Goal: Task Accomplishment & Management: Use online tool/utility

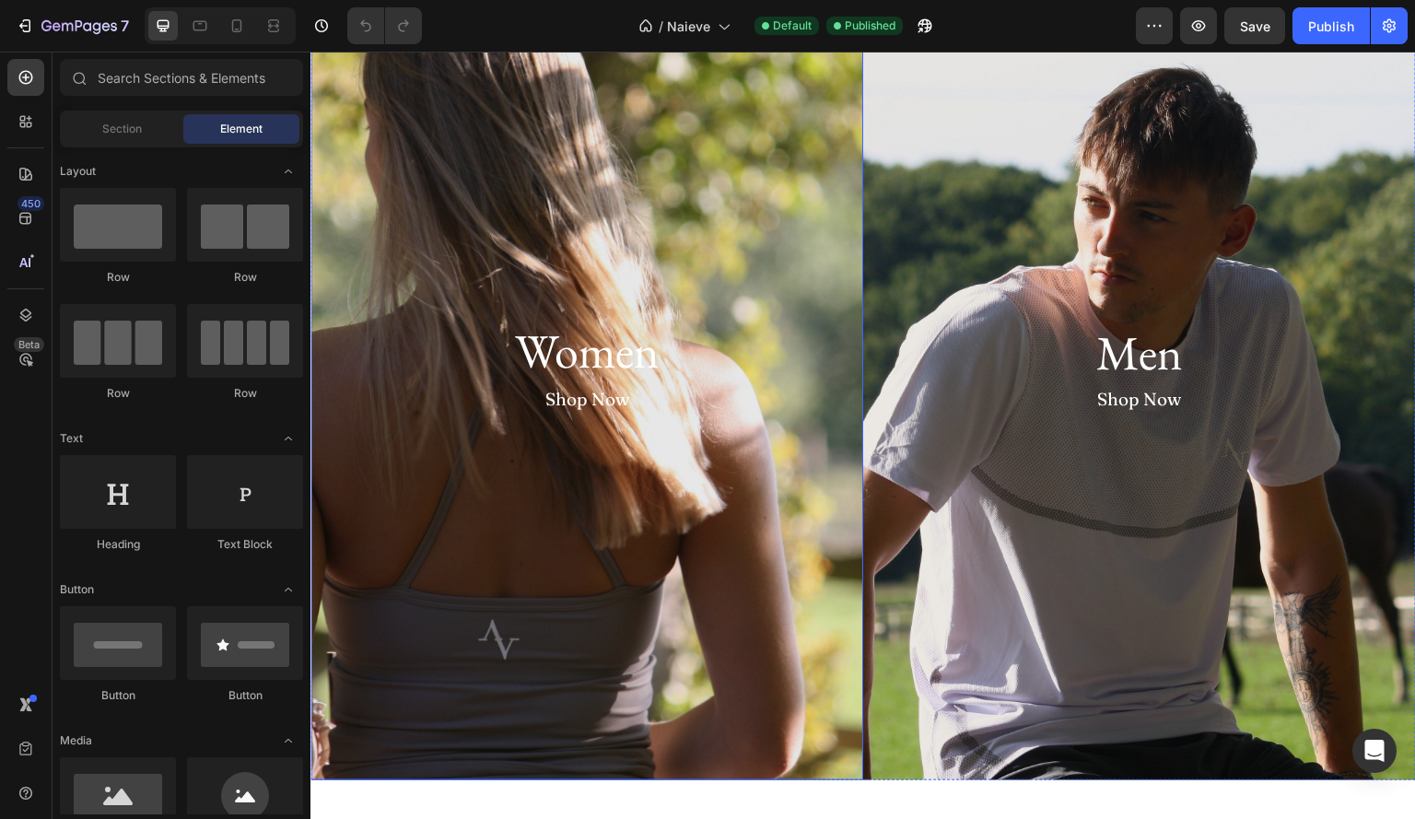
scroll to position [145, 0]
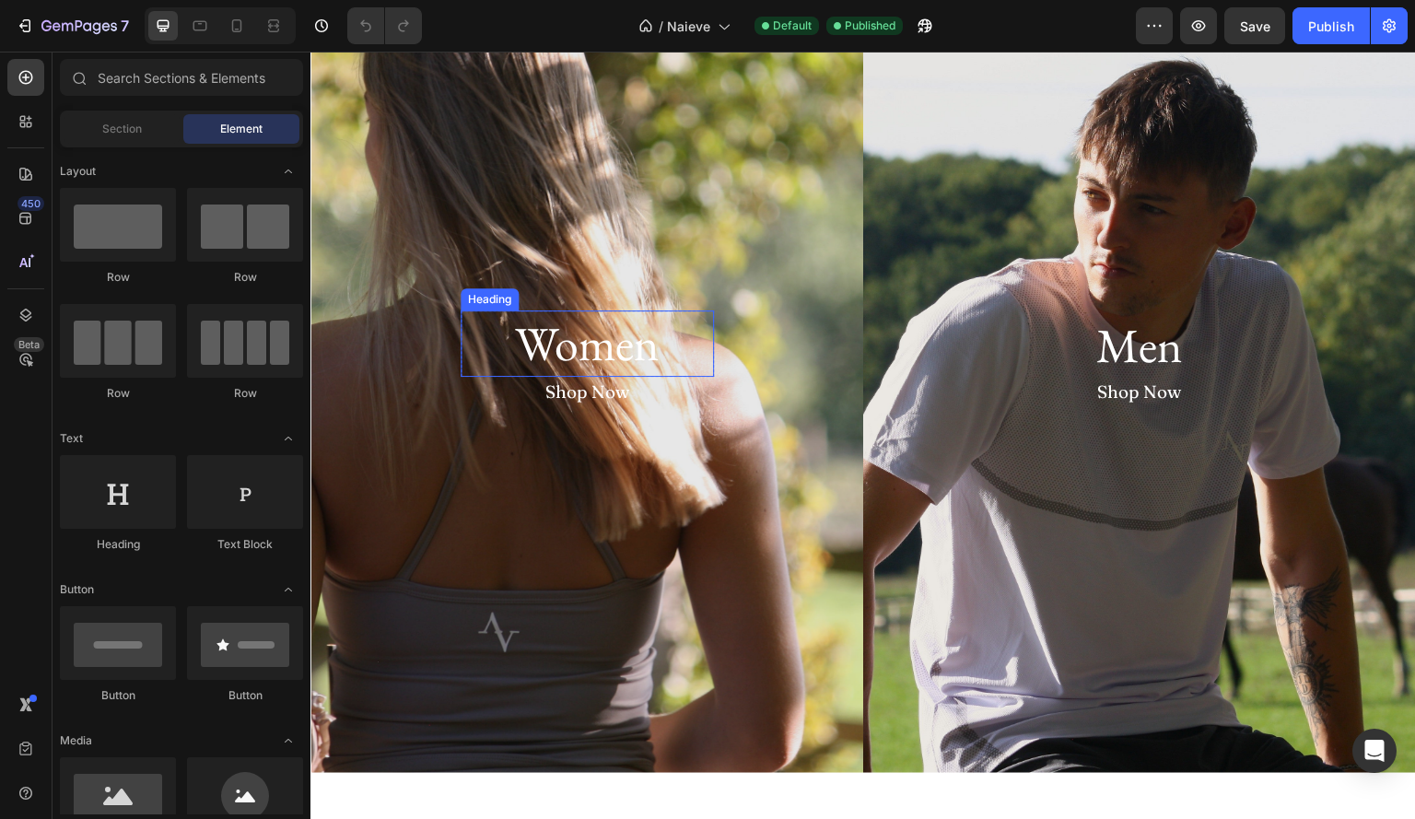
click at [603, 355] on h2 "Women" at bounding box center [587, 343] width 253 height 66
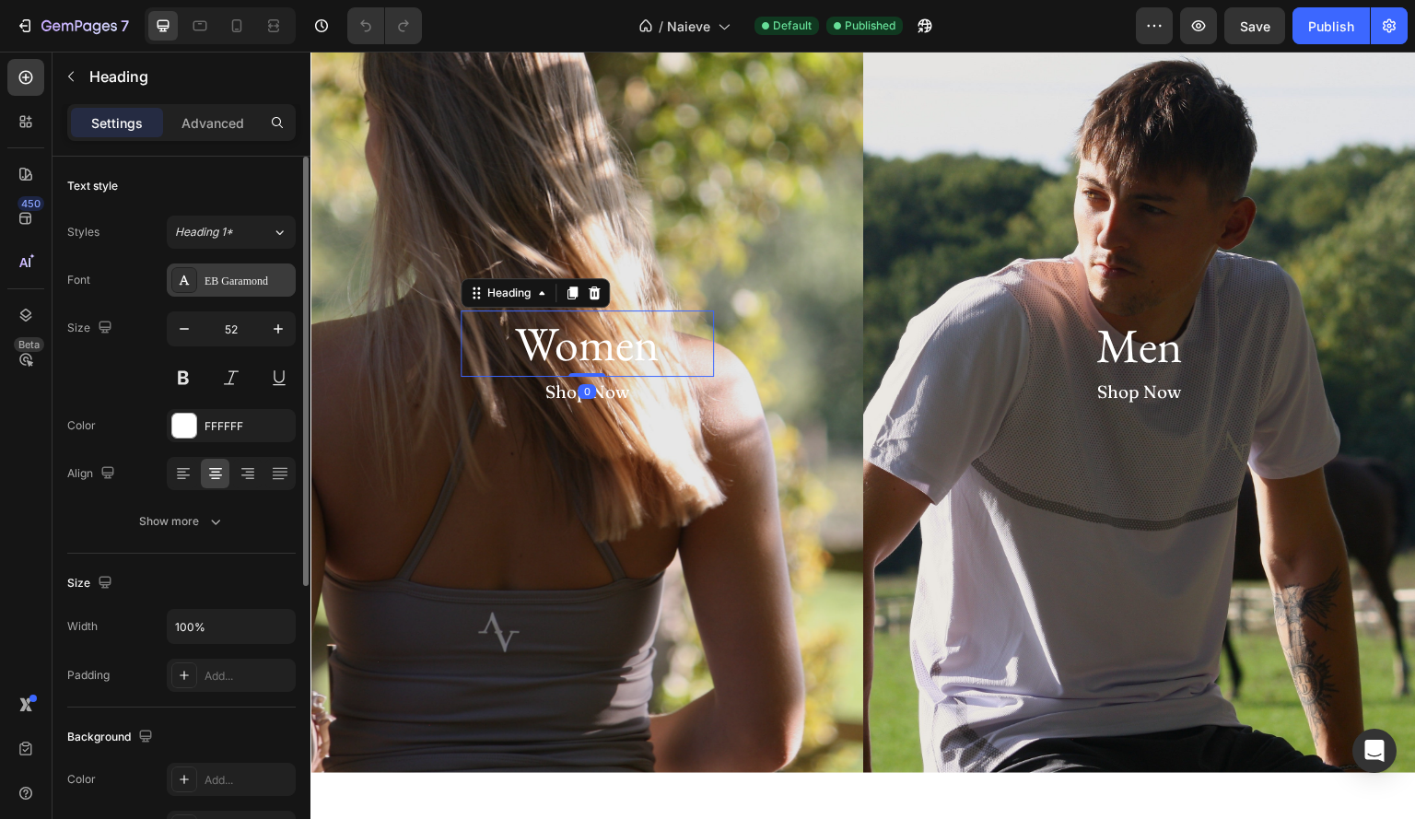
click at [220, 281] on div "EB Garamond" at bounding box center [248, 281] width 87 height 17
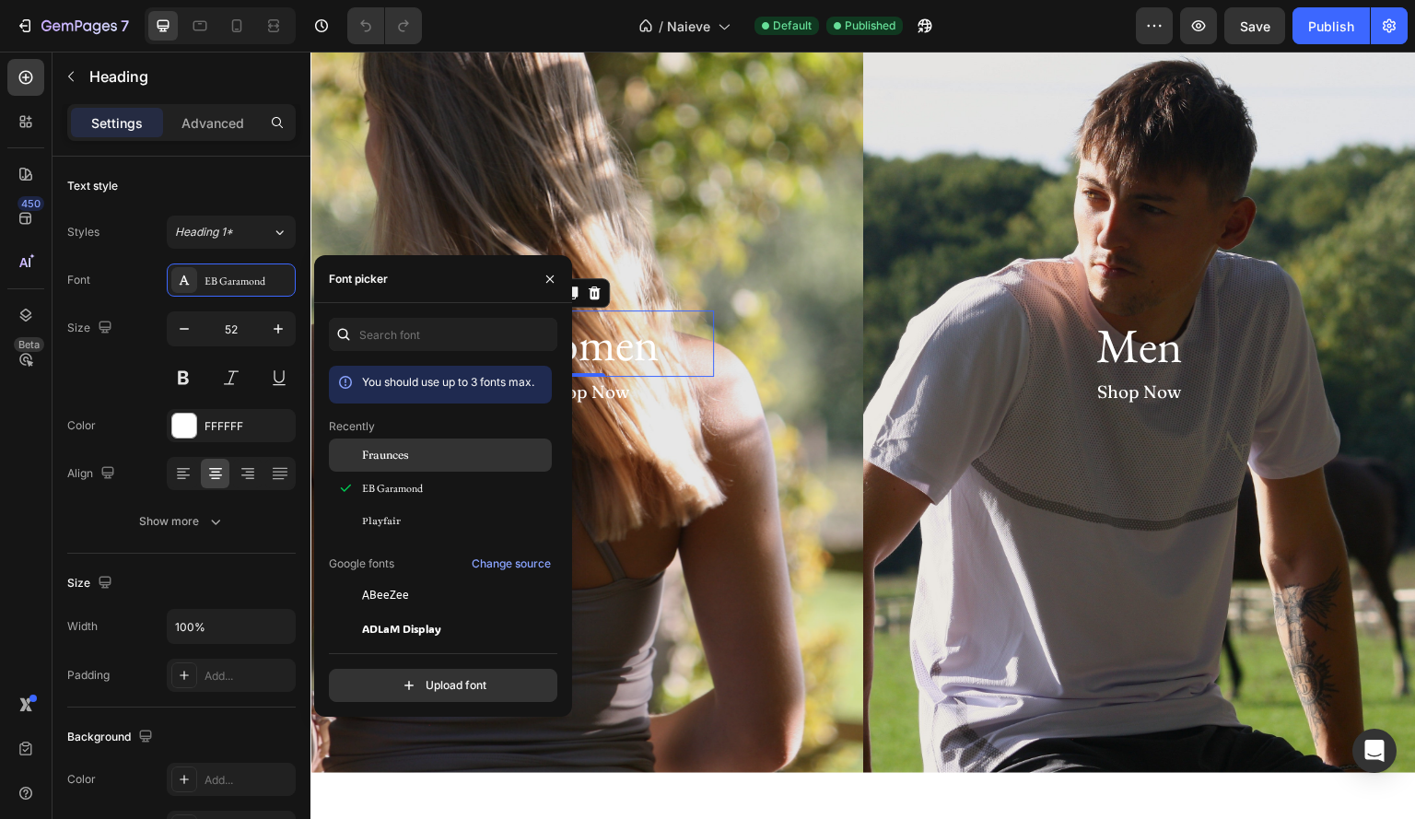
click at [437, 456] on div "Fraunces" at bounding box center [455, 455] width 186 height 17
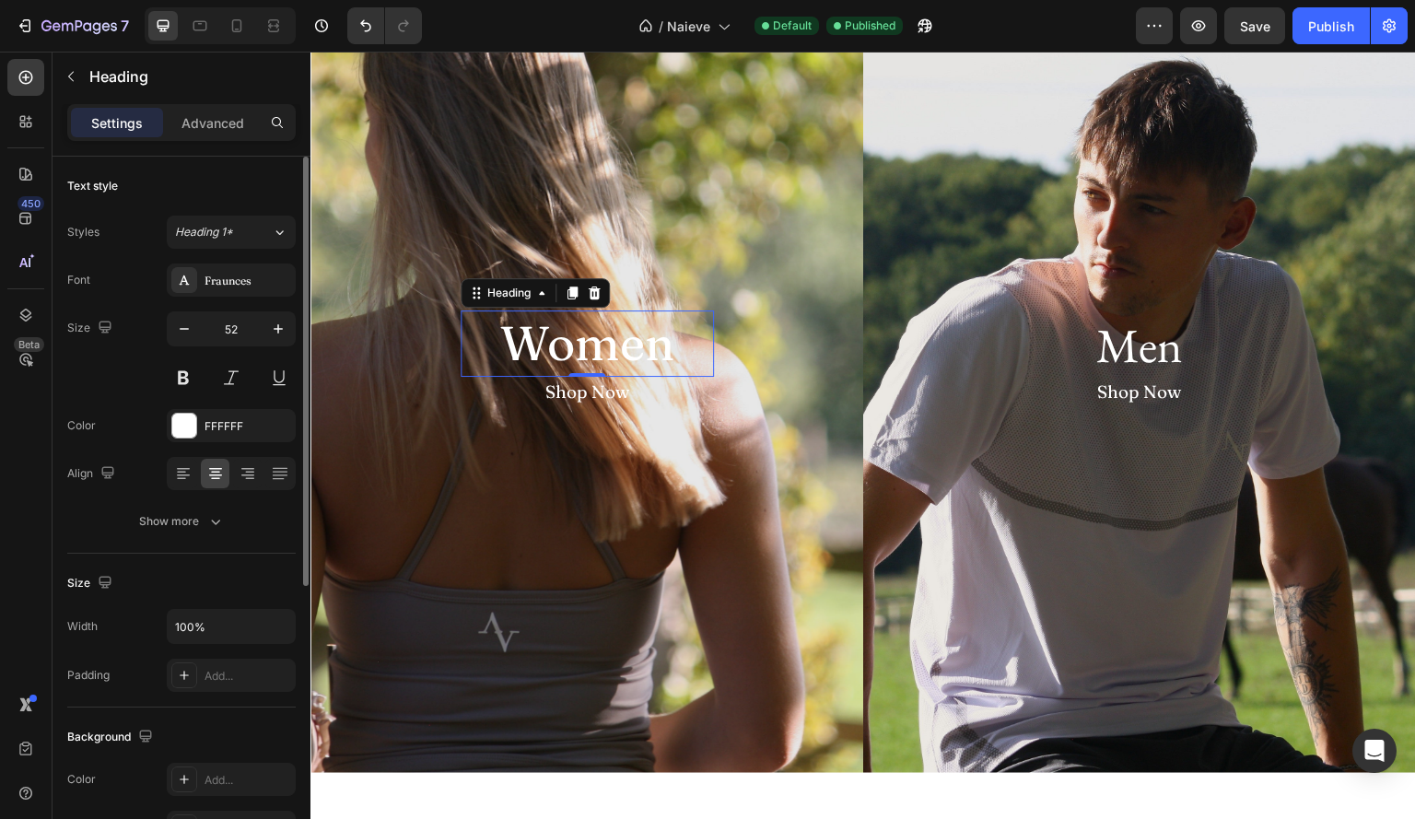
click at [119, 366] on div "Size 52" at bounding box center [181, 352] width 228 height 83
click at [243, 290] on div "Fraunces" at bounding box center [231, 279] width 129 height 33
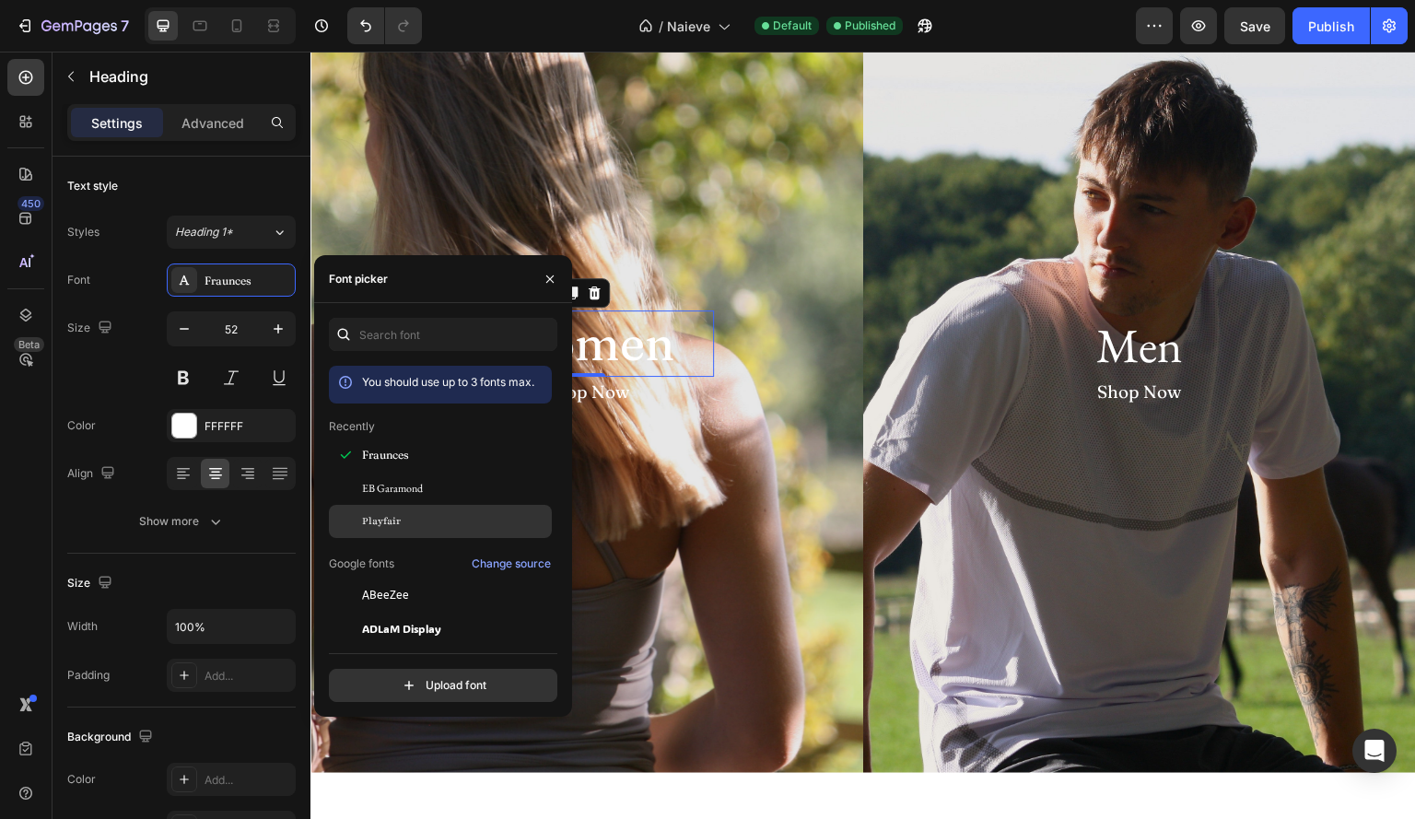
click at [396, 509] on div "Playfair" at bounding box center [440, 521] width 223 height 33
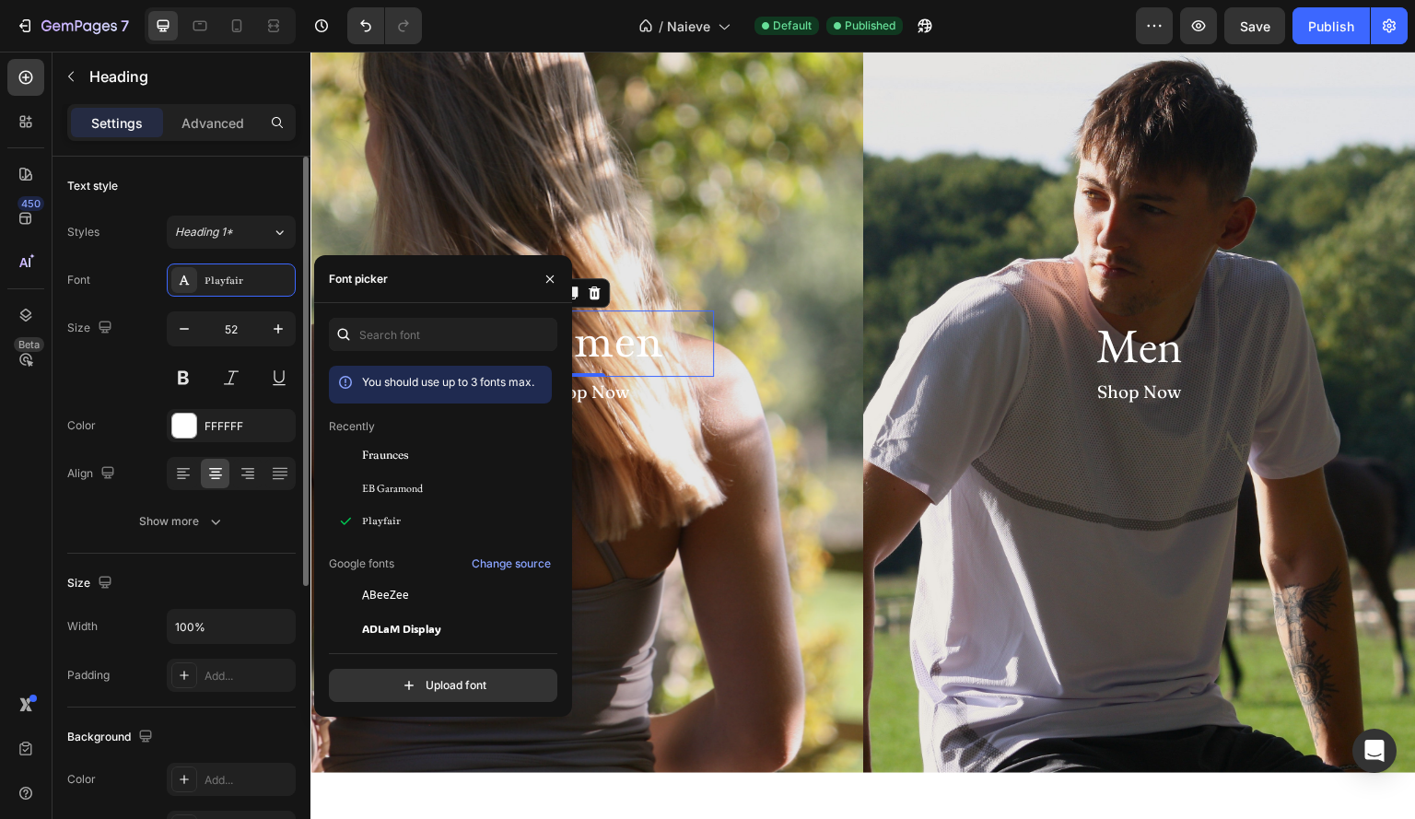
click at [101, 360] on div "Size 52" at bounding box center [181, 352] width 228 height 83
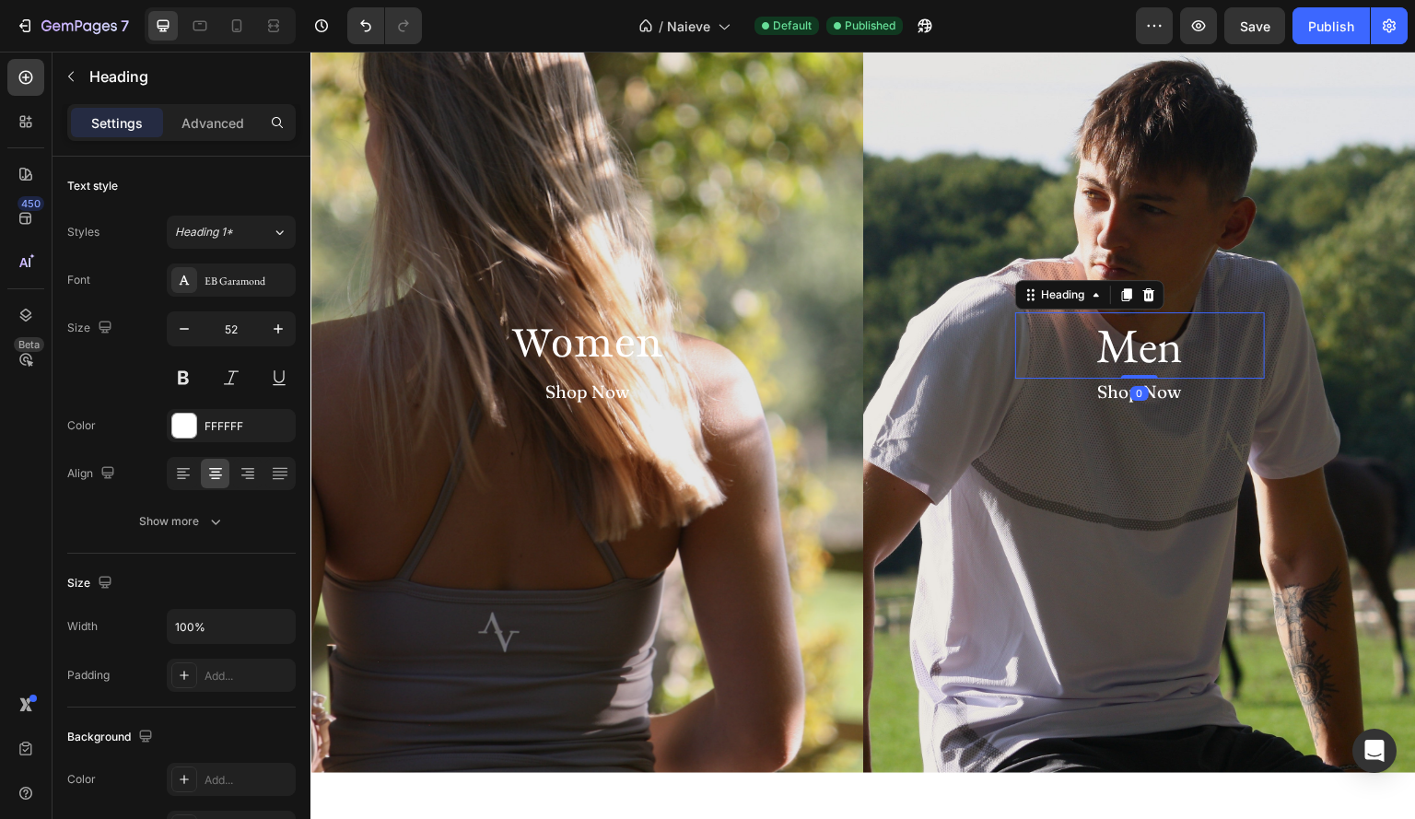
click at [1138, 343] on h2 "Men" at bounding box center [1140, 345] width 250 height 66
click at [240, 300] on div "Font EB Garamond Size 52 Color FFFFFF Align Show more" at bounding box center [181, 400] width 228 height 275
click at [241, 296] on div "Font EB Garamond Size 52 Color FFFFFF Align Show more" at bounding box center [181, 400] width 228 height 275
click at [242, 286] on div "EB Garamond" at bounding box center [248, 281] width 87 height 17
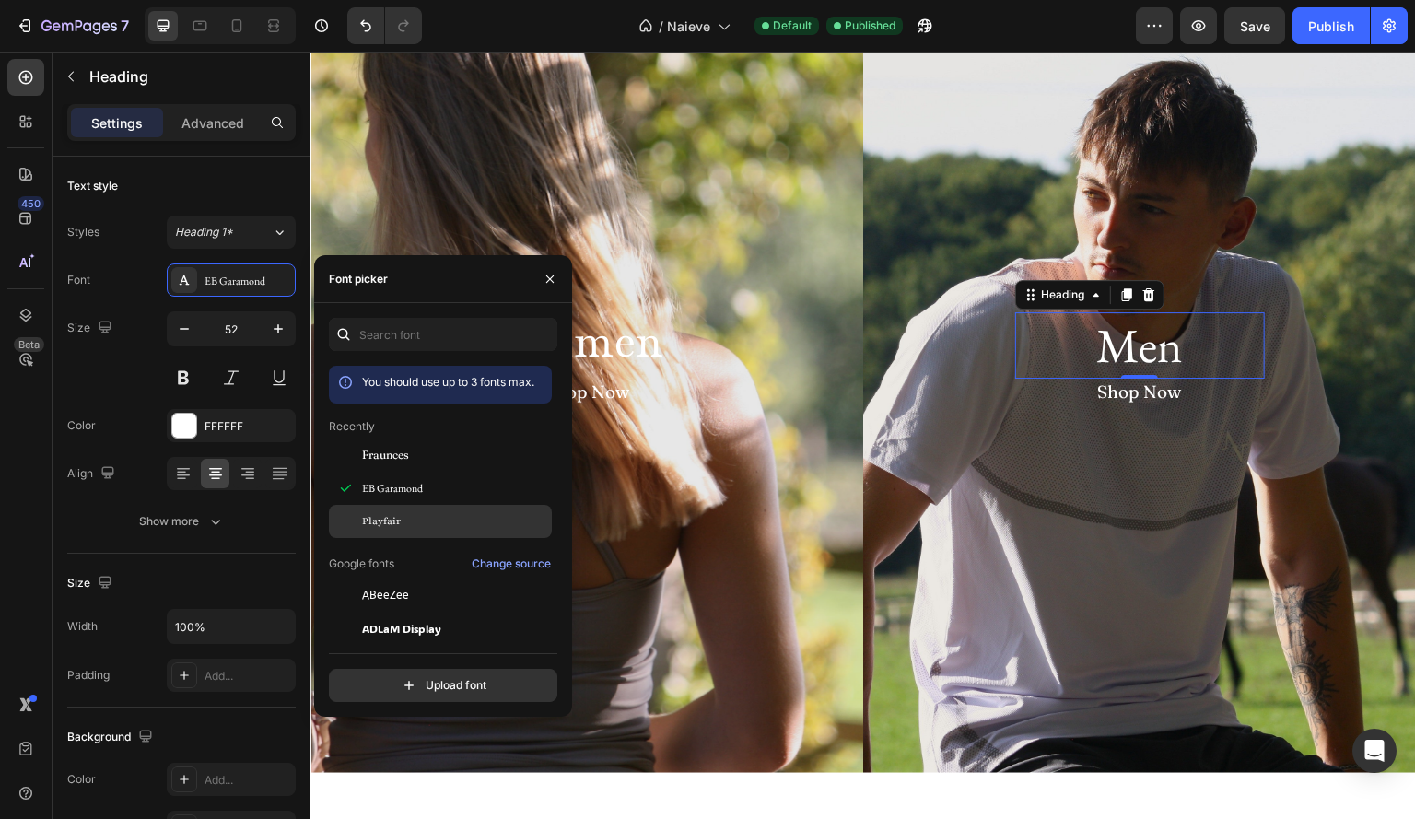
click at [411, 519] on div "Playfair" at bounding box center [455, 521] width 186 height 17
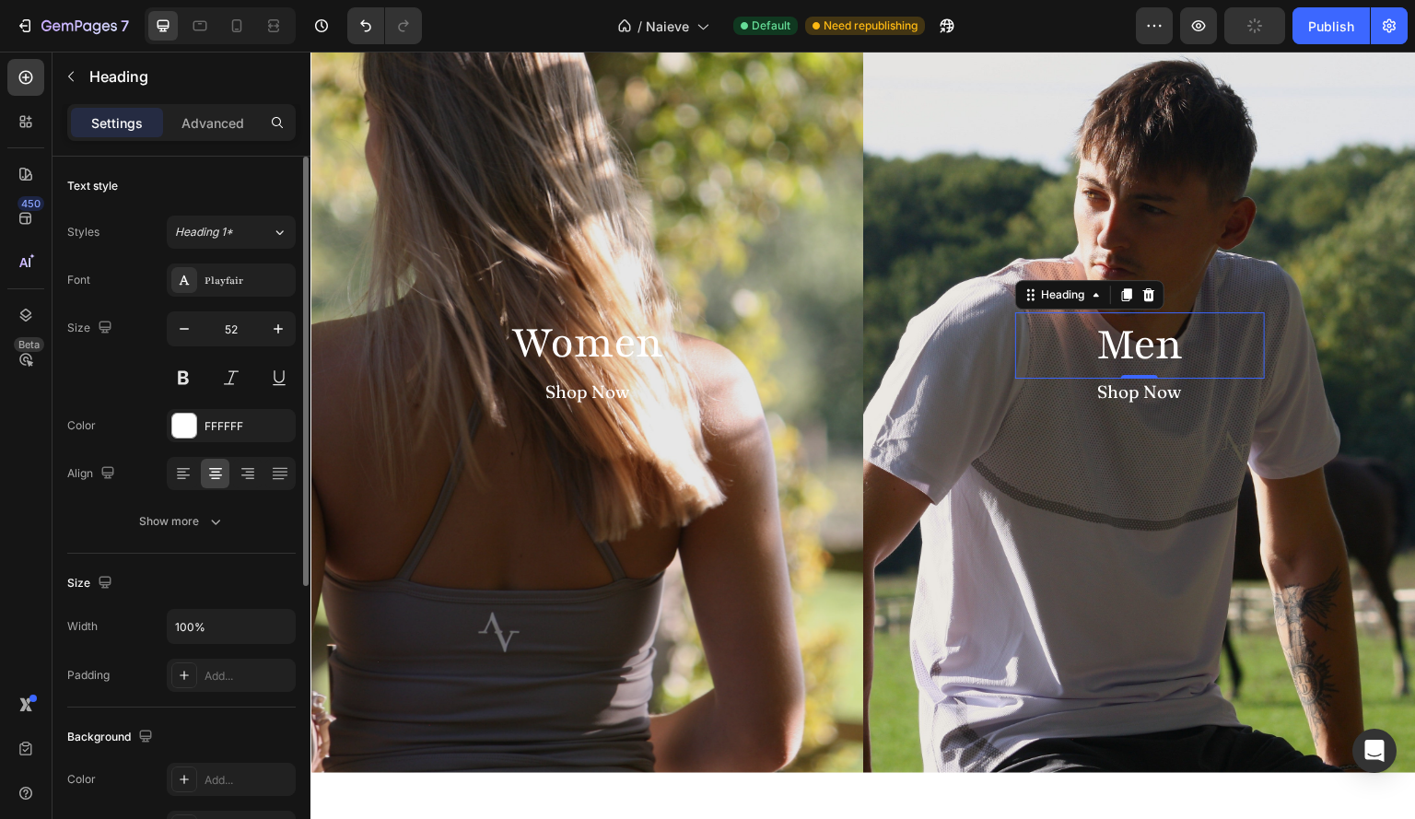
click at [120, 382] on div "Size 52" at bounding box center [181, 352] width 228 height 83
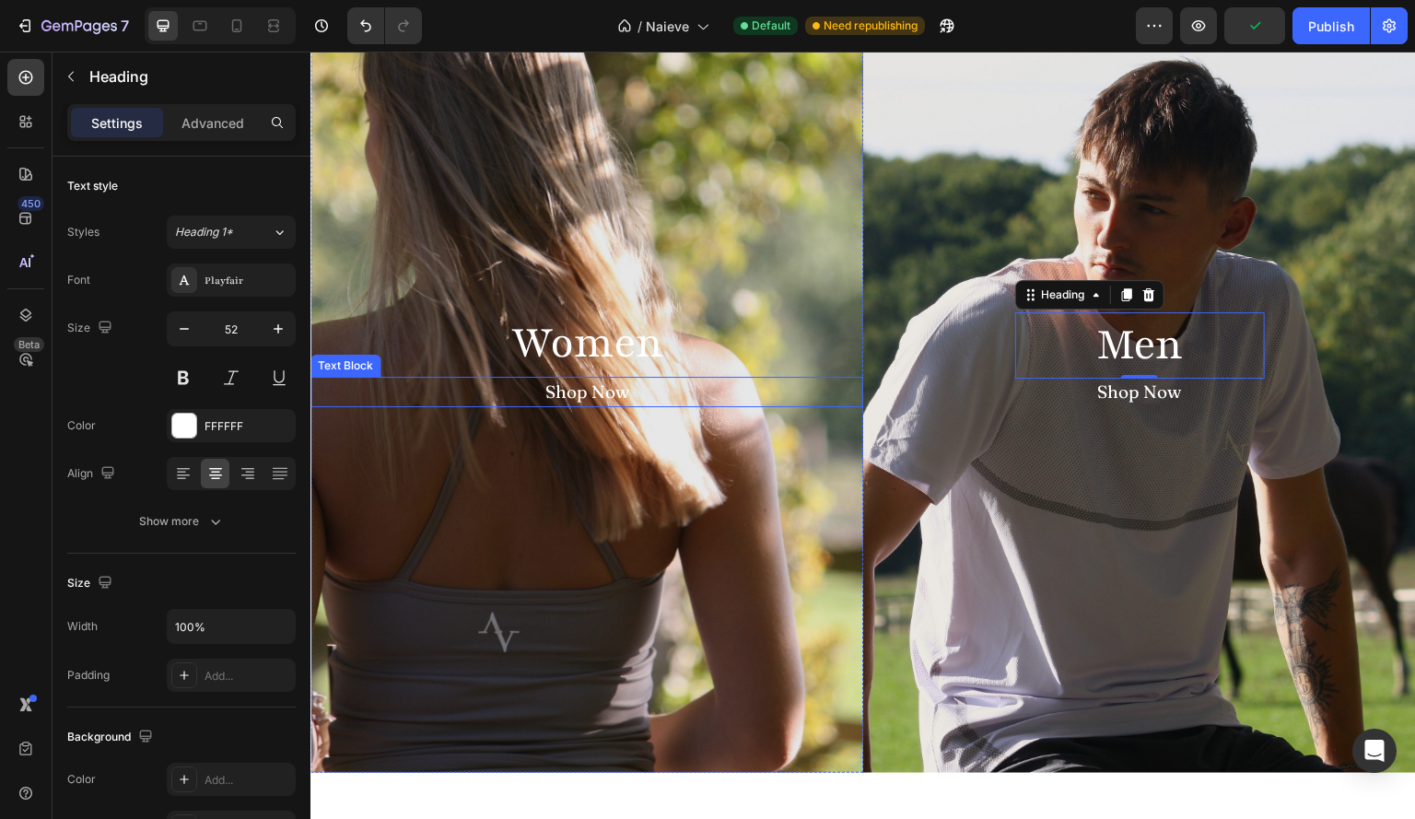
click at [626, 390] on div "Shop Now" at bounding box center [586, 392] width 553 height 30
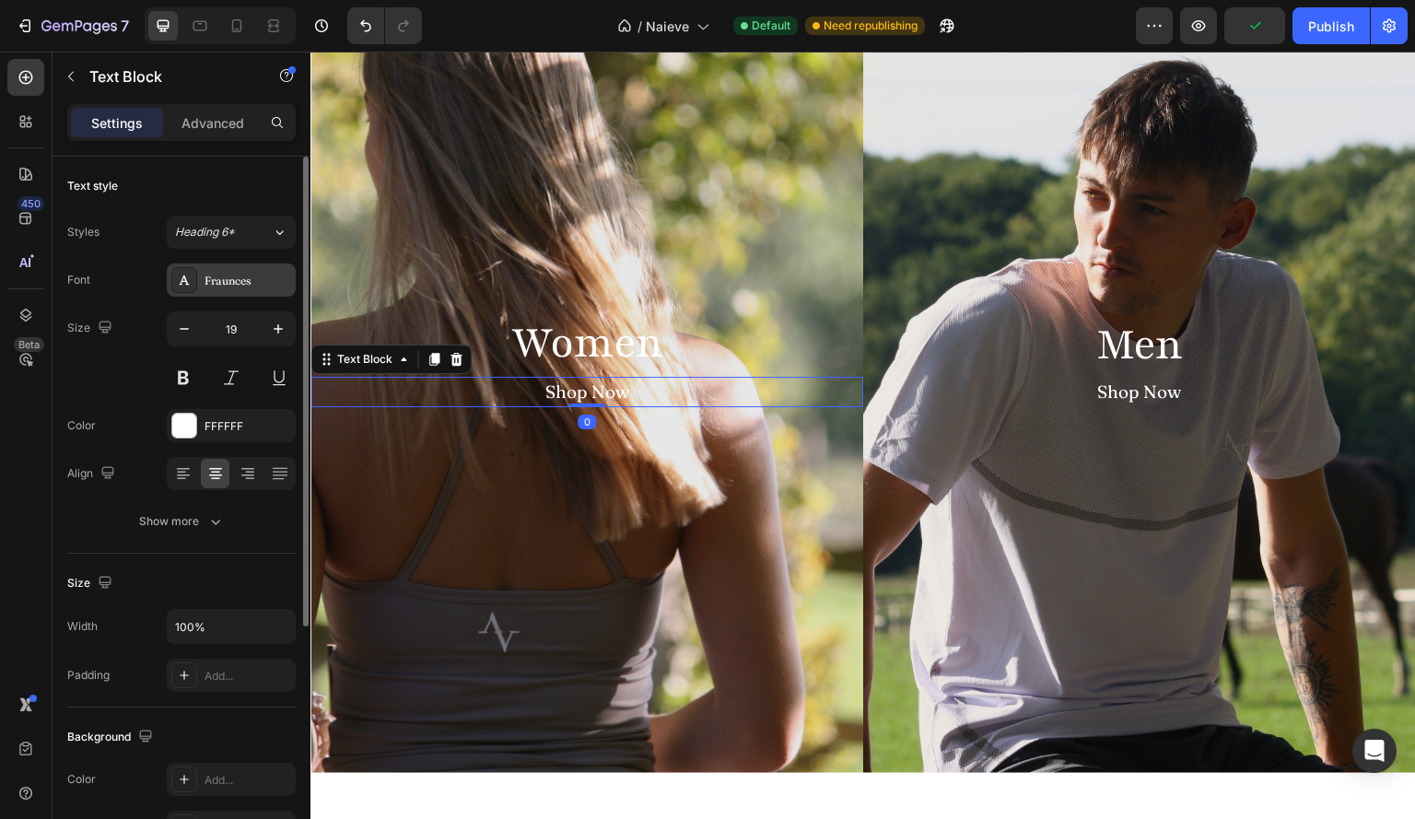
click at [224, 273] on div "Fraunces" at bounding box center [248, 281] width 87 height 17
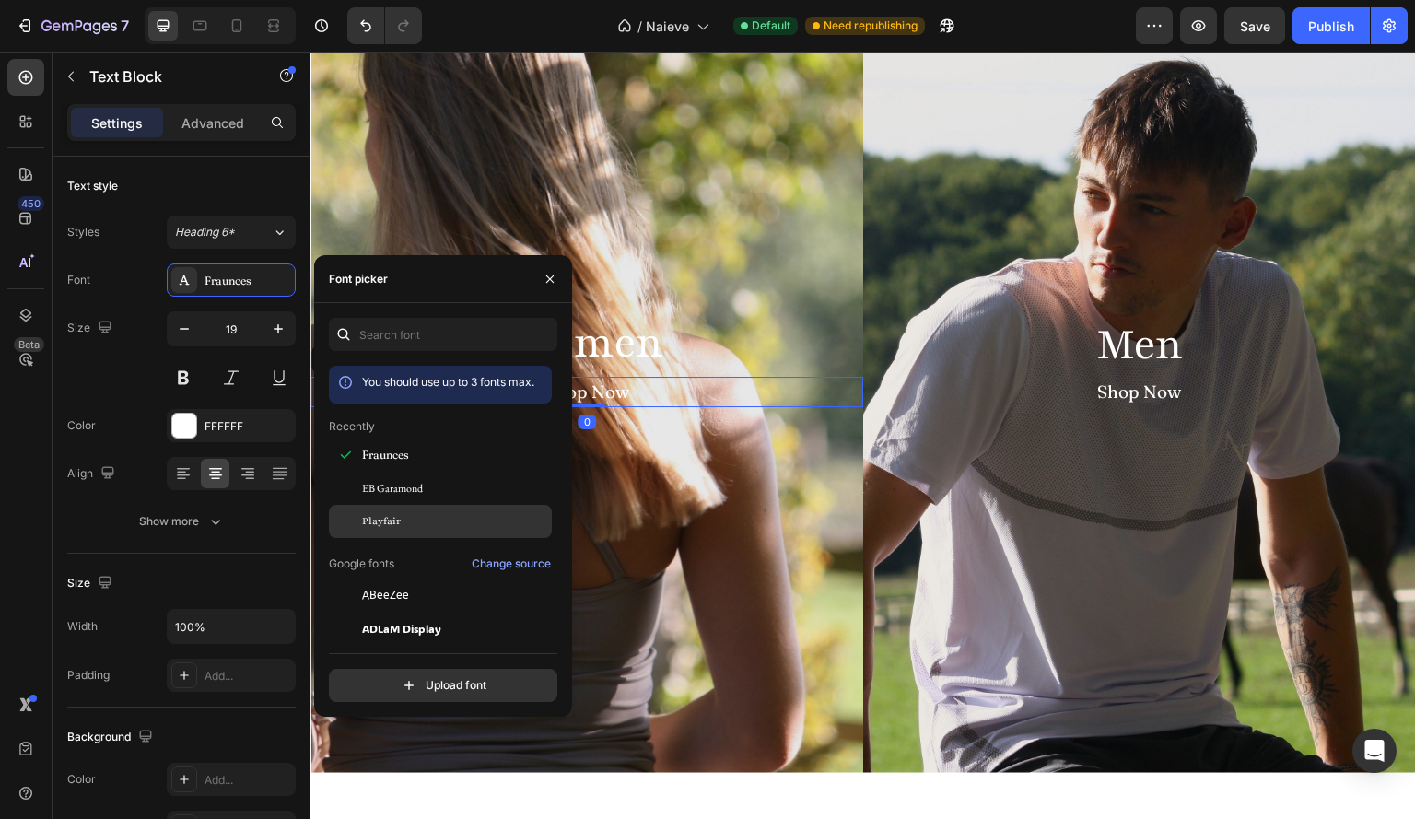
click at [436, 519] on div "Playfair" at bounding box center [455, 521] width 186 height 17
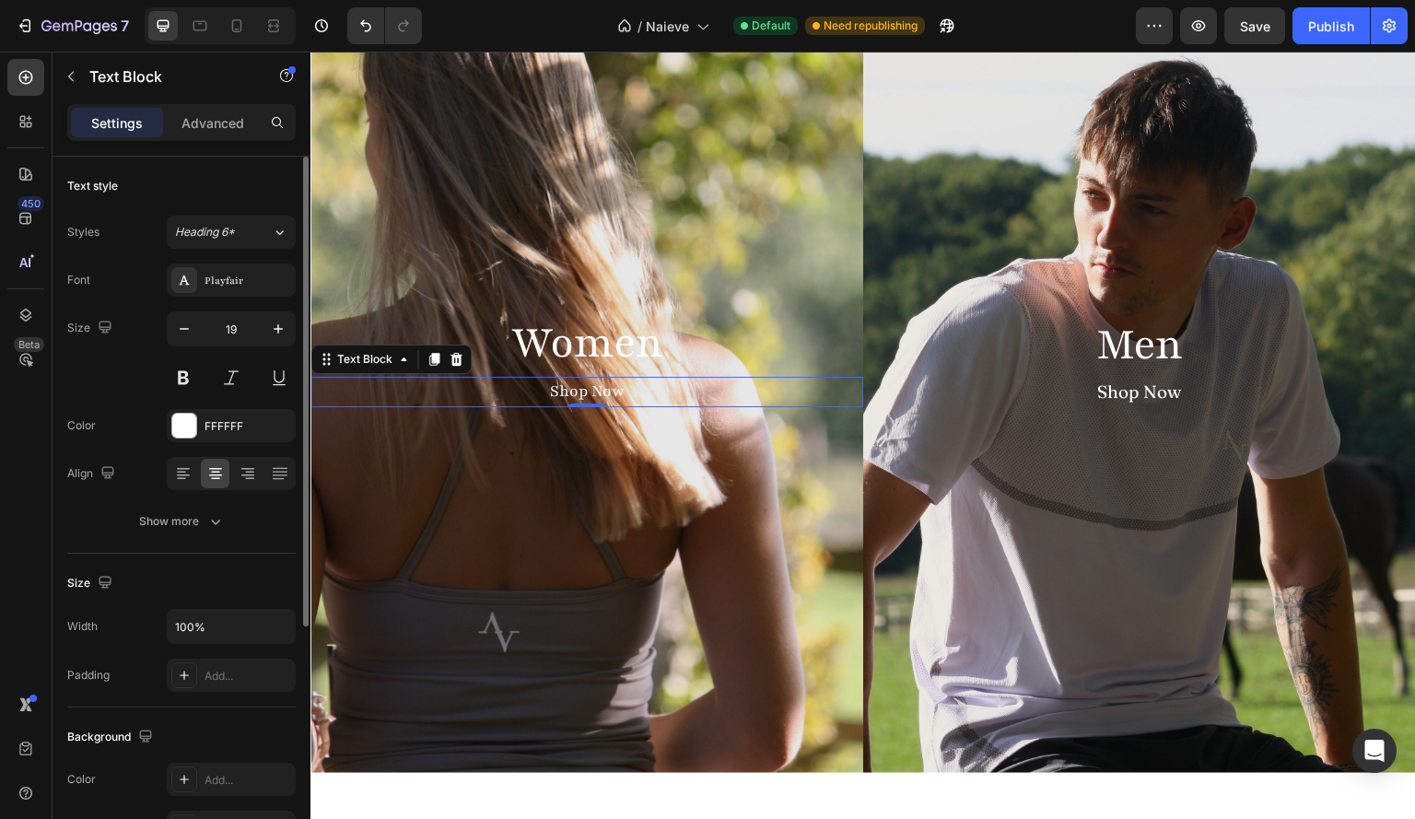
click at [125, 364] on div "Size 19" at bounding box center [181, 352] width 228 height 83
click at [216, 276] on div "Playfair" at bounding box center [248, 281] width 87 height 17
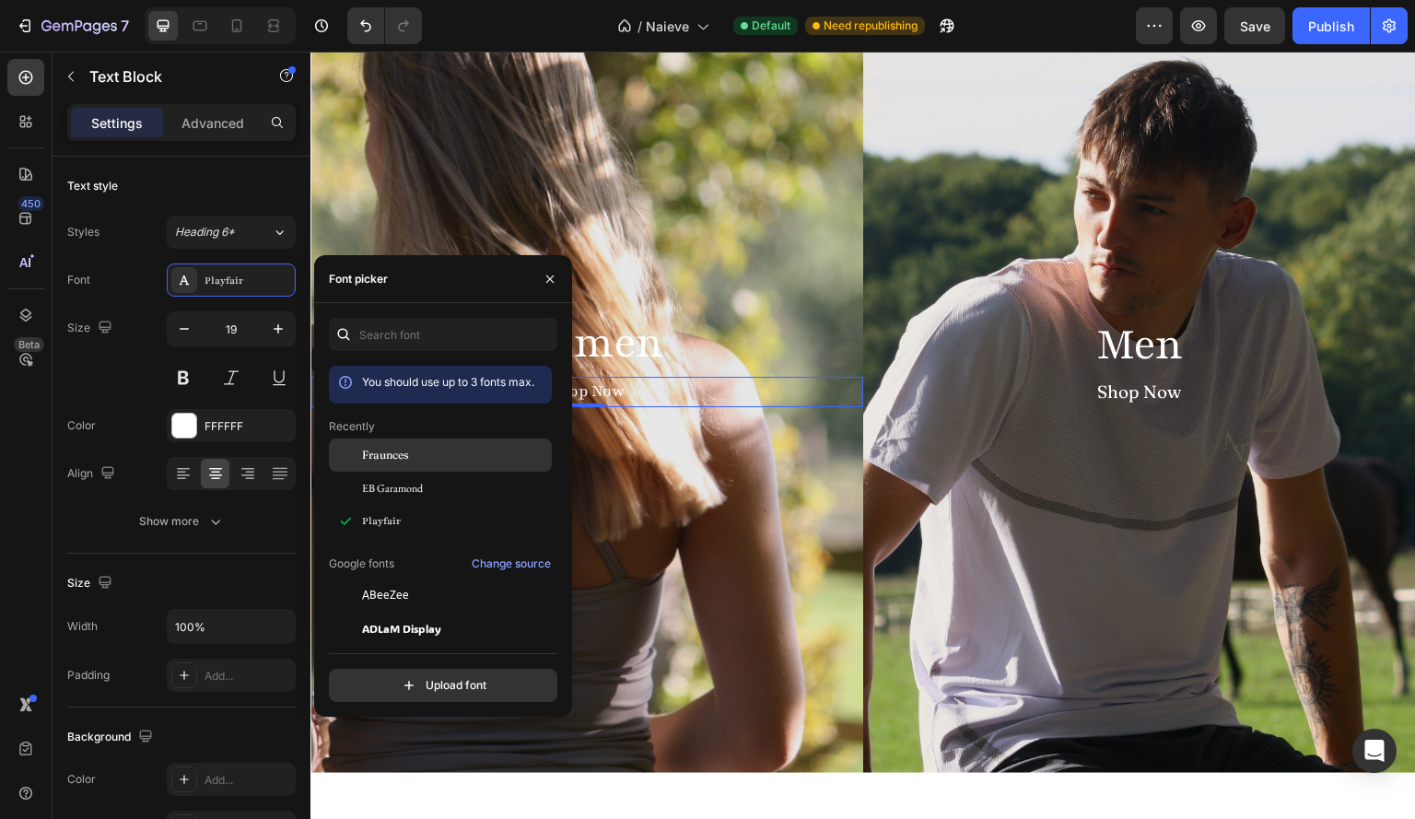
click at [385, 470] on div "Fraunces" at bounding box center [440, 455] width 223 height 33
click at [390, 474] on div "EB Garamond" at bounding box center [440, 488] width 223 height 33
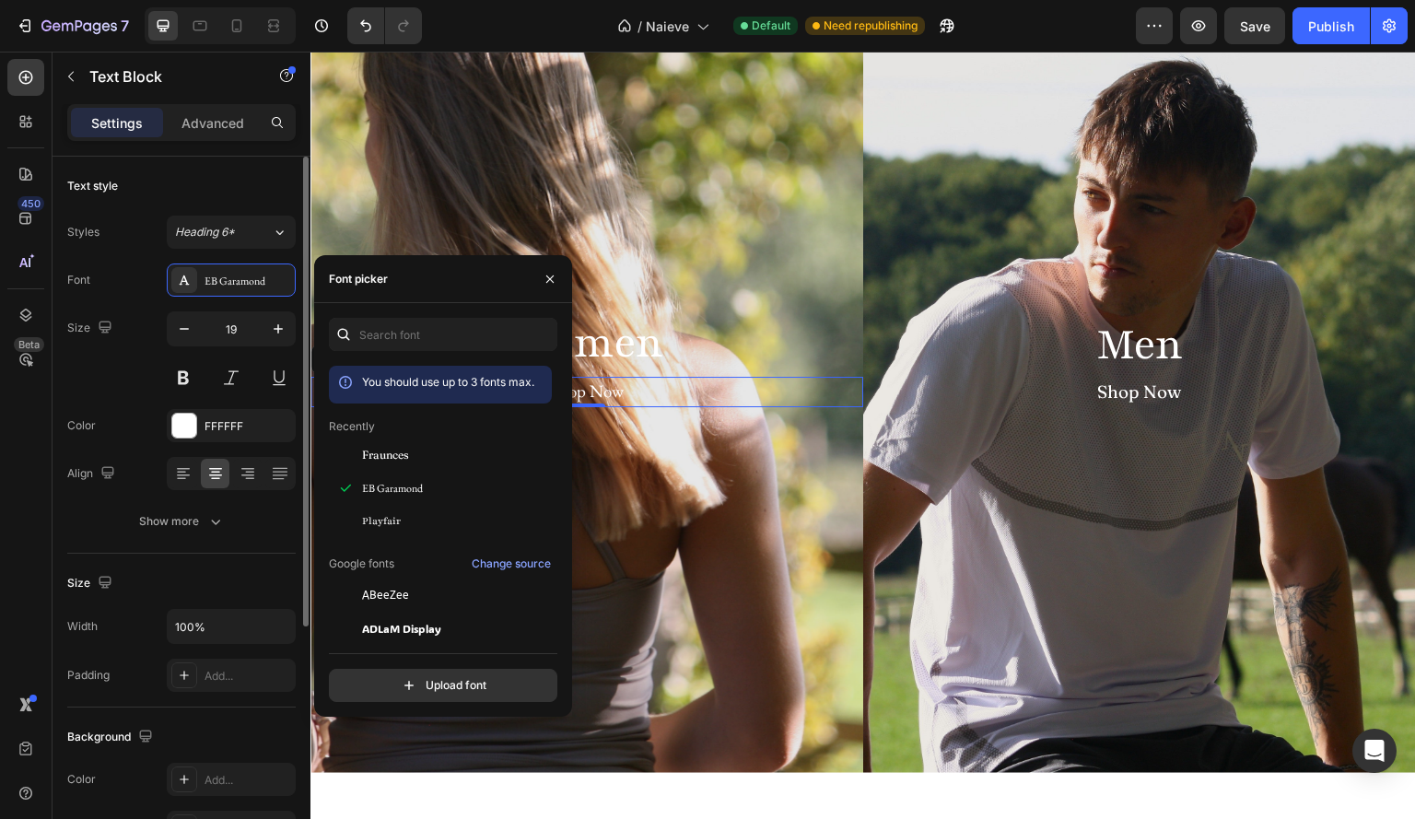
click at [146, 347] on div "Size 19" at bounding box center [181, 352] width 228 height 83
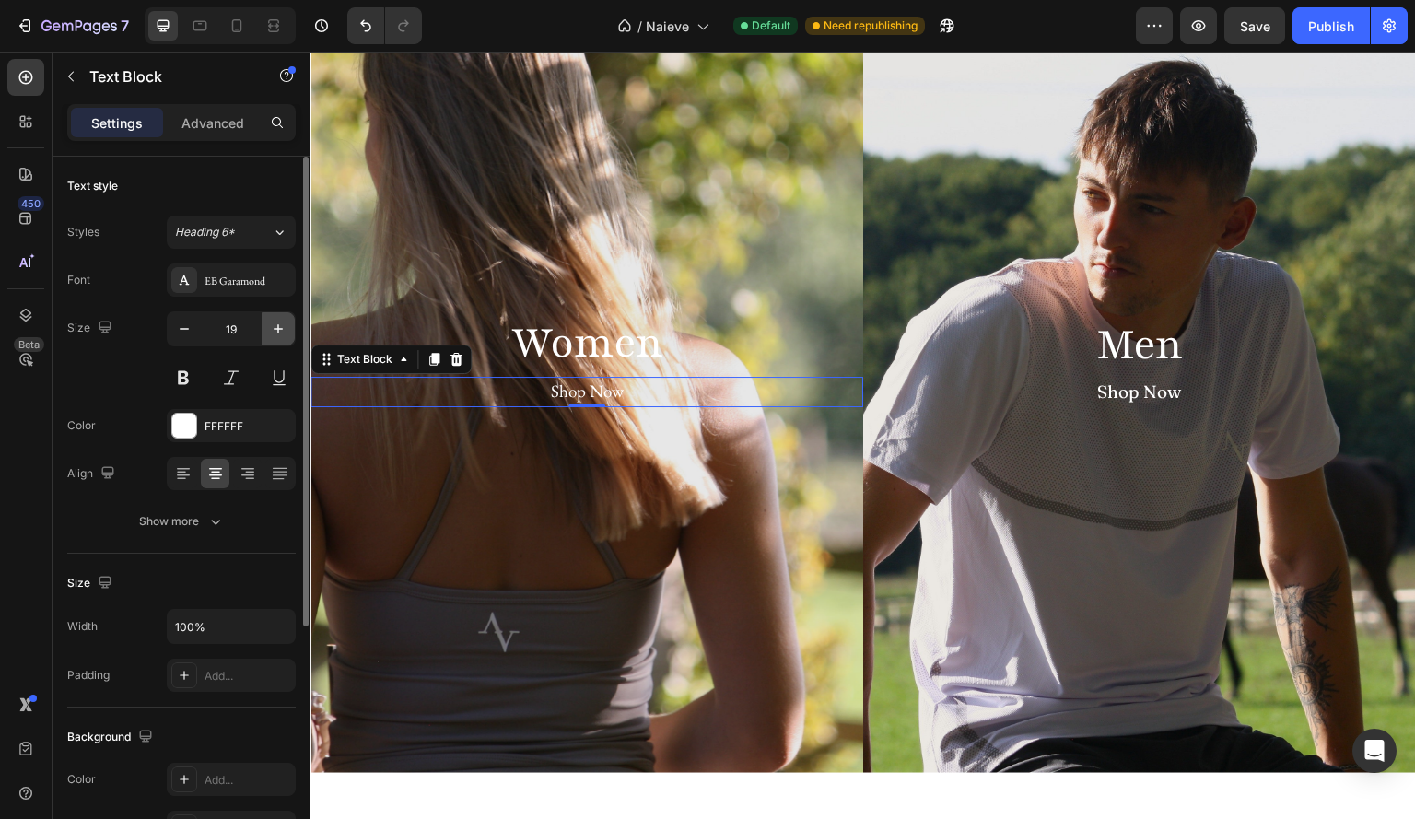
click at [287, 329] on icon "button" at bounding box center [278, 329] width 18 height 18
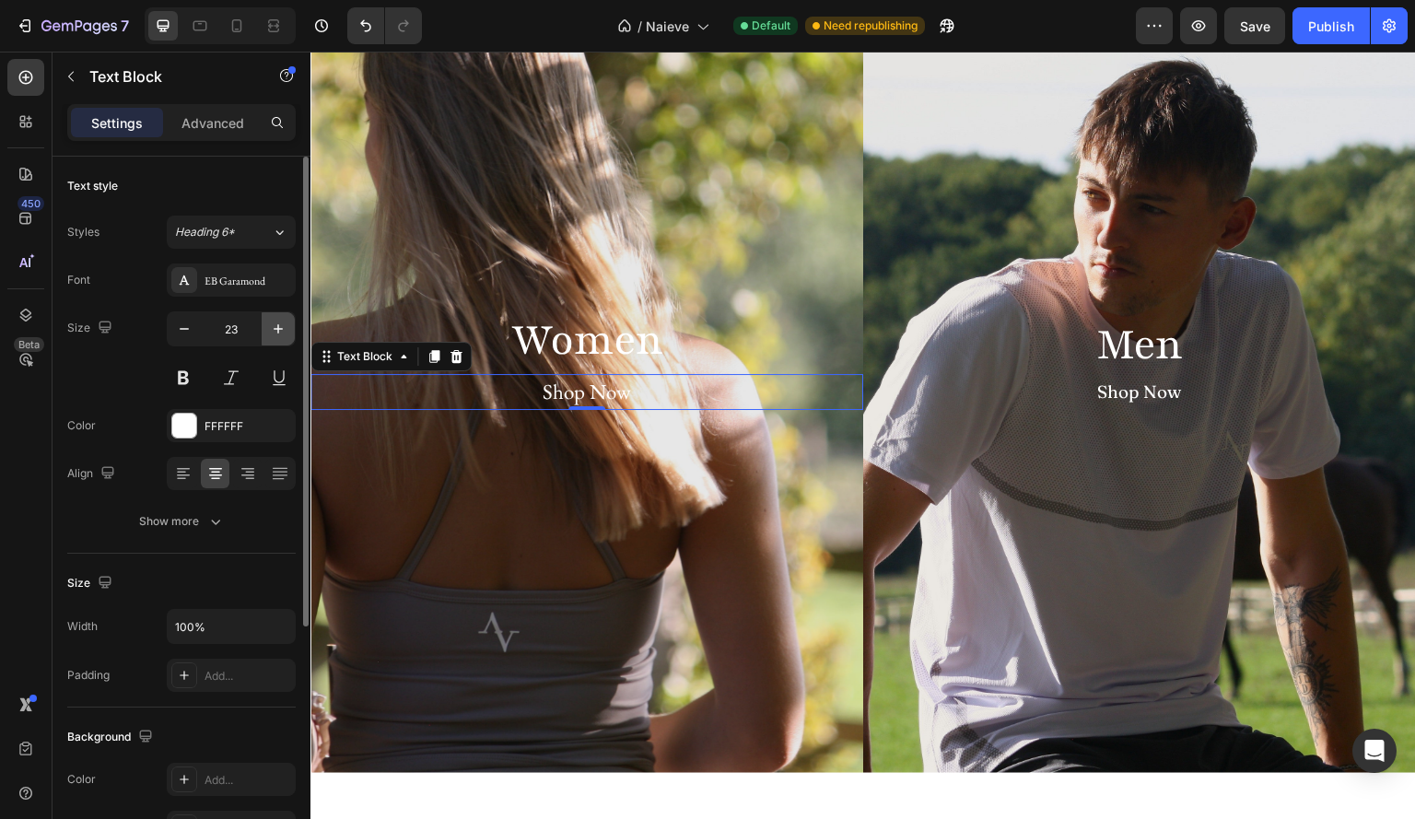
type input "24"
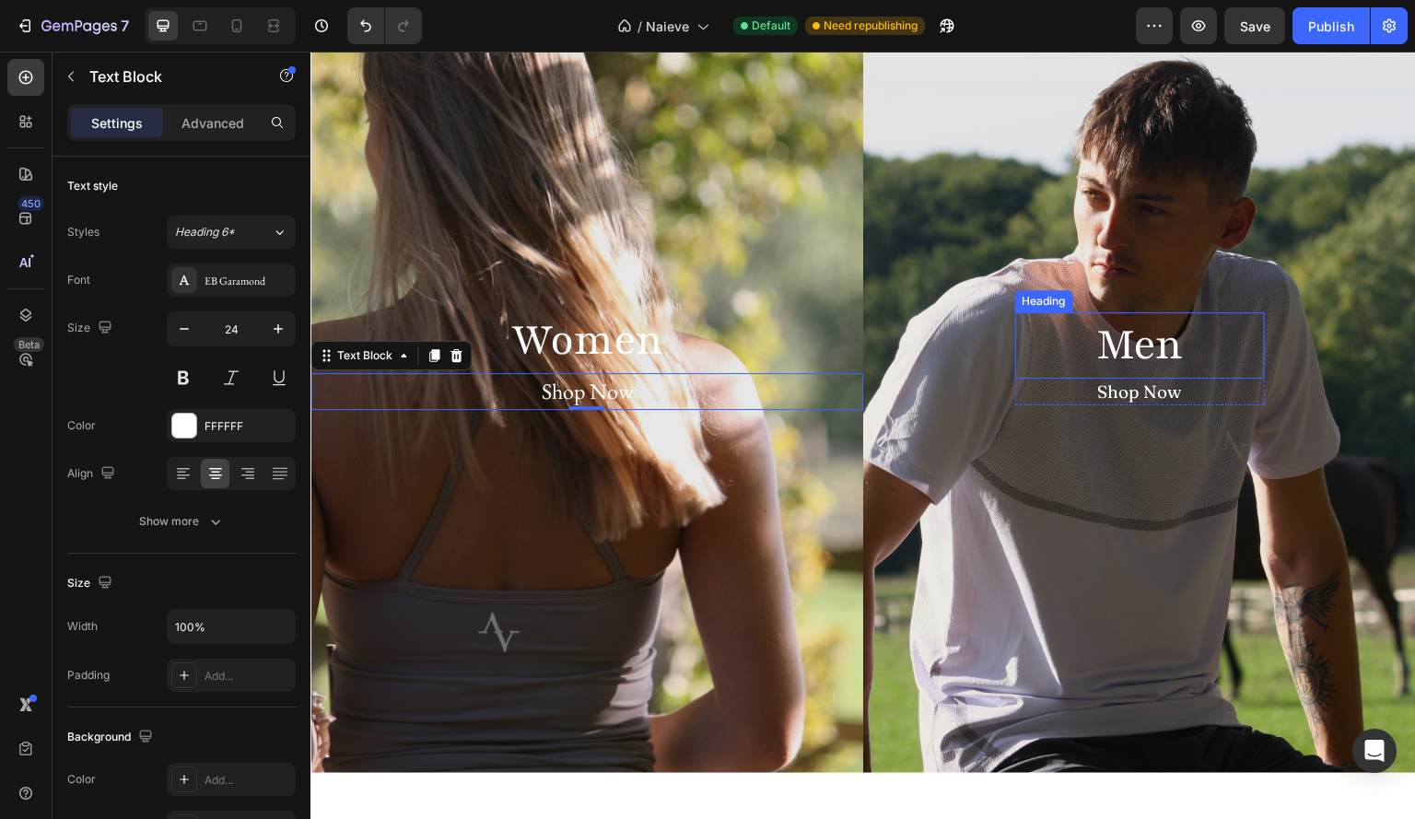
click at [1174, 349] on h2 "Men" at bounding box center [1140, 345] width 250 height 66
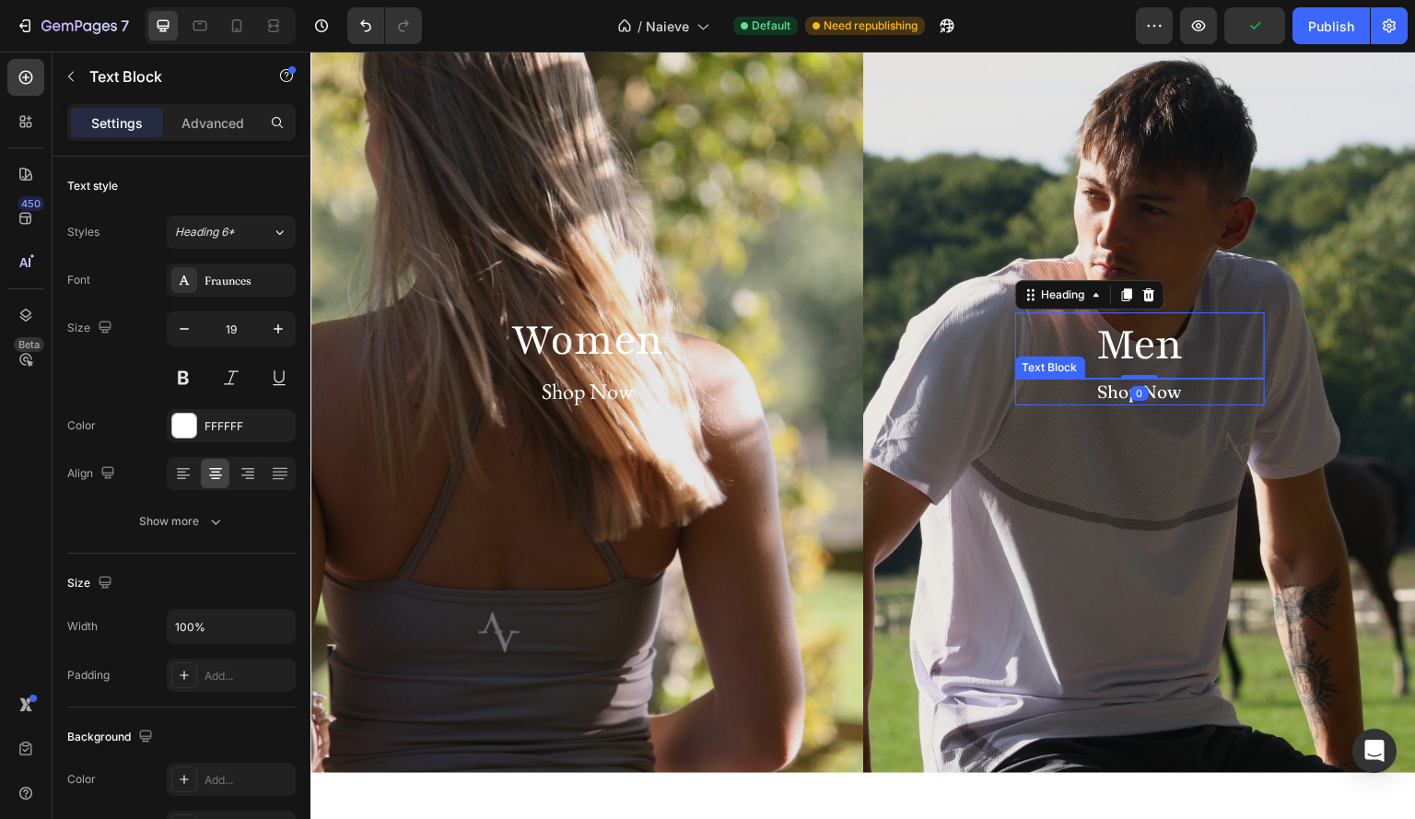
click at [1179, 398] on p "Shop Now" at bounding box center [1140, 391] width 246 height 23
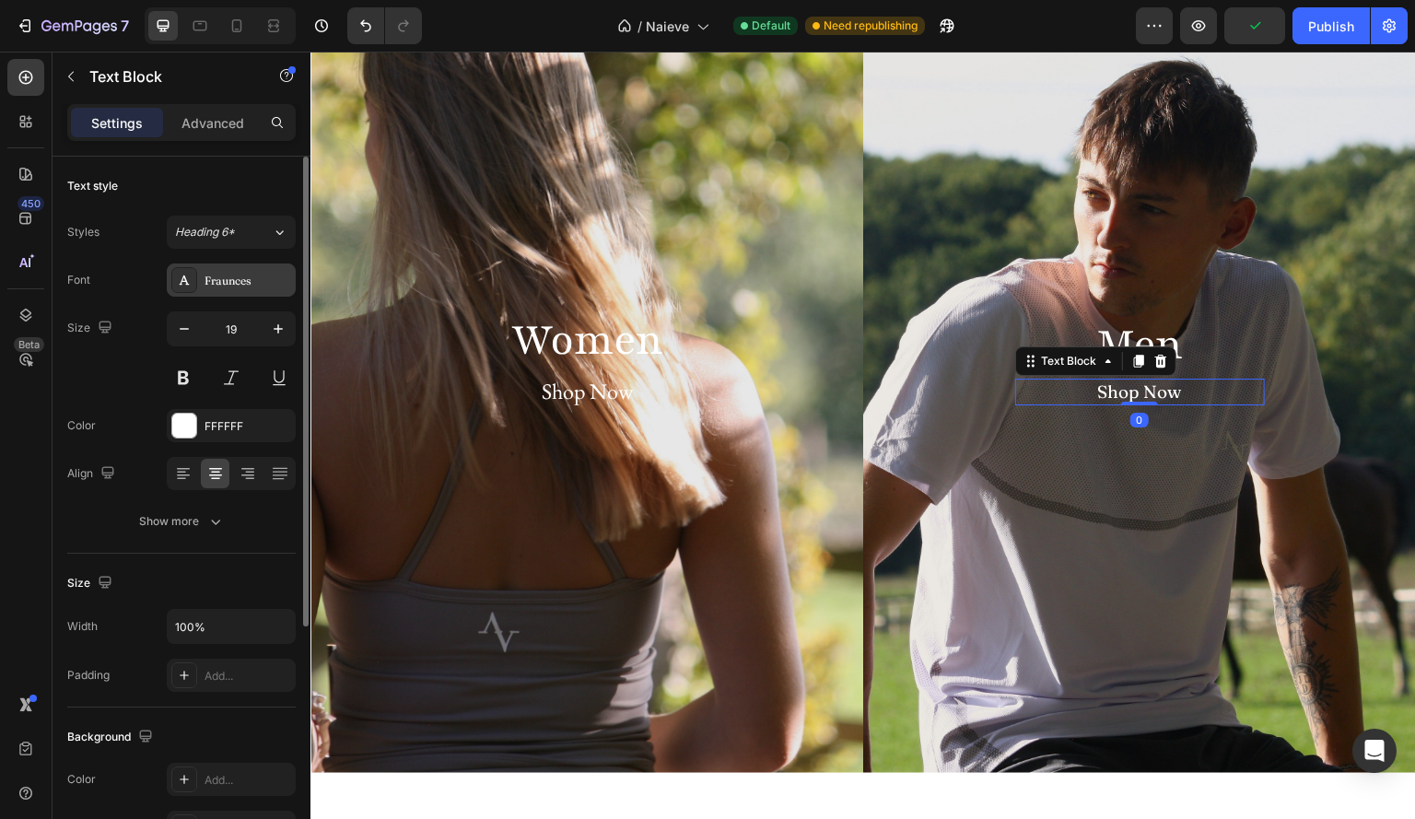
click at [257, 282] on div "Fraunces" at bounding box center [248, 281] width 87 height 17
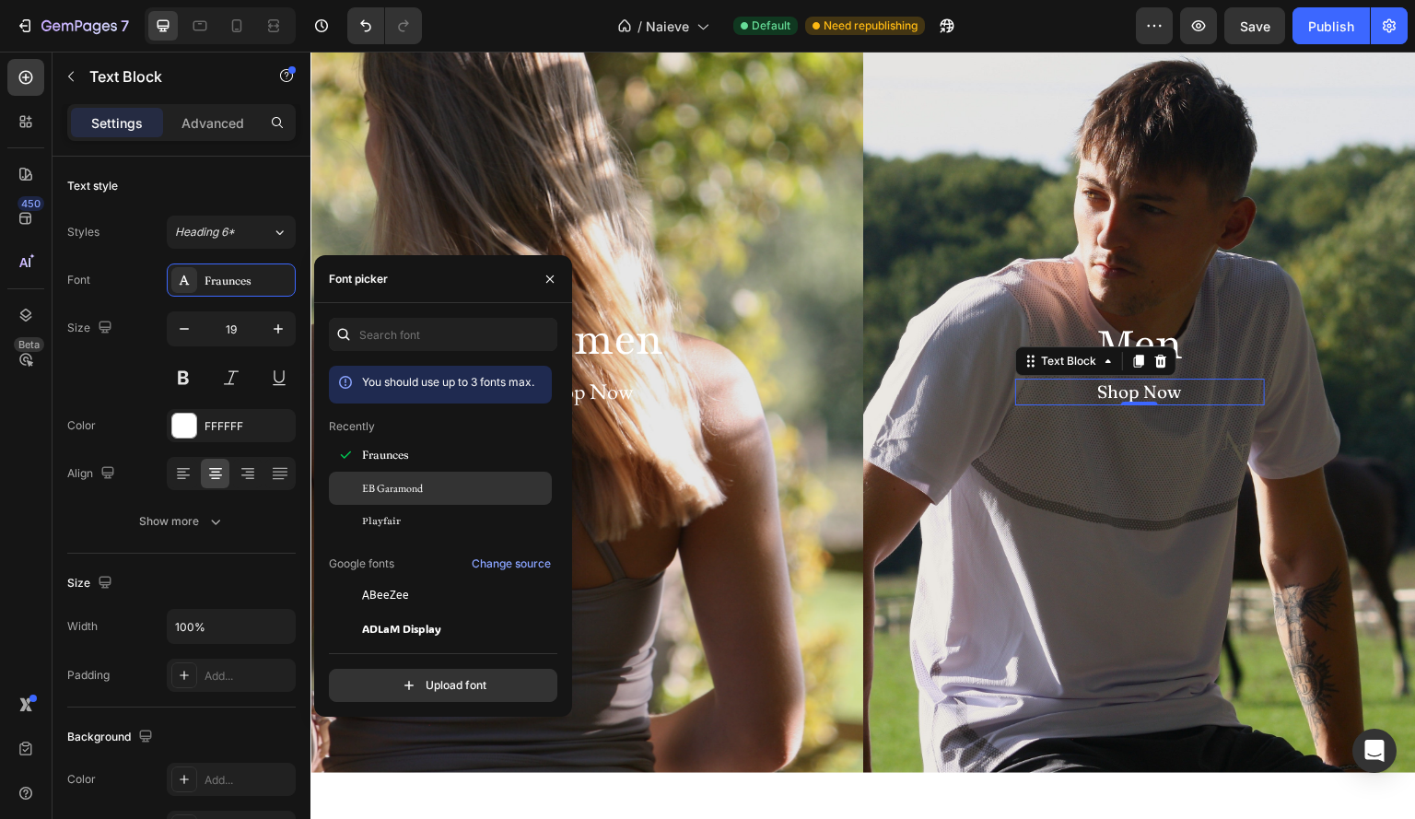
click at [422, 498] on div "EB Garamond" at bounding box center [440, 488] width 223 height 33
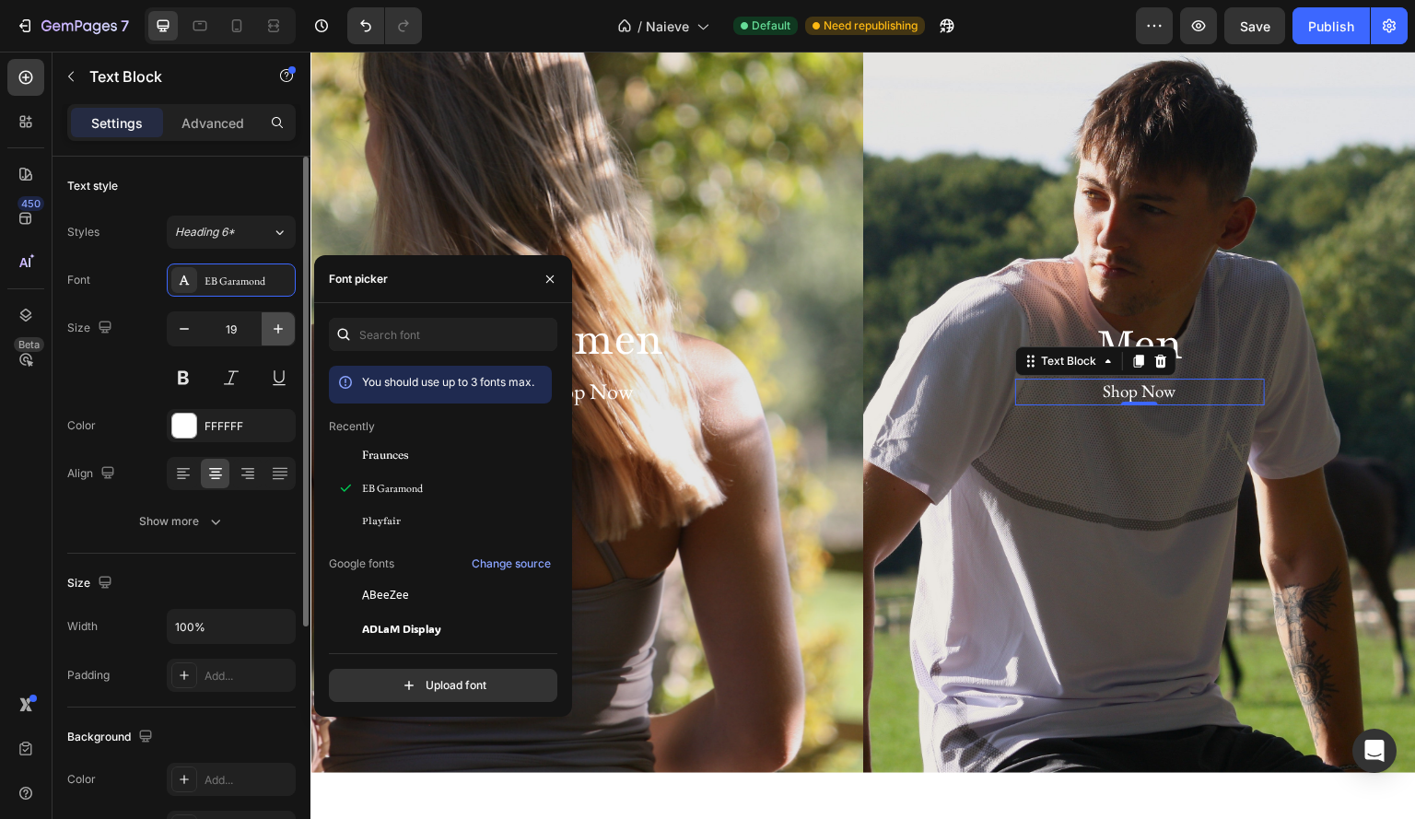
click at [288, 327] on button "button" at bounding box center [278, 328] width 33 height 33
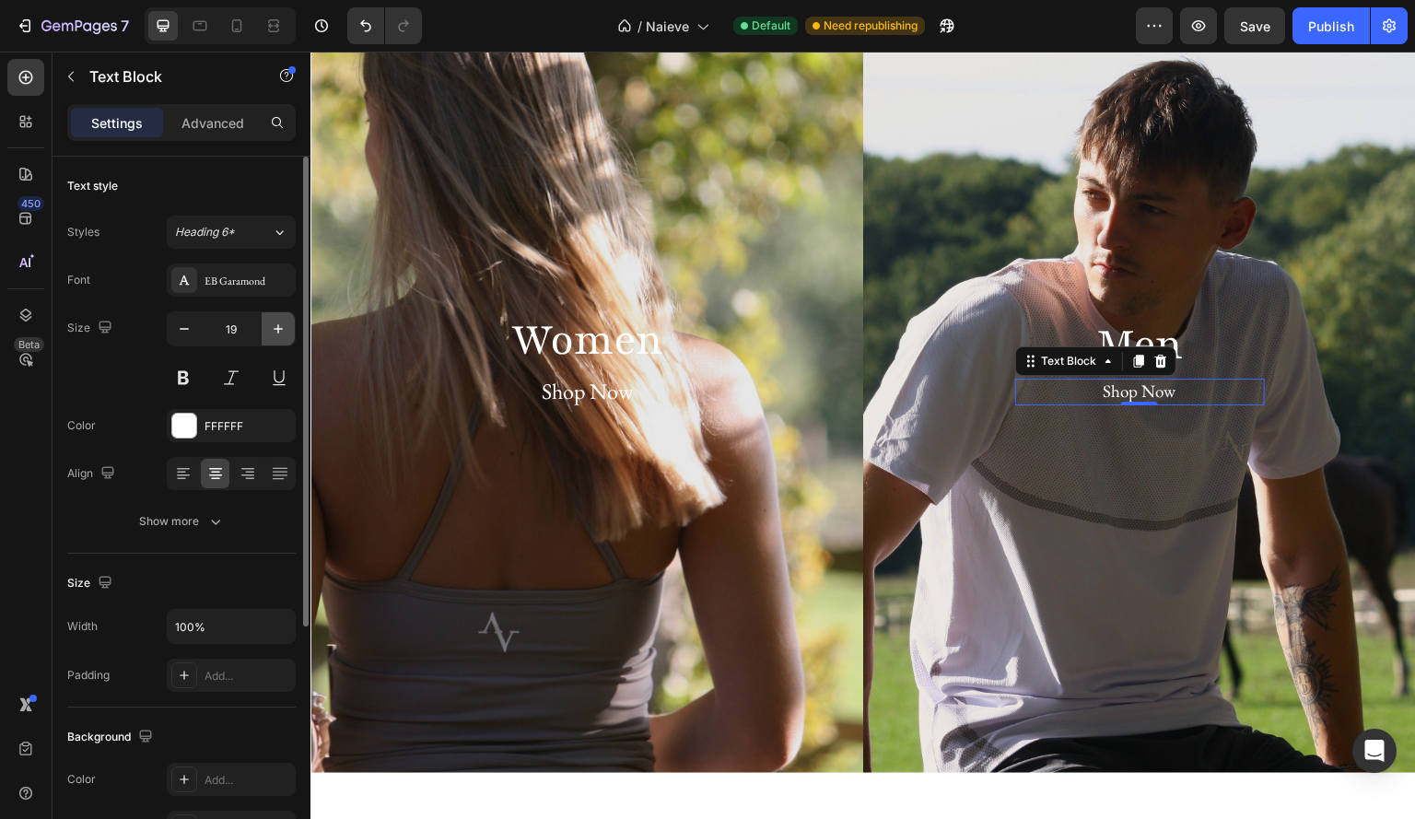
click at [288, 327] on button "button" at bounding box center [278, 328] width 33 height 33
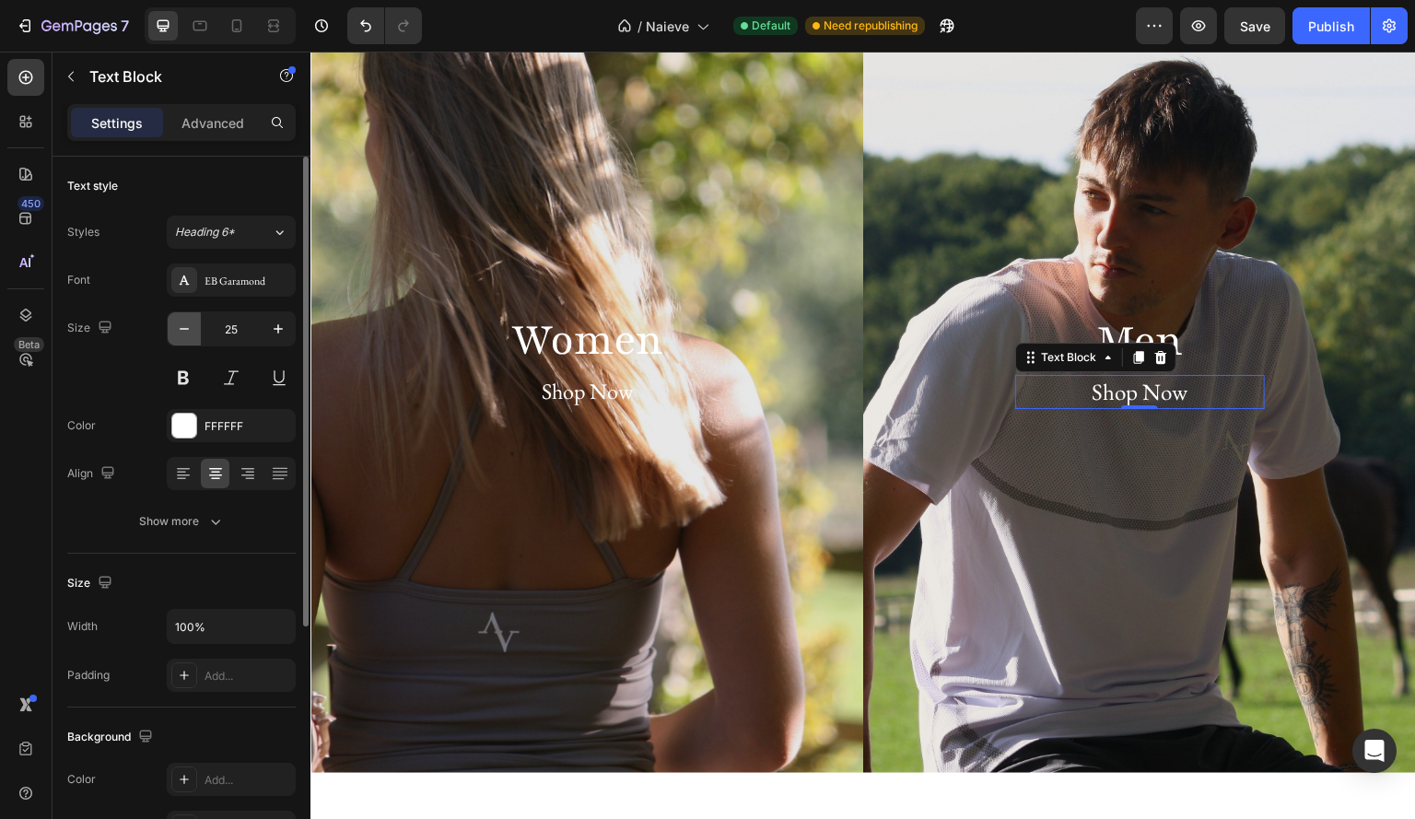
click at [179, 325] on icon "button" at bounding box center [184, 329] width 18 height 18
type input "24"
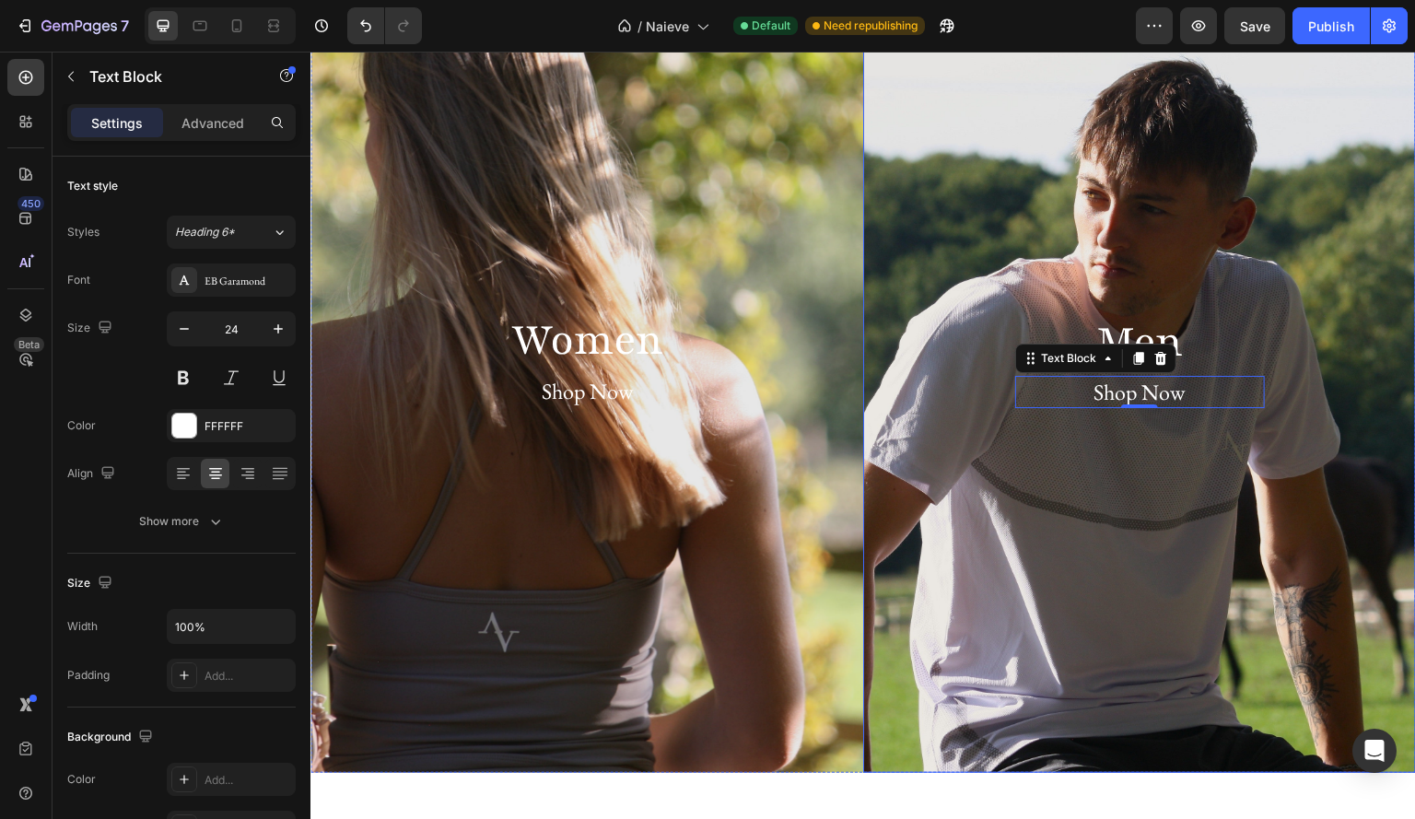
click at [1056, 437] on div "Men Heading Shop Now Text Block 0 Row" at bounding box center [1139, 359] width 553 height 158
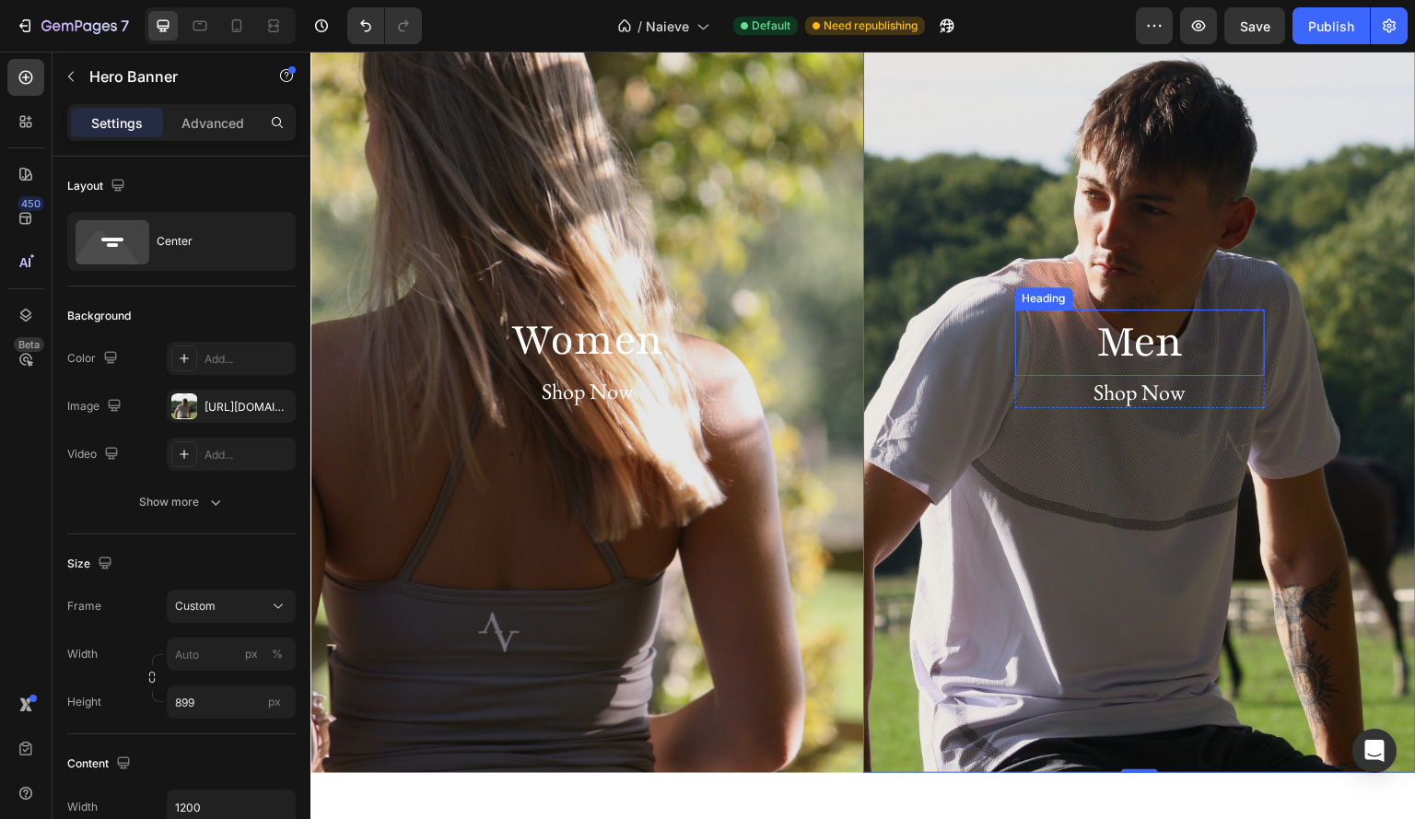
click at [1149, 362] on h2 "Men" at bounding box center [1140, 343] width 250 height 66
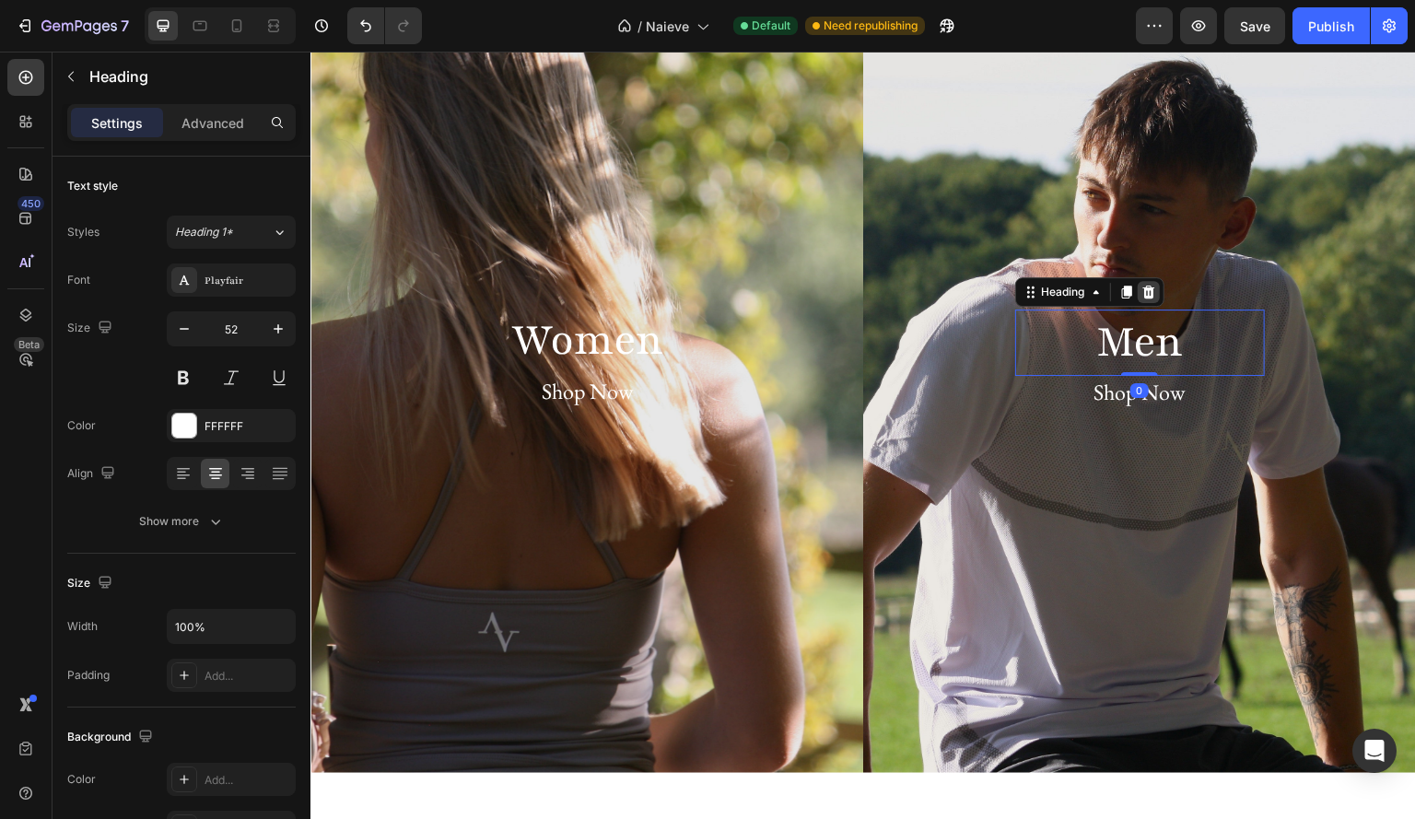
click at [1138, 299] on div at bounding box center [1149, 292] width 22 height 22
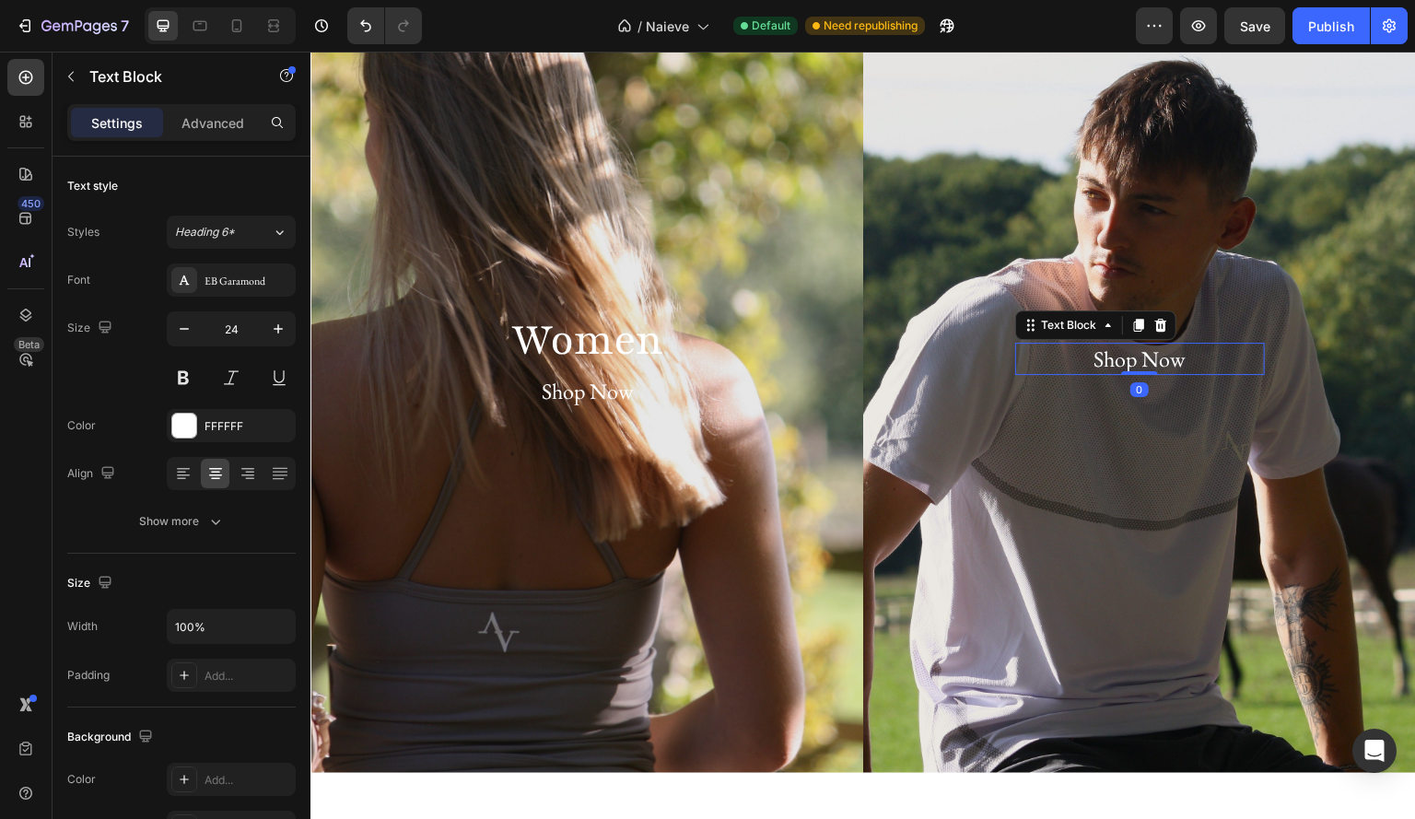
click at [1135, 349] on p "Shop Now" at bounding box center [1140, 359] width 246 height 29
click at [1153, 322] on icon at bounding box center [1160, 325] width 15 height 15
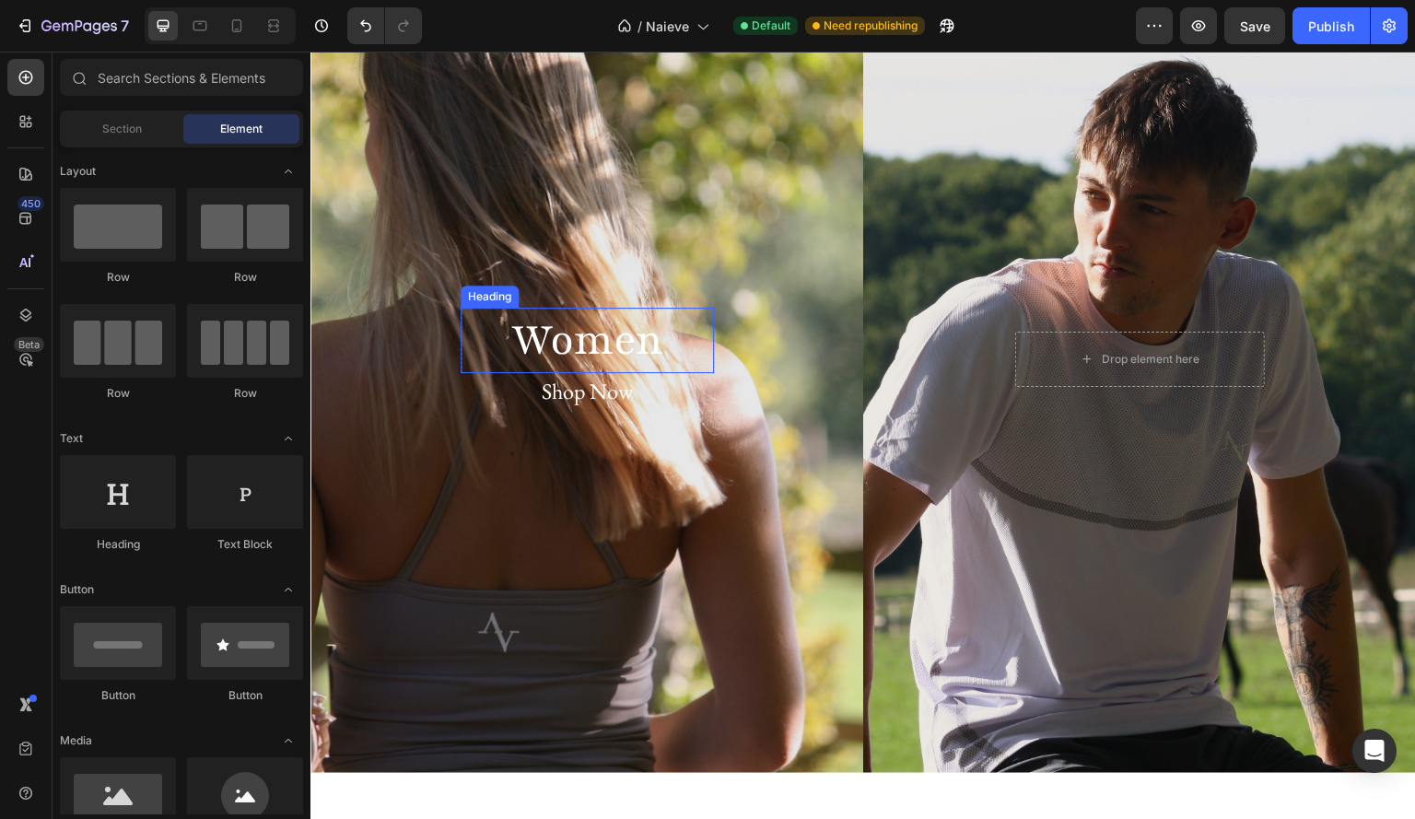
click at [668, 342] on h2 "Women" at bounding box center [587, 341] width 253 height 66
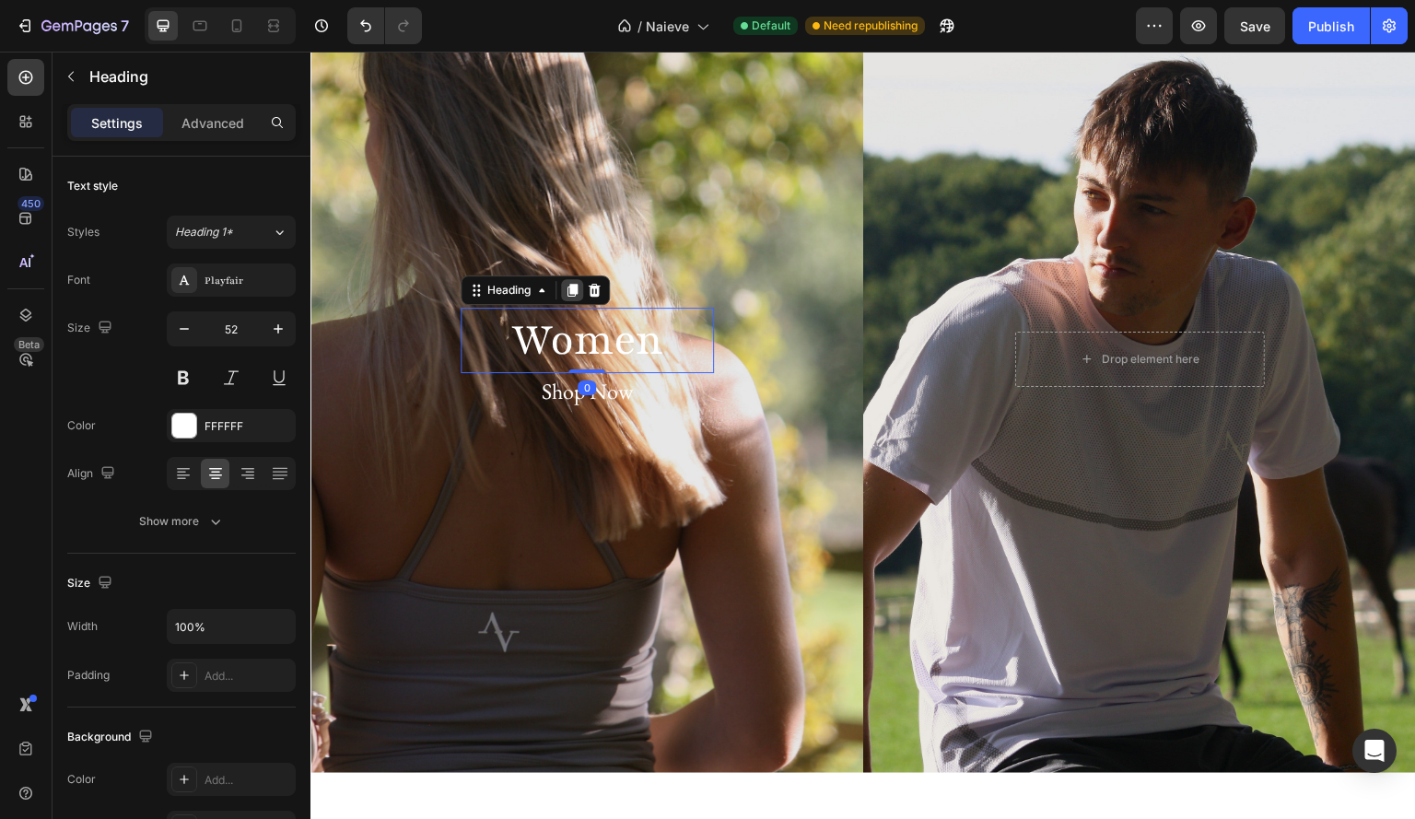
click at [571, 284] on icon at bounding box center [572, 290] width 10 height 13
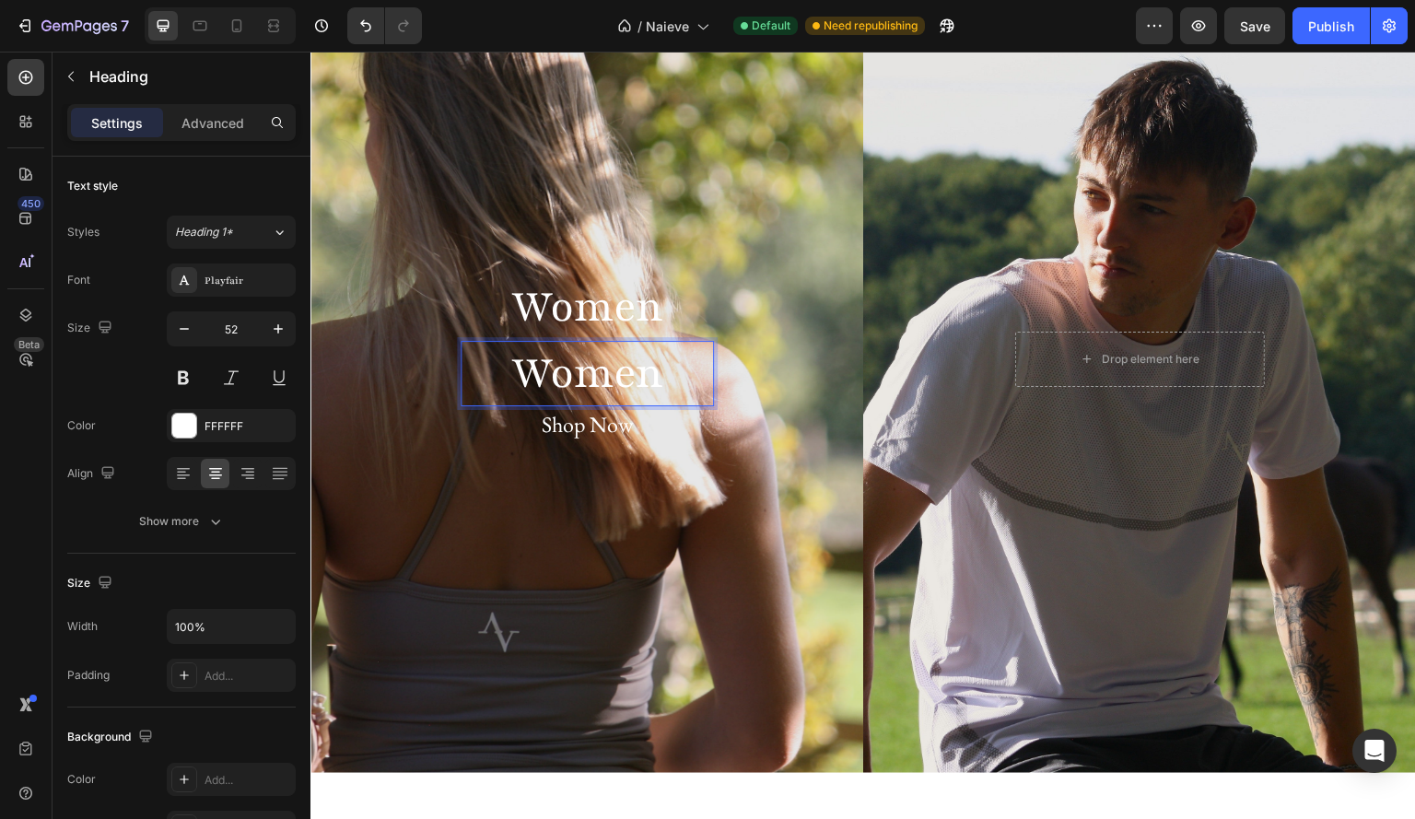
scroll to position [112, 0]
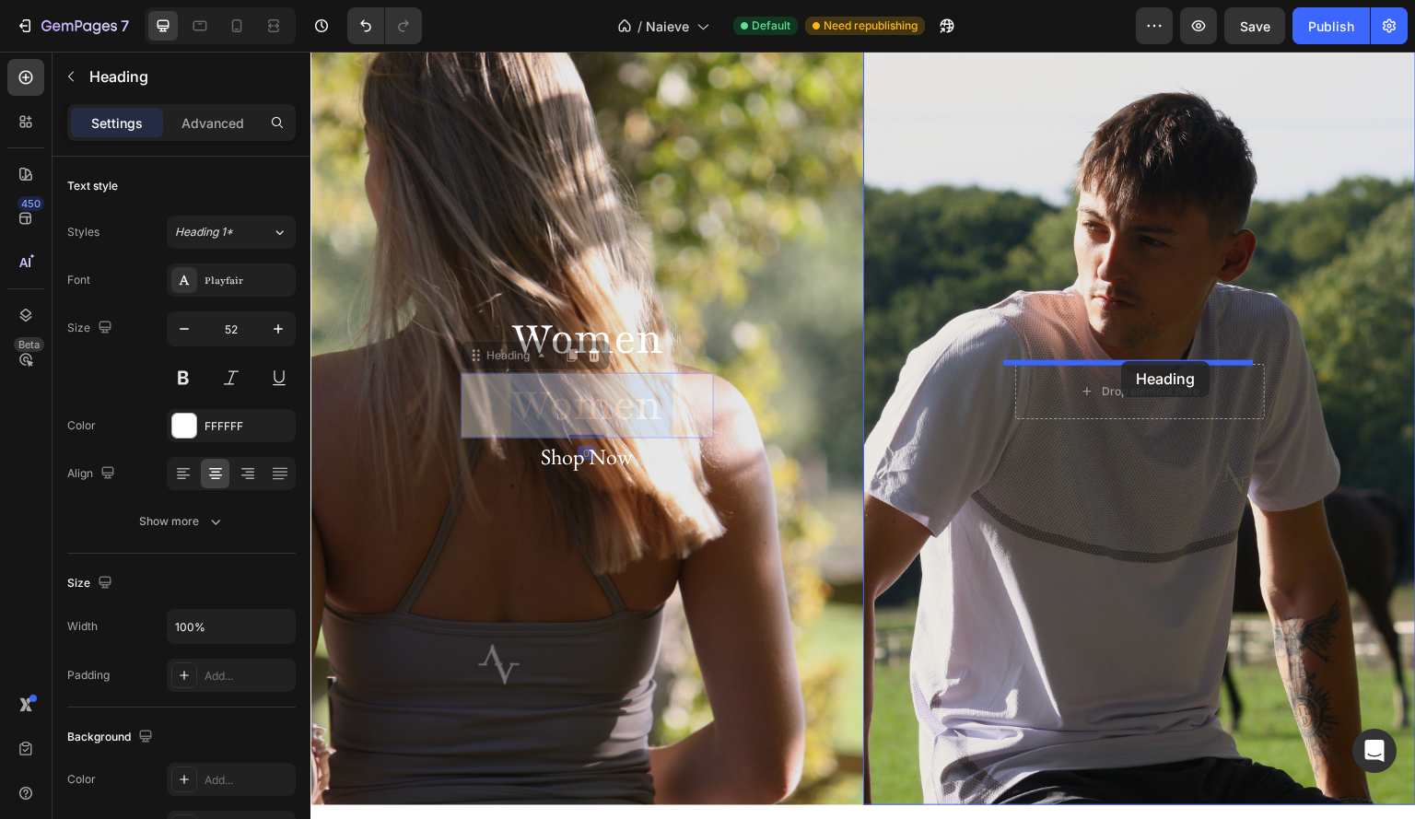
drag, startPoint x: 586, startPoint y: 373, endPoint x: 1122, endPoint y: 361, distance: 536.3
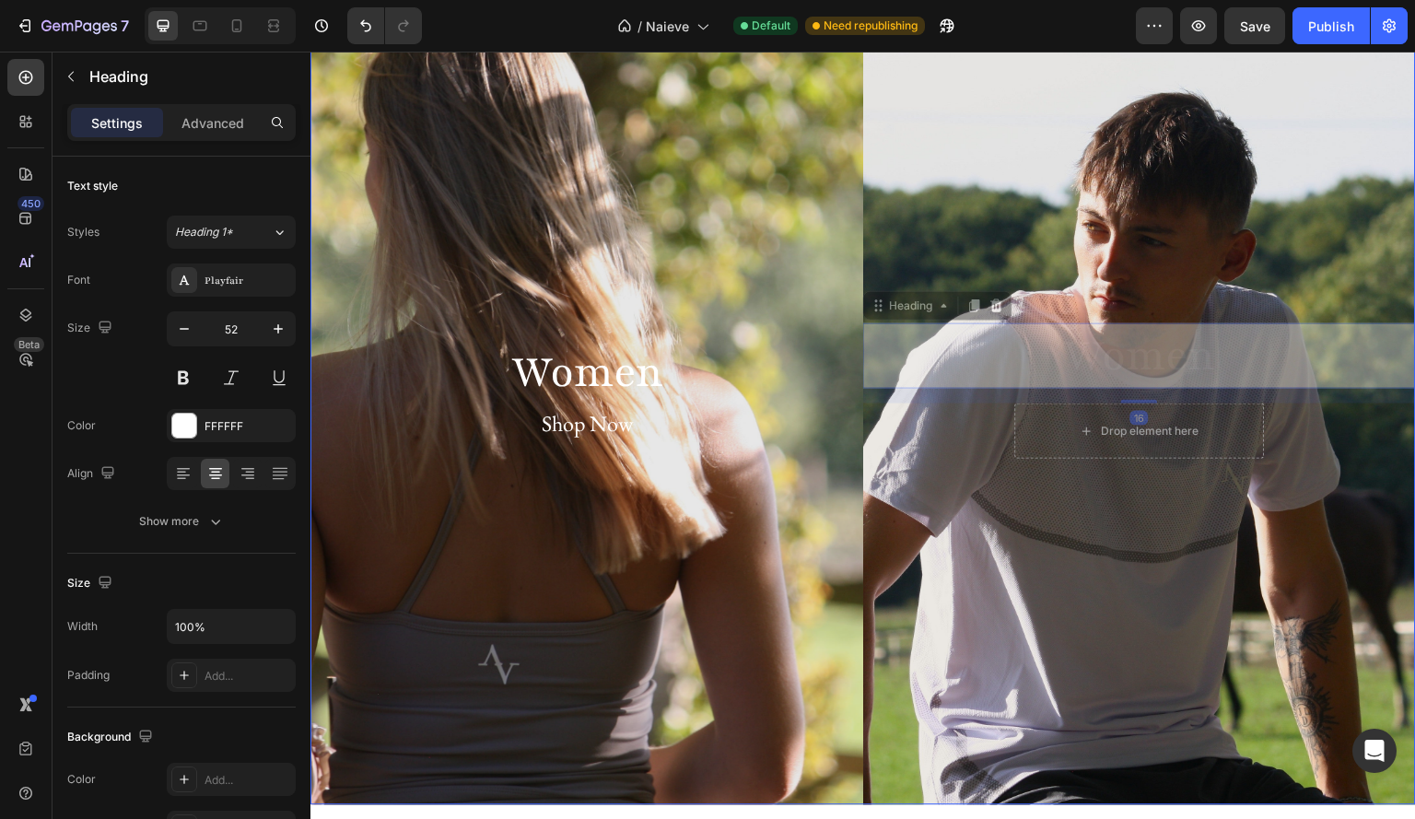
scroll to position [72, 0]
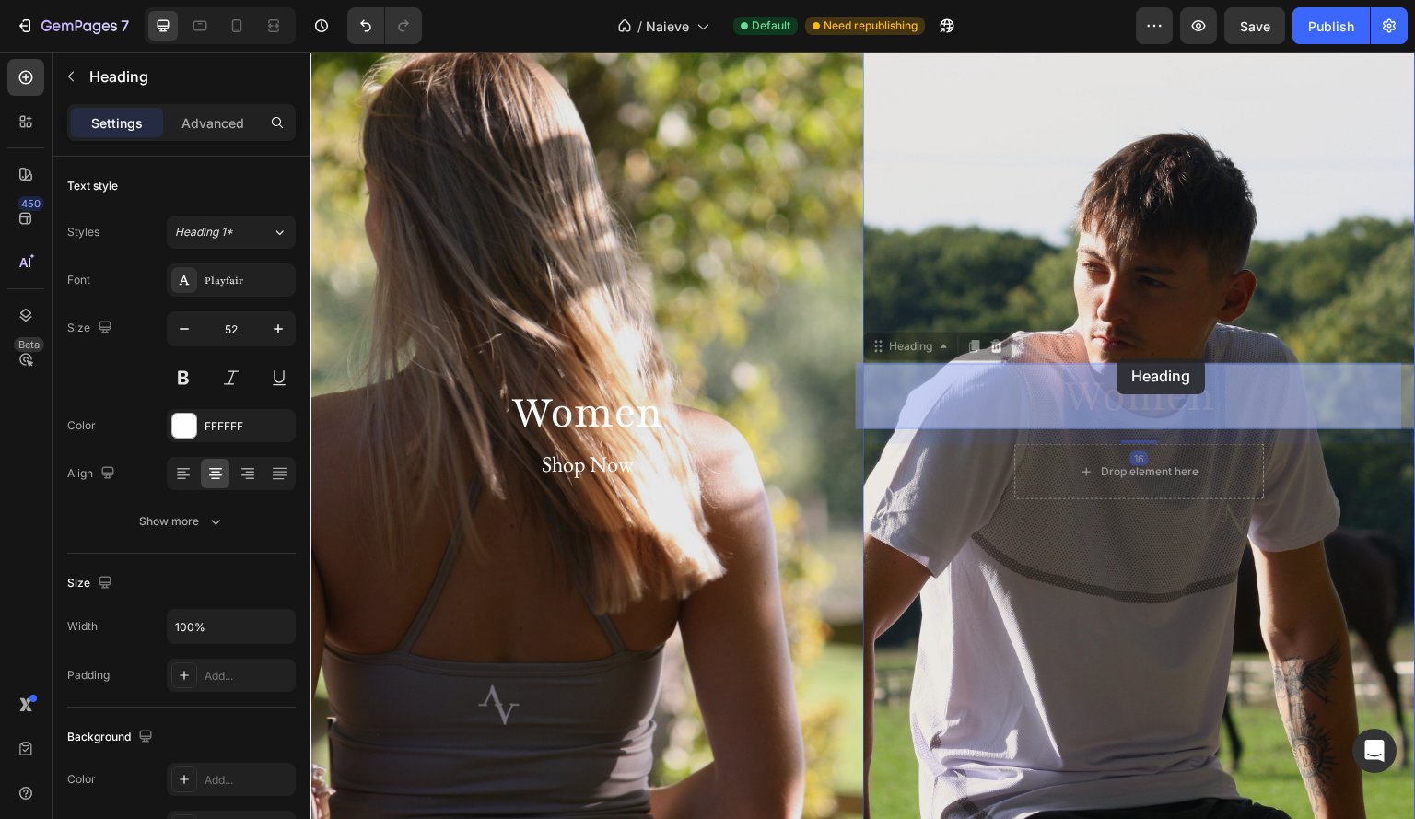
drag, startPoint x: 1118, startPoint y: 333, endPoint x: 1118, endPoint y: 355, distance: 22.1
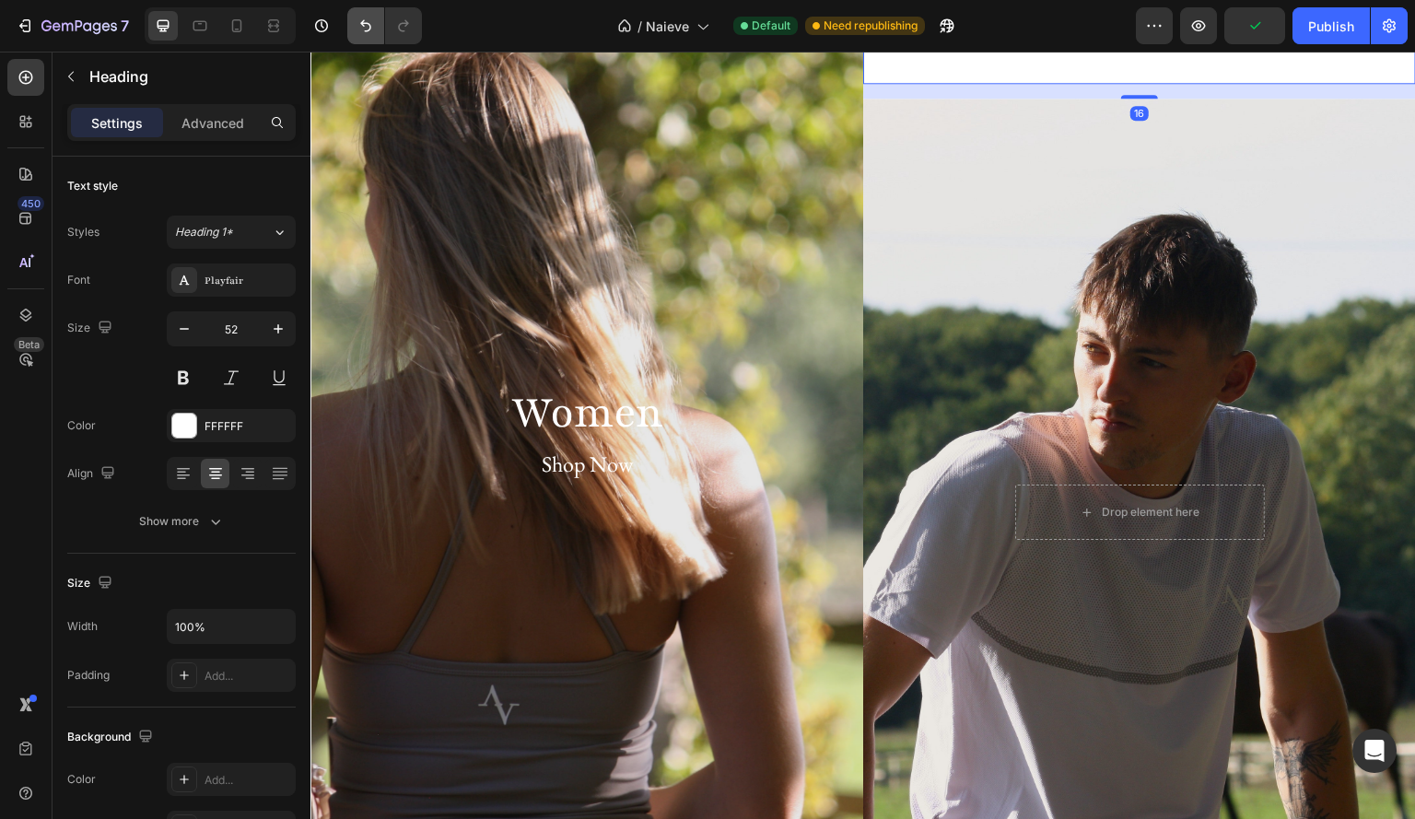
click at [368, 19] on icon "Undo/Redo" at bounding box center [366, 26] width 18 height 18
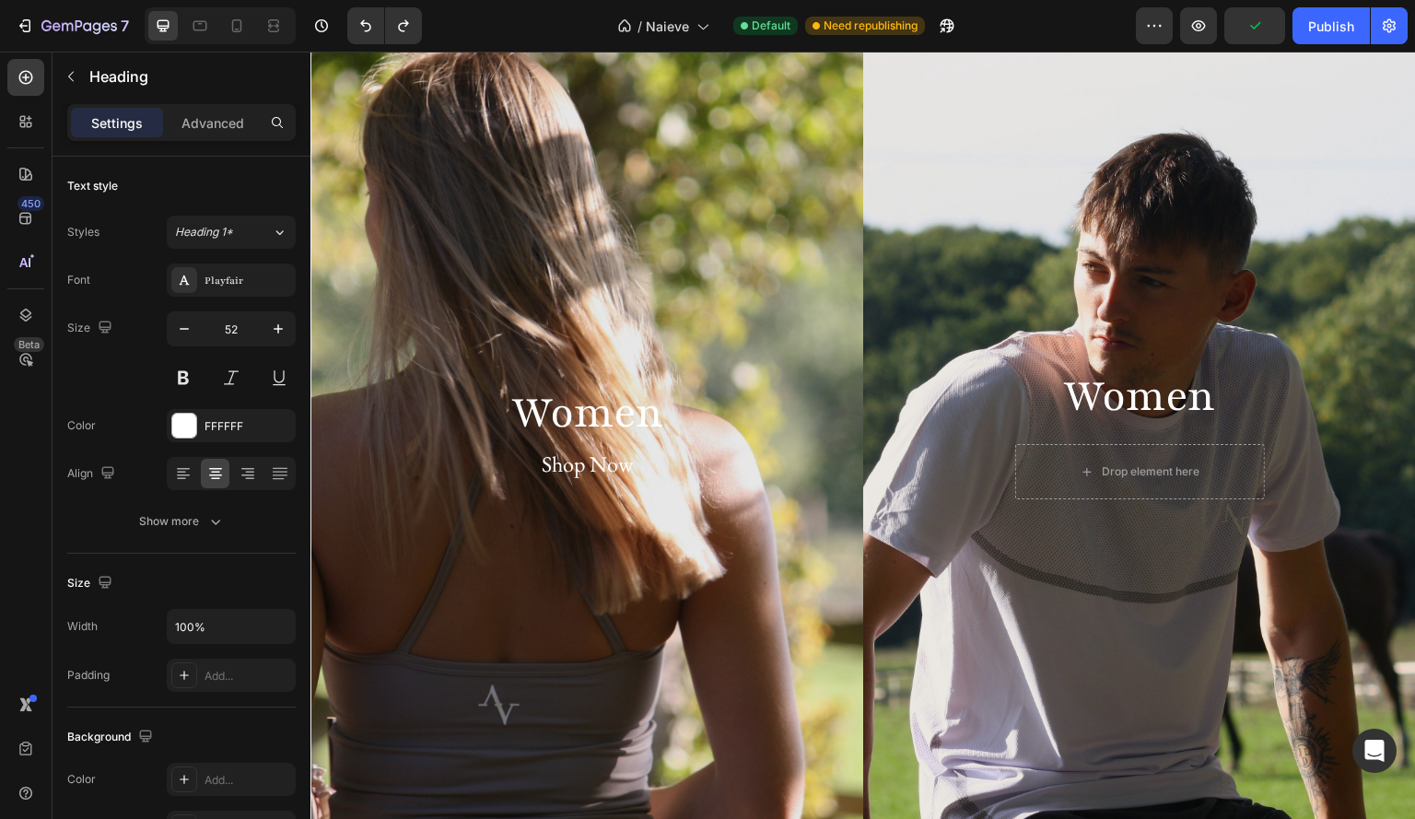
click at [1095, 392] on h2 "Women" at bounding box center [1139, 397] width 553 height 66
click at [1150, 378] on p "Women" at bounding box center [1139, 397] width 549 height 63
click at [1073, 356] on div "Women Heading Drop element here Row" at bounding box center [1139, 431] width 553 height 195
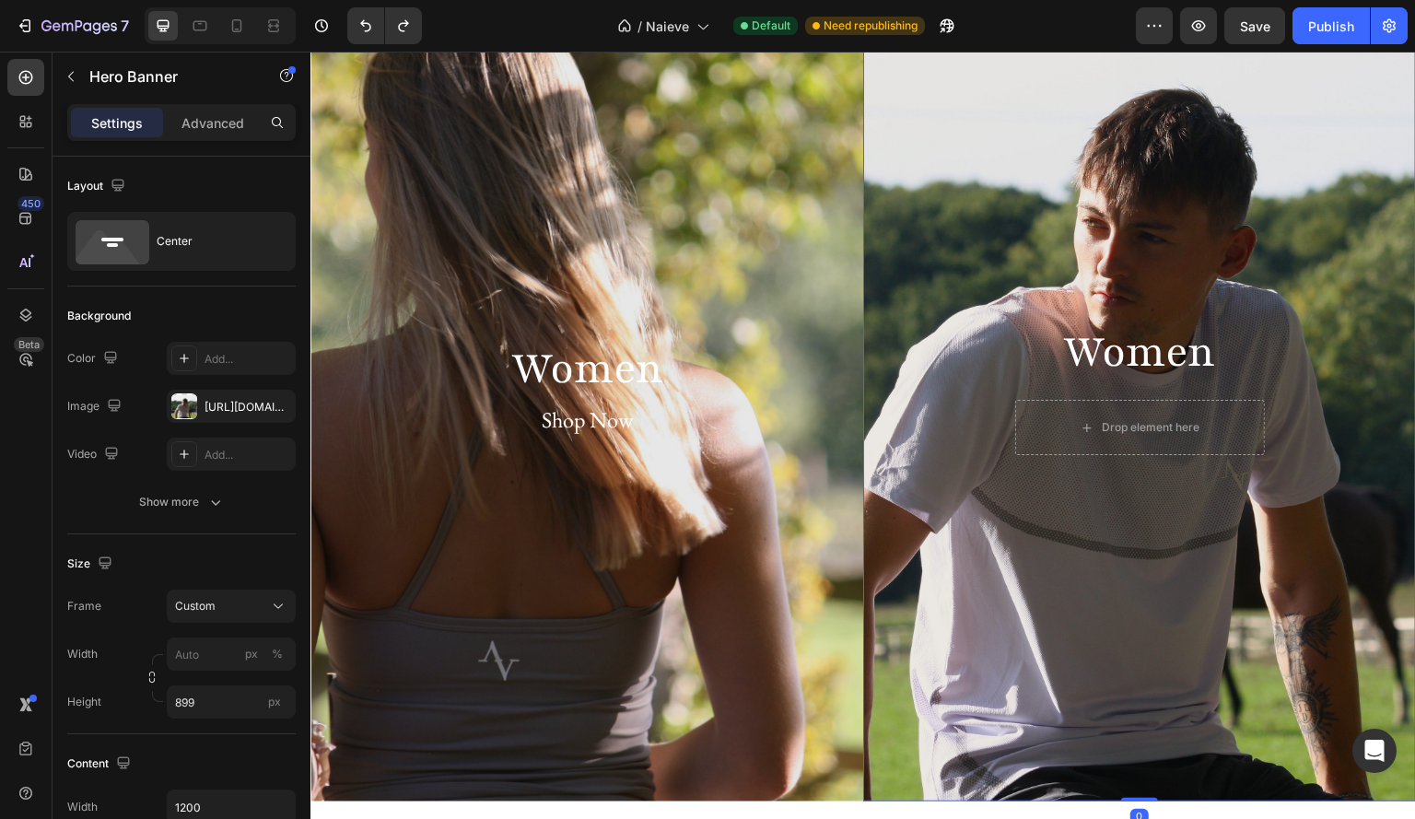
scroll to position [118, 0]
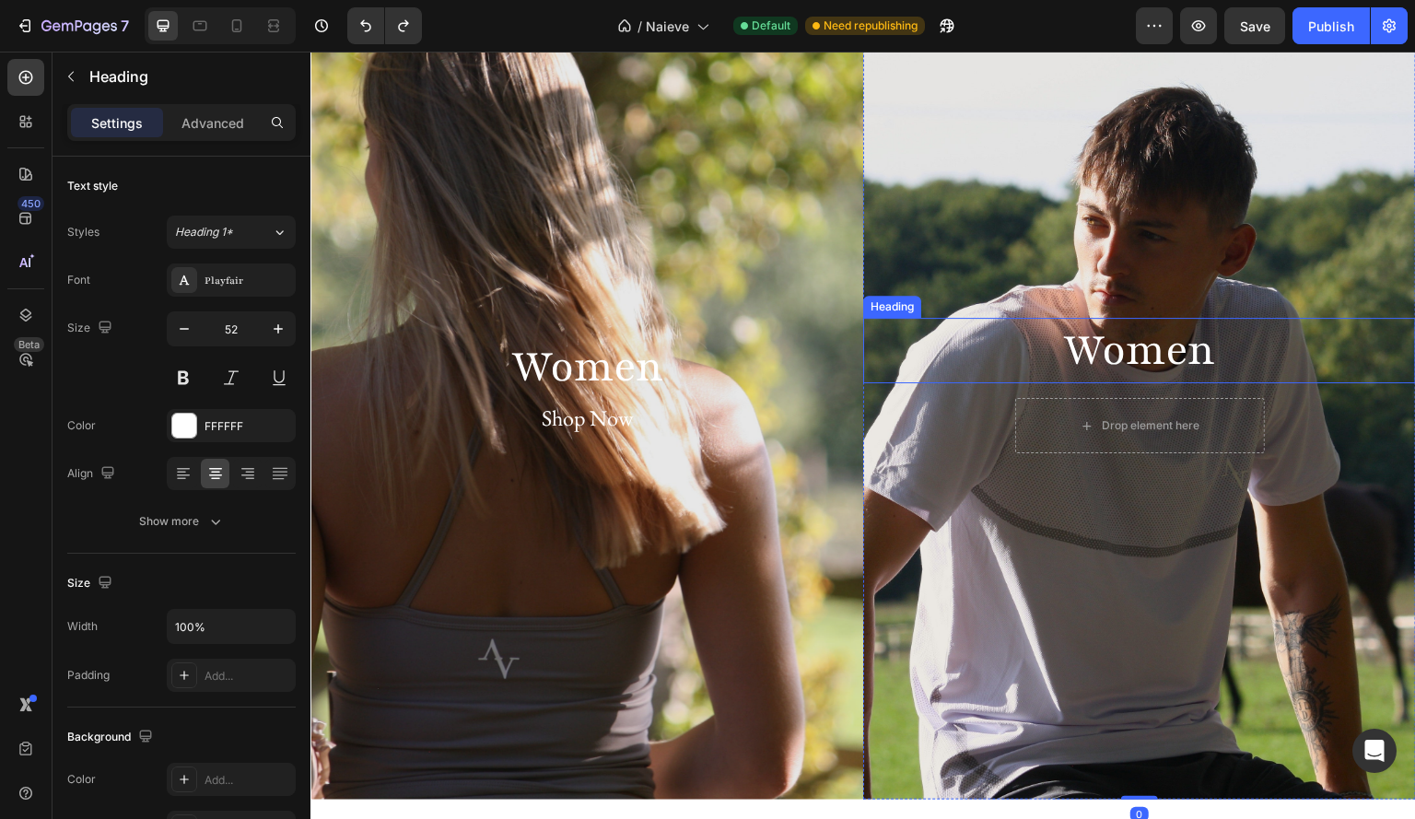
click at [954, 379] on p "Women" at bounding box center [1139, 351] width 549 height 63
drag, startPoint x: 1128, startPoint y: 395, endPoint x: 1132, endPoint y: 377, distance: 19.0
click at [1132, 377] on div "Women Heading 0" at bounding box center [1139, 358] width 553 height 66
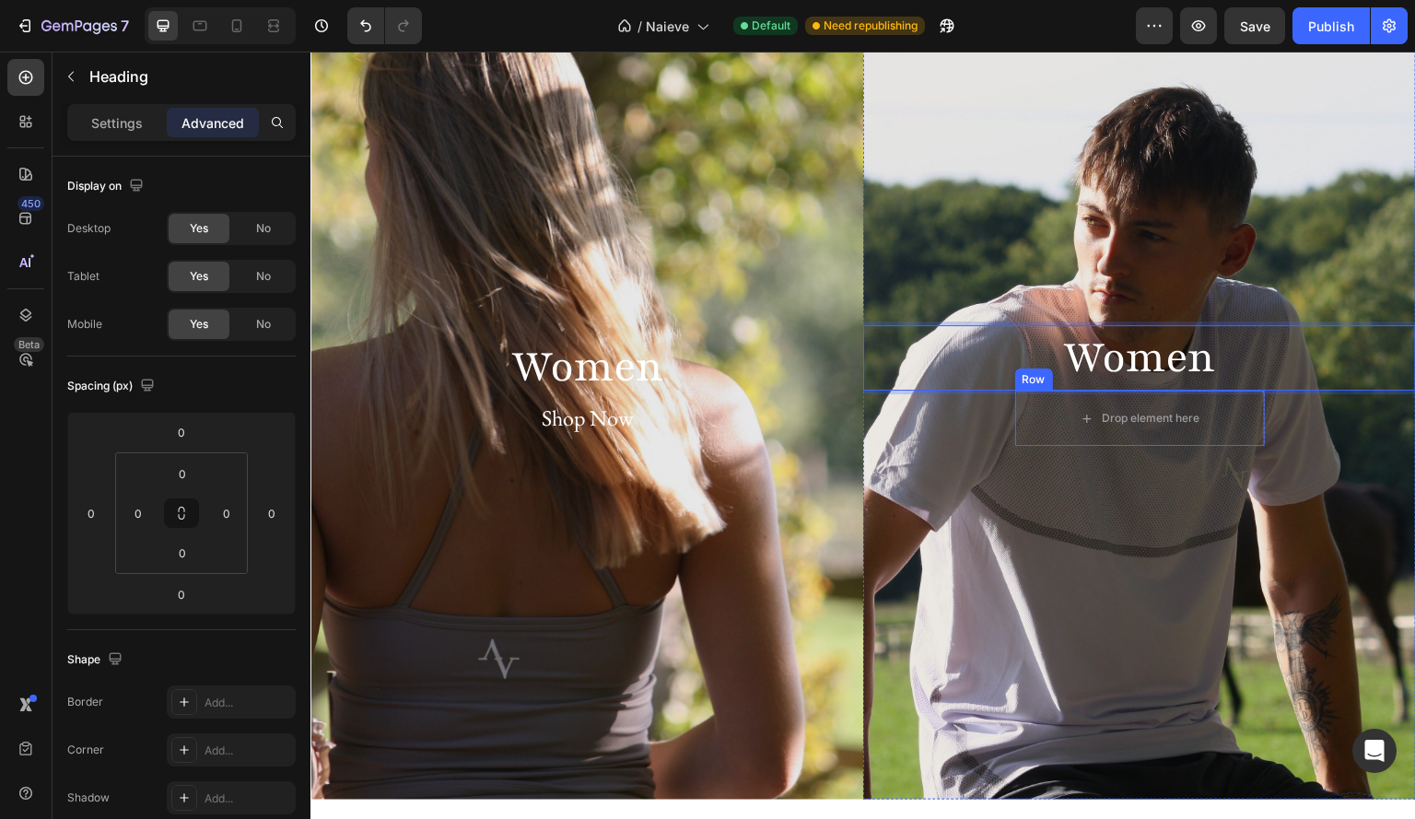
drag, startPoint x: 1040, startPoint y: 348, endPoint x: 1037, endPoint y: 382, distance: 34.2
click at [1047, 410] on div "Drop element here" at bounding box center [1140, 418] width 250 height 55
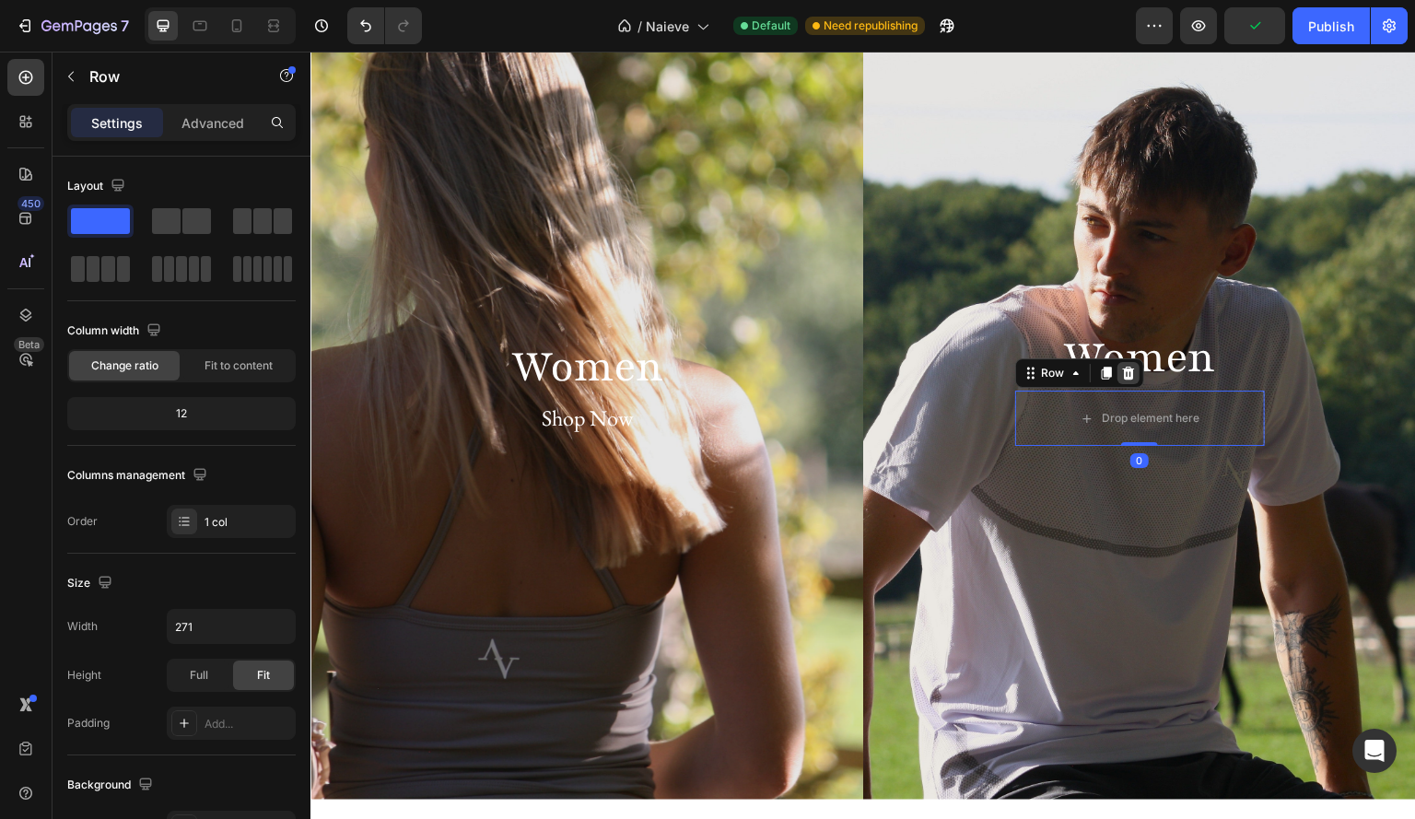
click at [1122, 364] on div at bounding box center [1129, 373] width 22 height 22
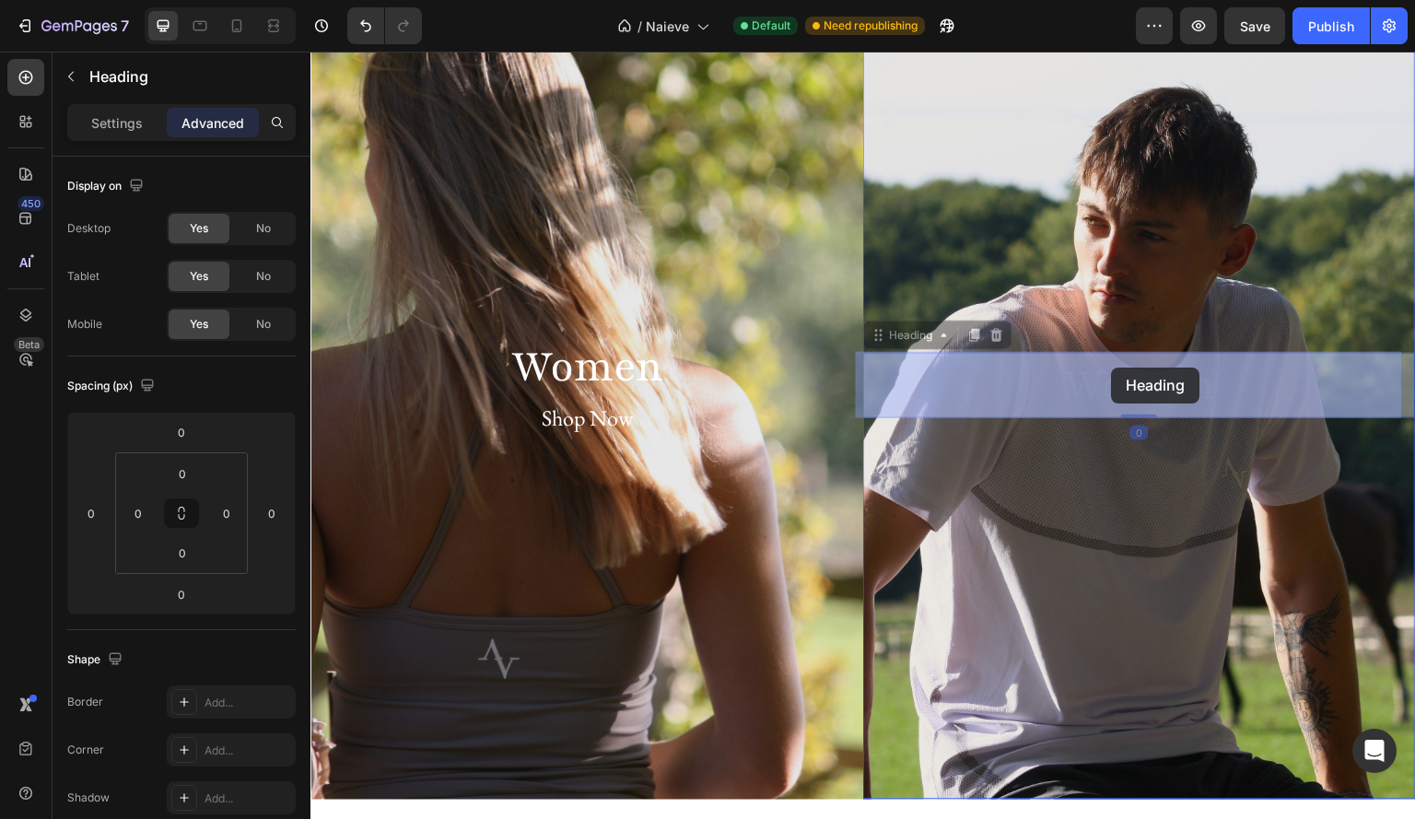
drag, startPoint x: 1115, startPoint y: 379, endPoint x: 1112, endPoint y: 368, distance: 11.4
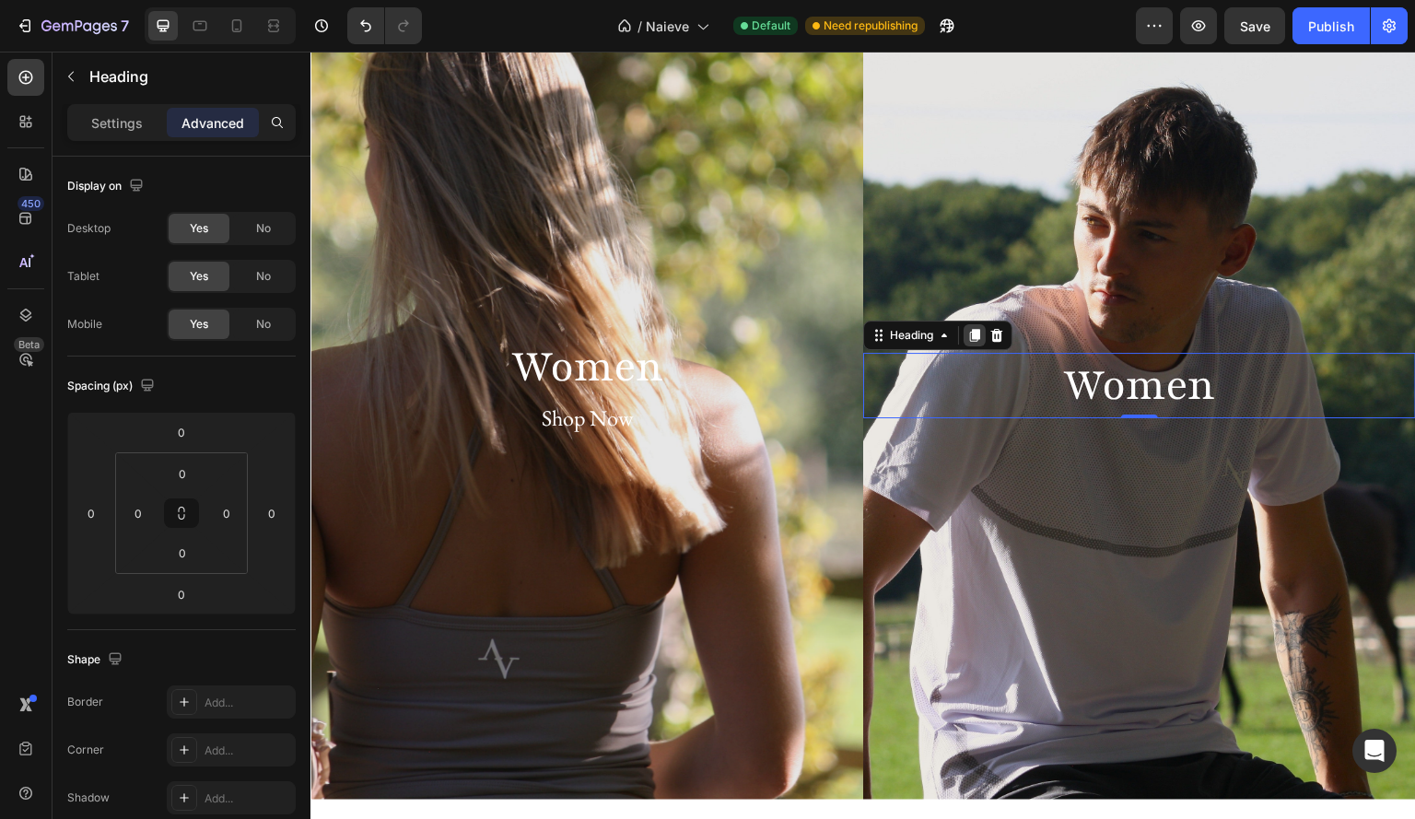
click at [966, 325] on div at bounding box center [975, 335] width 22 height 22
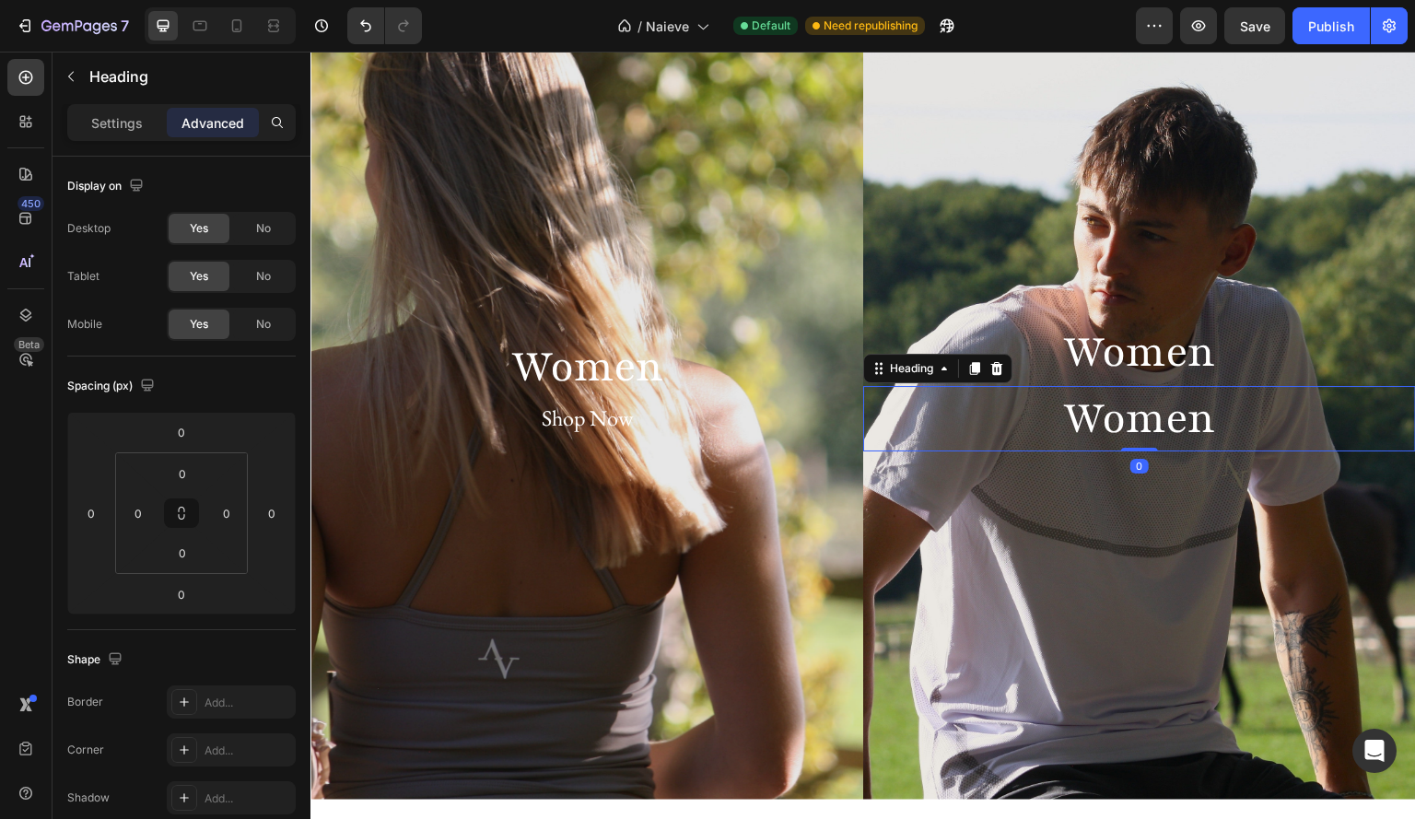
click at [1212, 420] on h2 "Women" at bounding box center [1139, 419] width 553 height 66
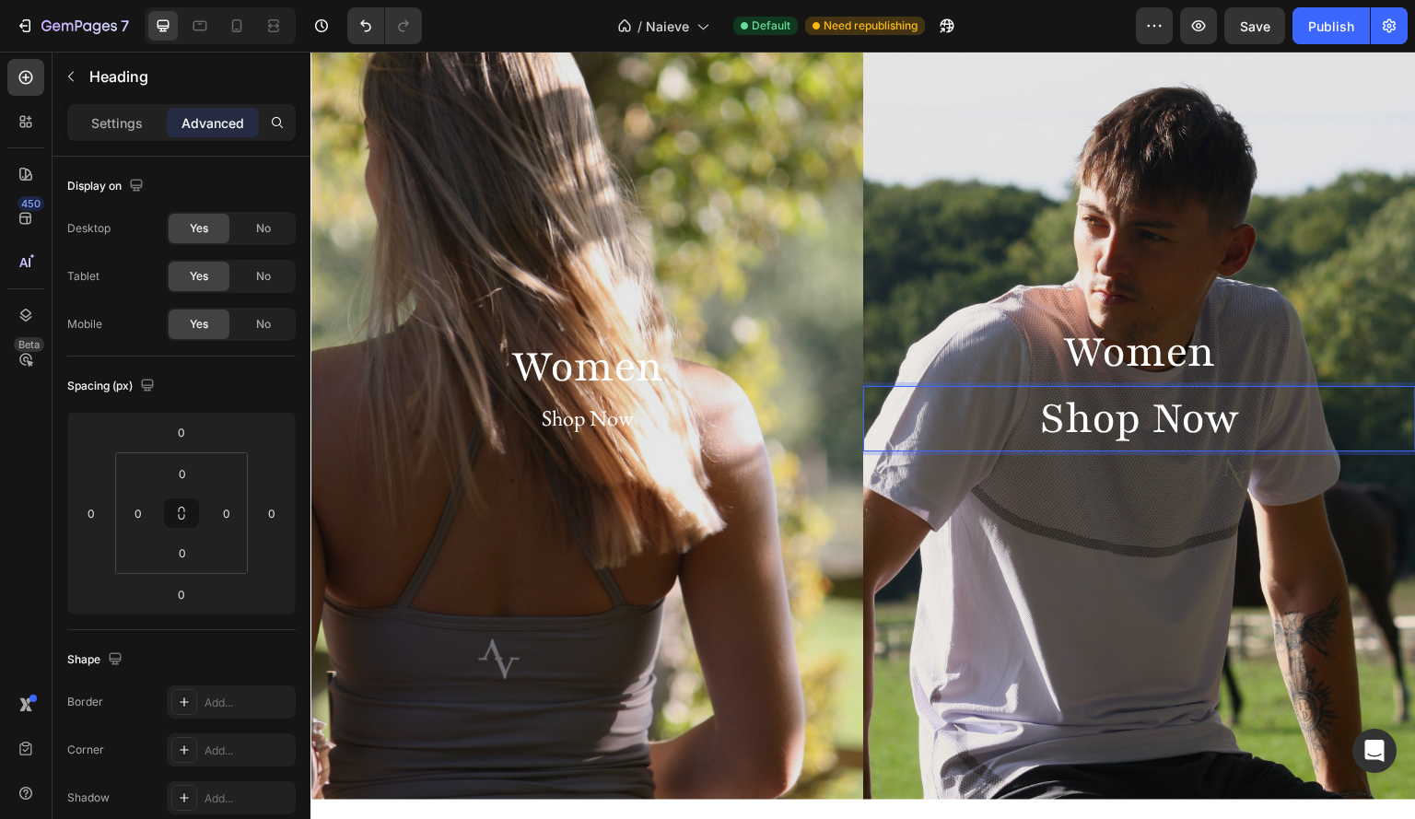
click at [1248, 426] on p "Shop Now" at bounding box center [1139, 419] width 549 height 63
click at [123, 126] on p "Settings" at bounding box center [117, 122] width 52 height 19
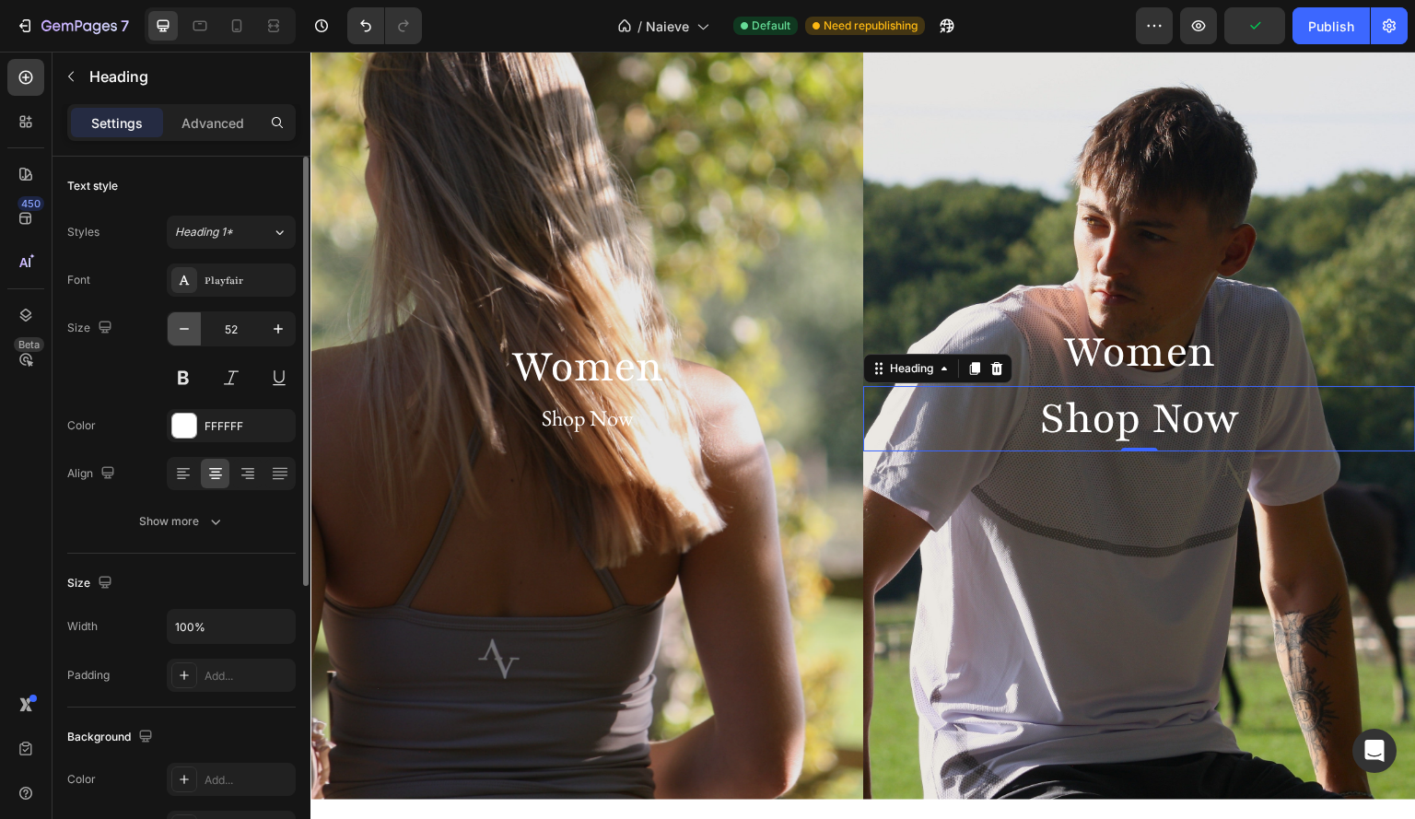
click at [185, 331] on icon "button" at bounding box center [184, 329] width 18 height 18
type input "49"
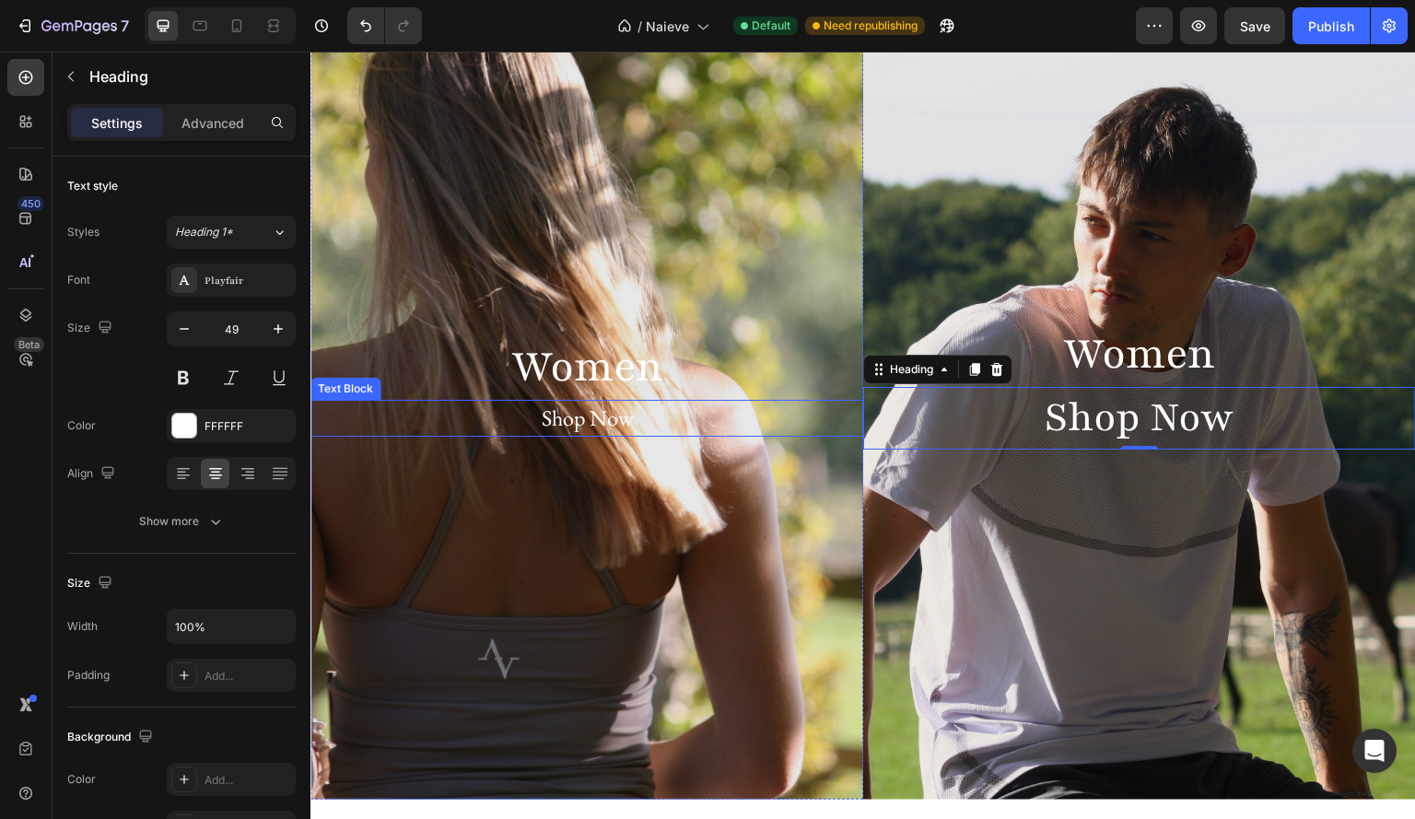
click at [654, 413] on div "Shop Now" at bounding box center [586, 418] width 553 height 37
click at [975, 408] on p "Shop Now" at bounding box center [1139, 418] width 549 height 59
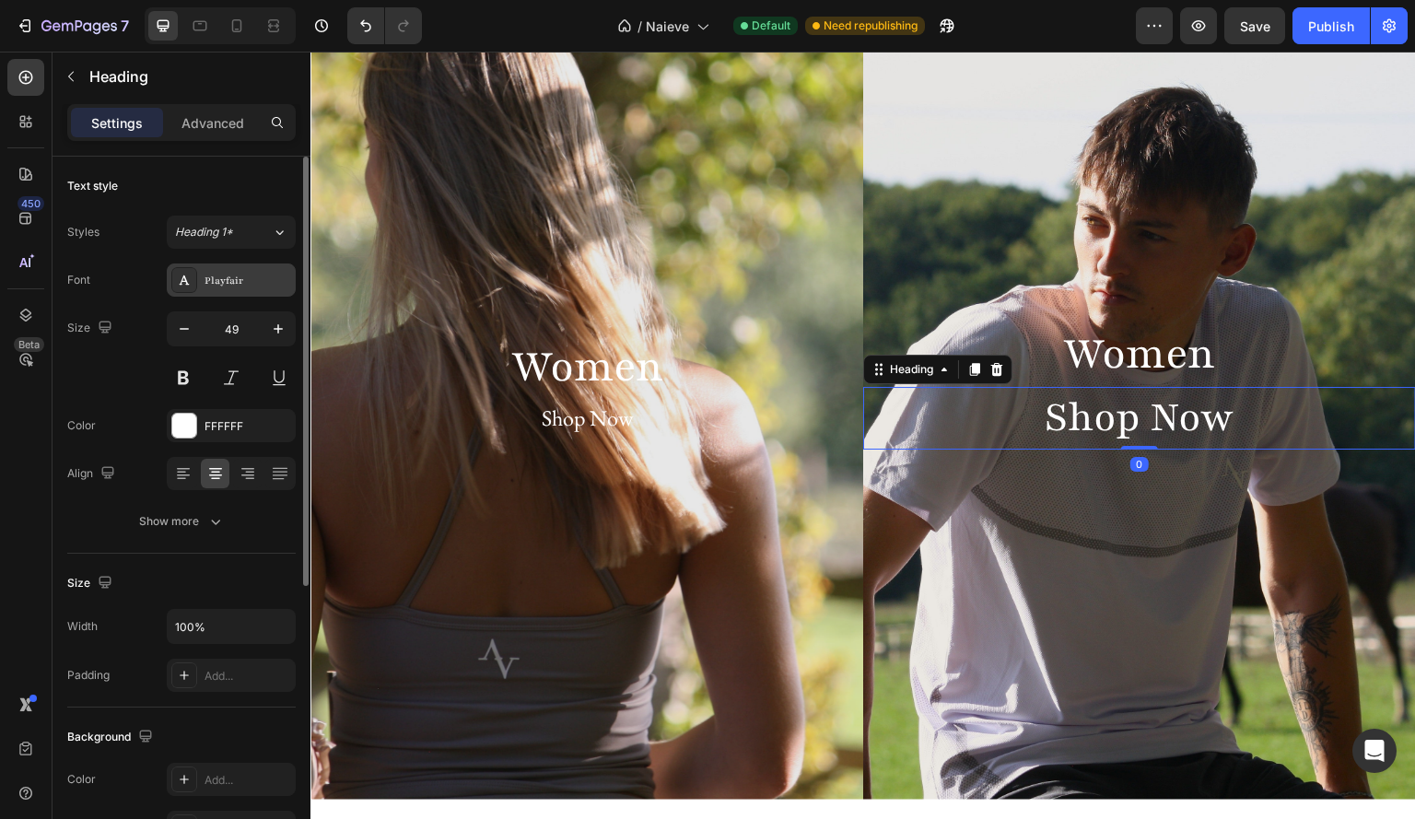
click at [251, 274] on div "Playfair" at bounding box center [248, 281] width 87 height 17
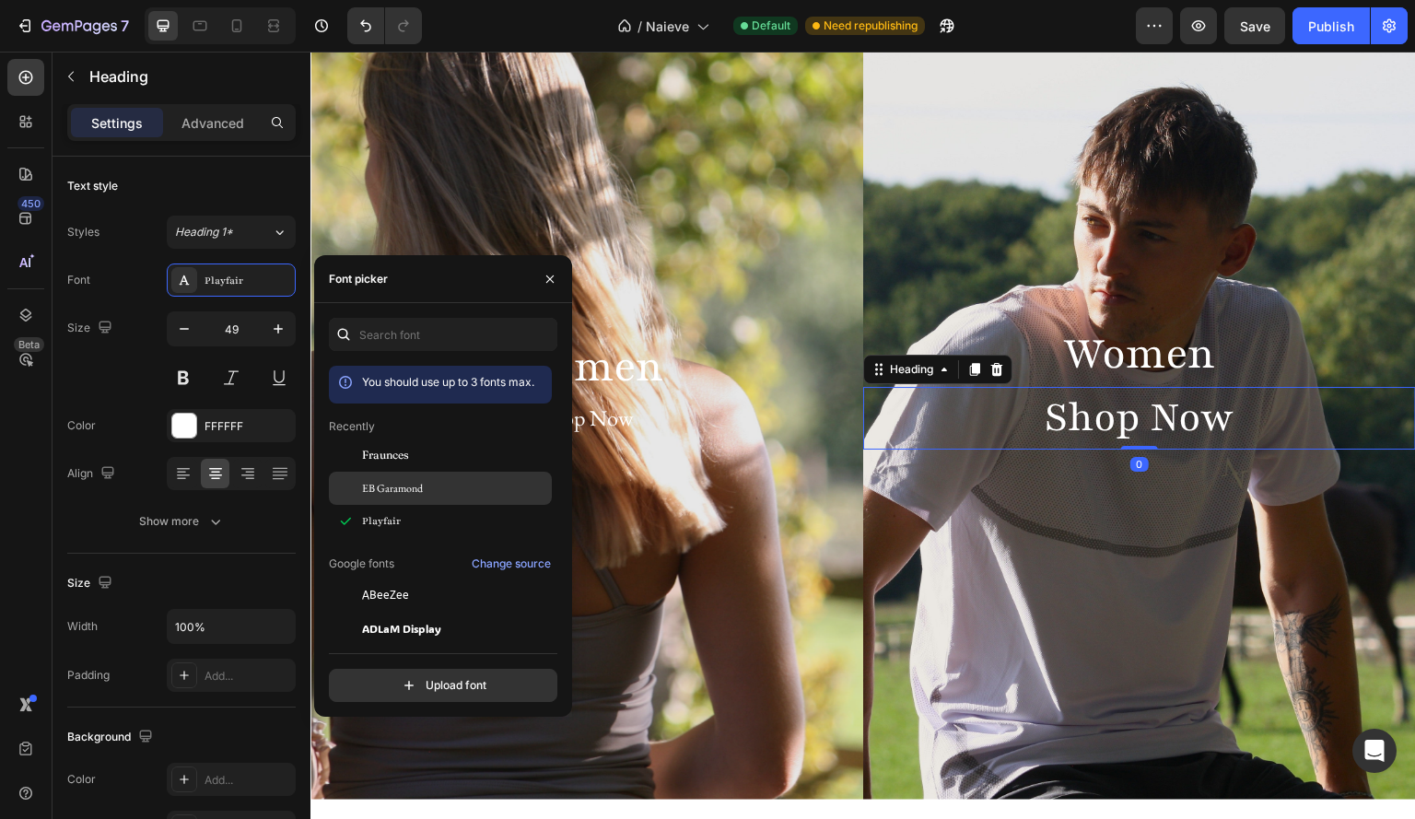
click at [418, 489] on span "EB Garamond" at bounding box center [392, 488] width 61 height 17
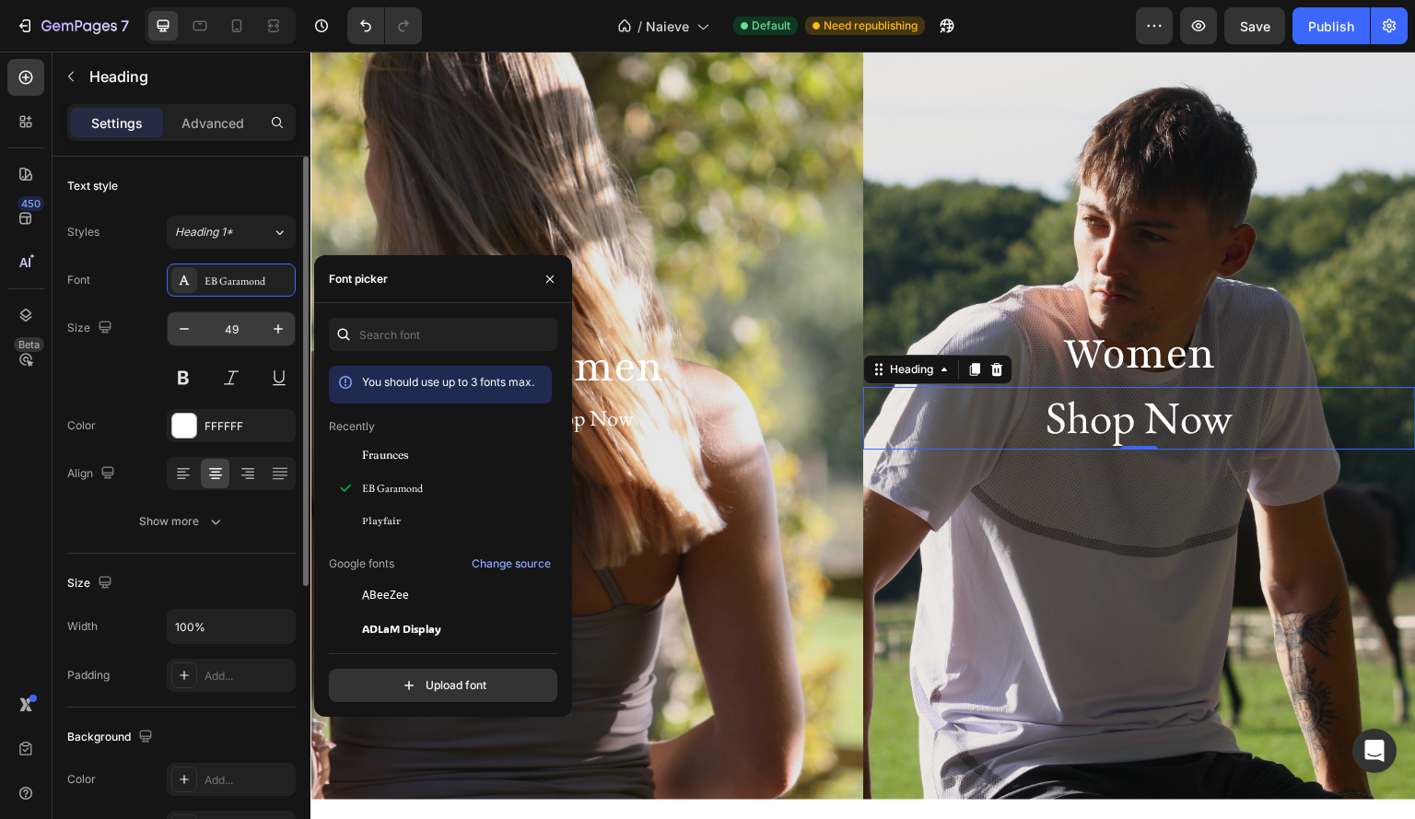
click at [248, 323] on input "49" at bounding box center [231, 328] width 61 height 33
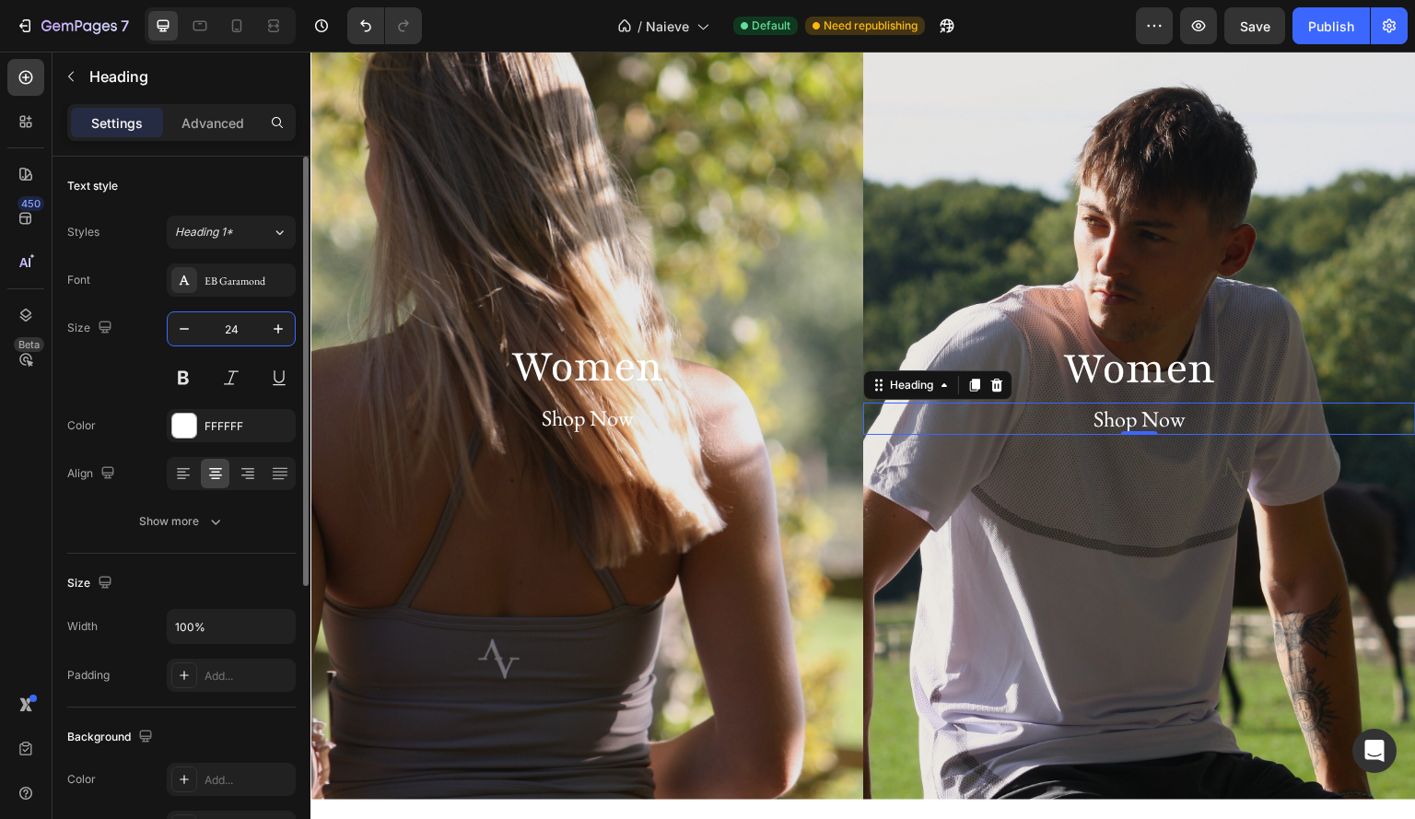
type input "24"
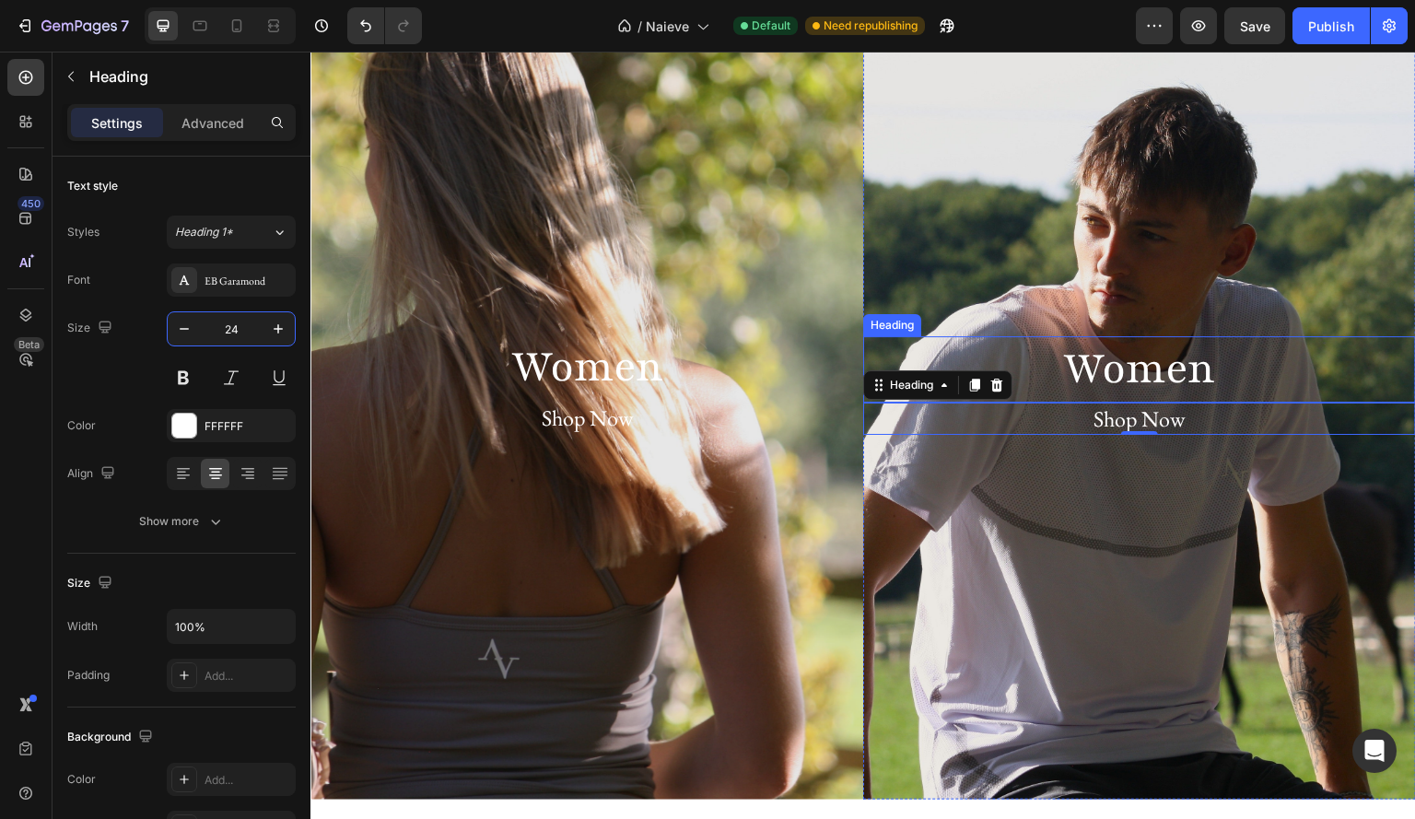
click at [1177, 366] on p "Women" at bounding box center [1139, 369] width 549 height 63
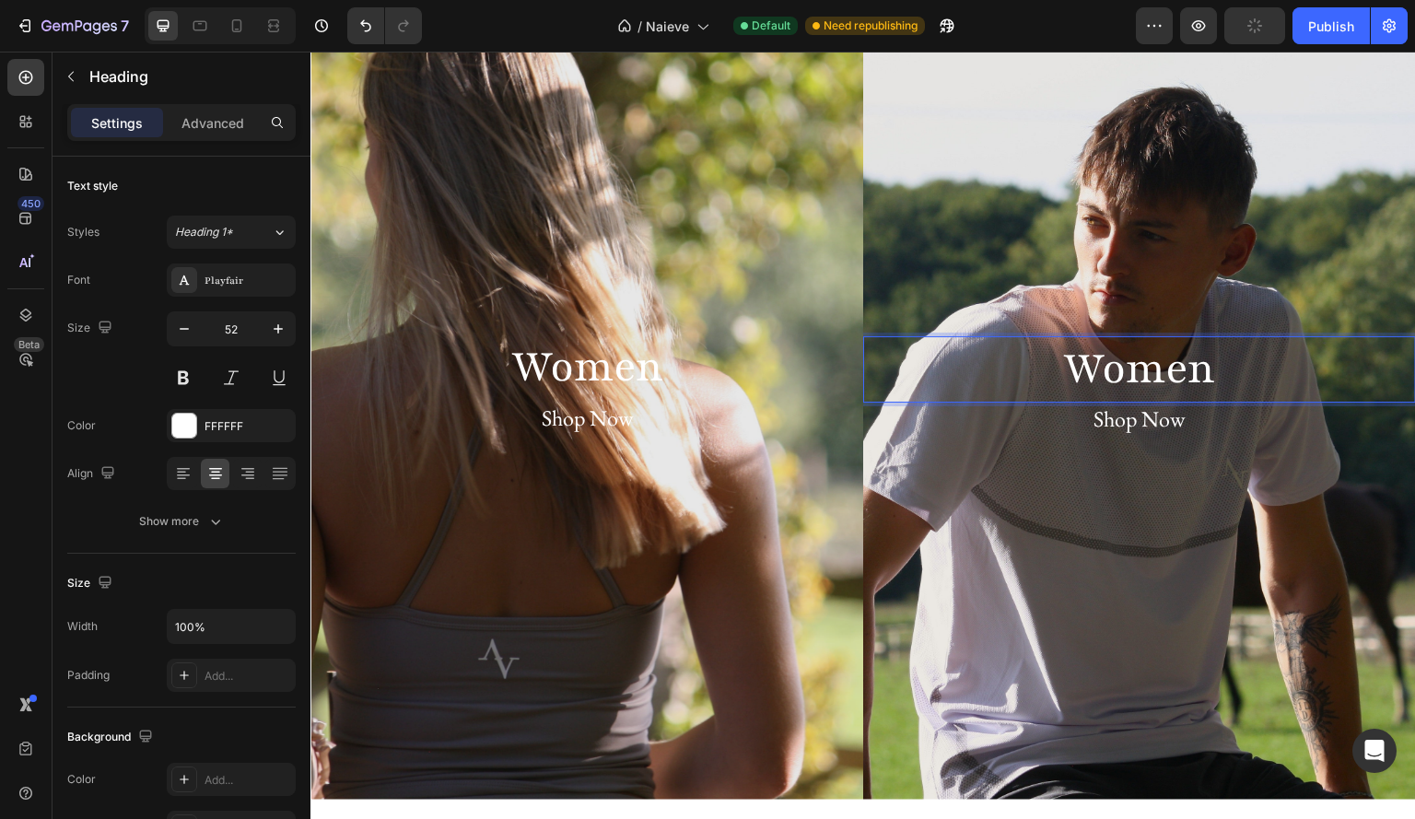
click at [1253, 377] on p "Women" at bounding box center [1139, 369] width 549 height 63
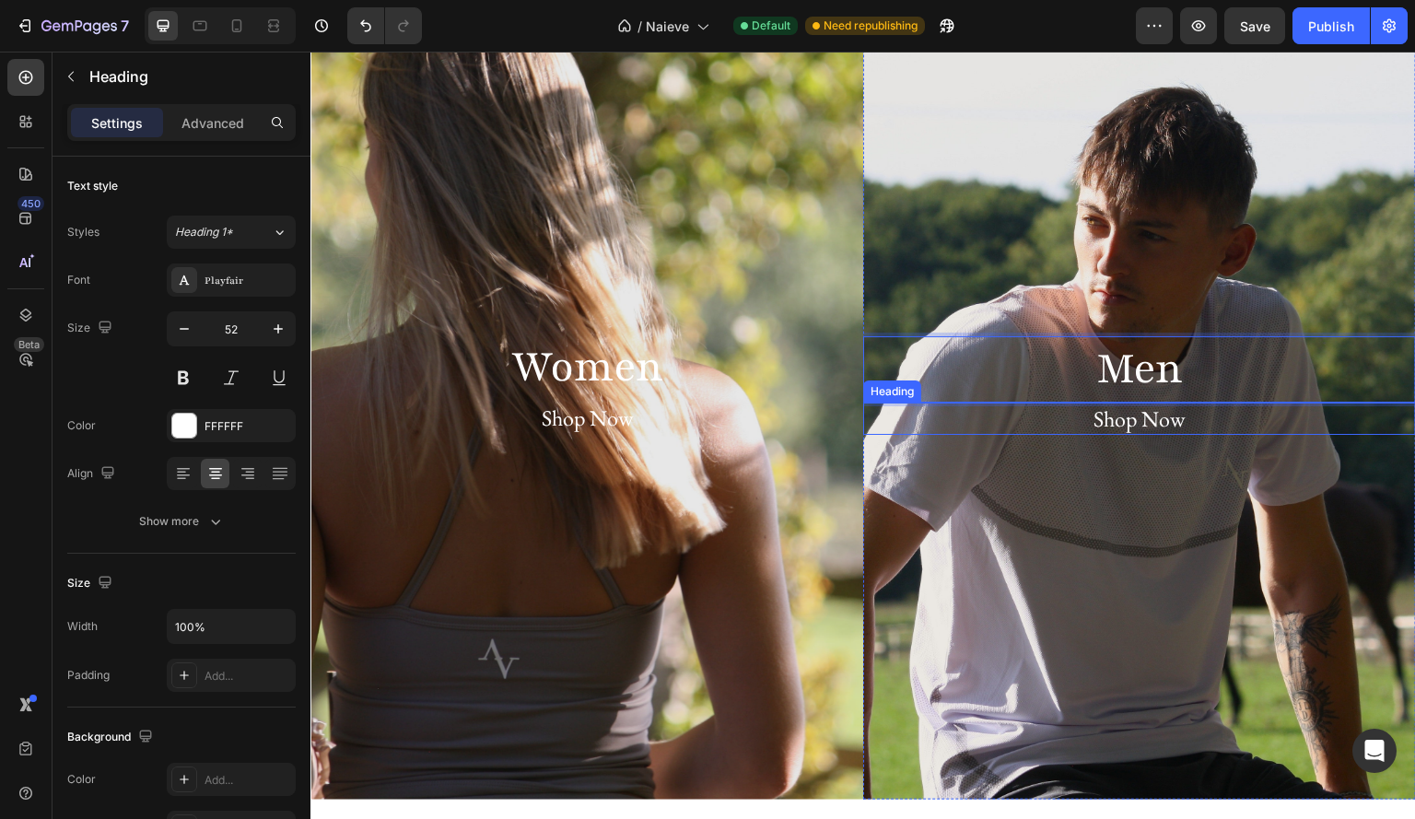
click at [1013, 415] on p "Shop Now" at bounding box center [1139, 418] width 549 height 29
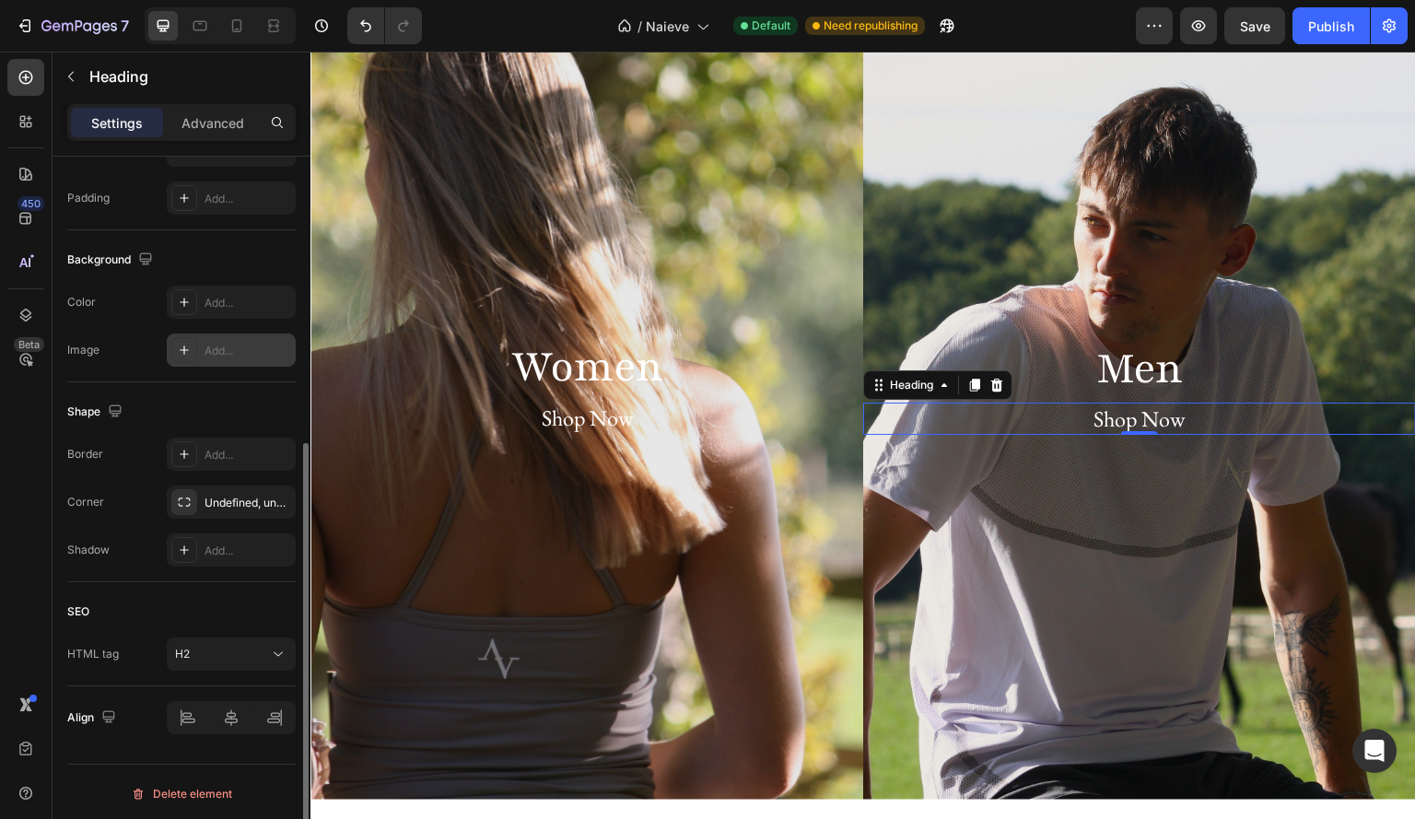
scroll to position [477, 0]
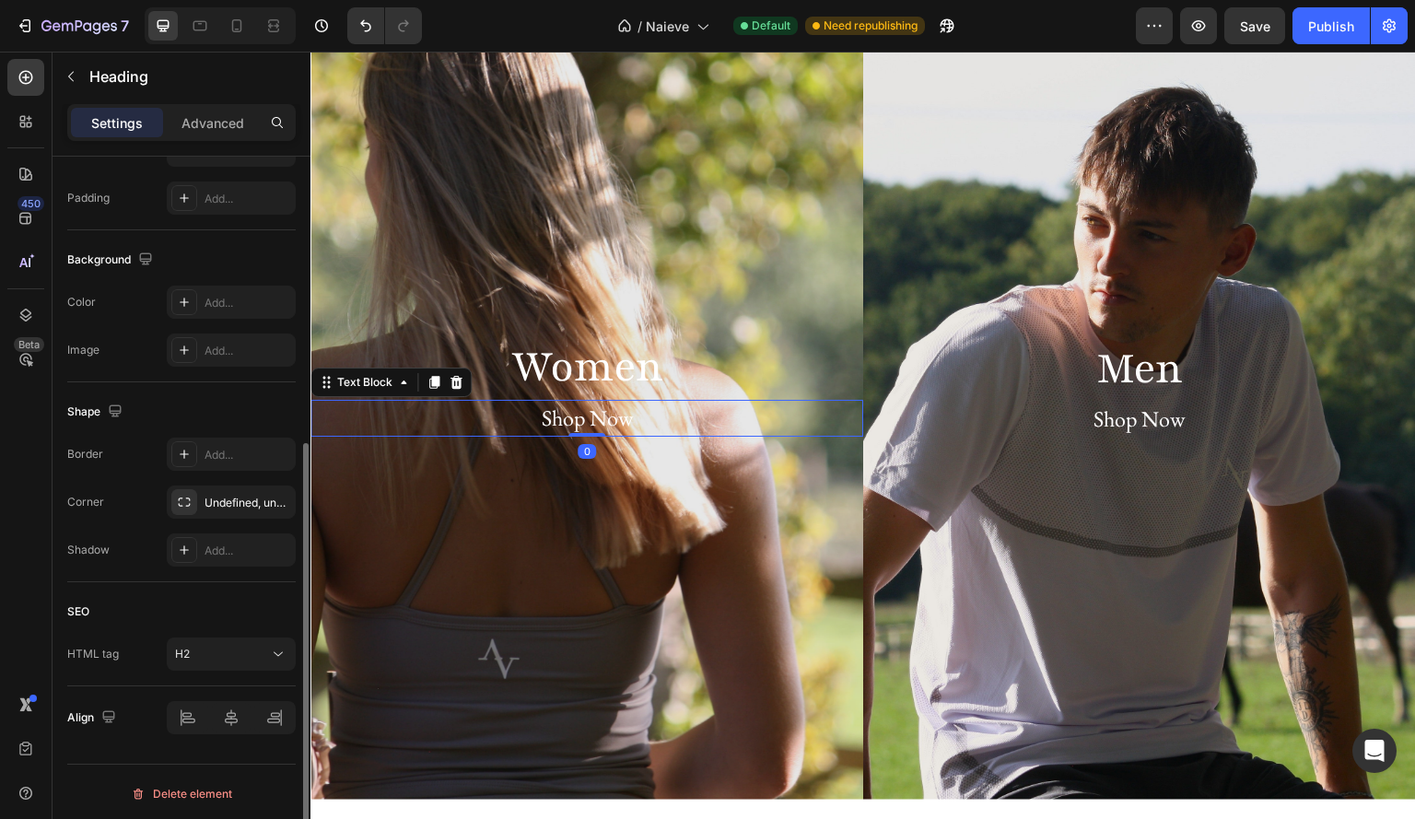
click at [700, 410] on div "Shop Now" at bounding box center [586, 418] width 553 height 37
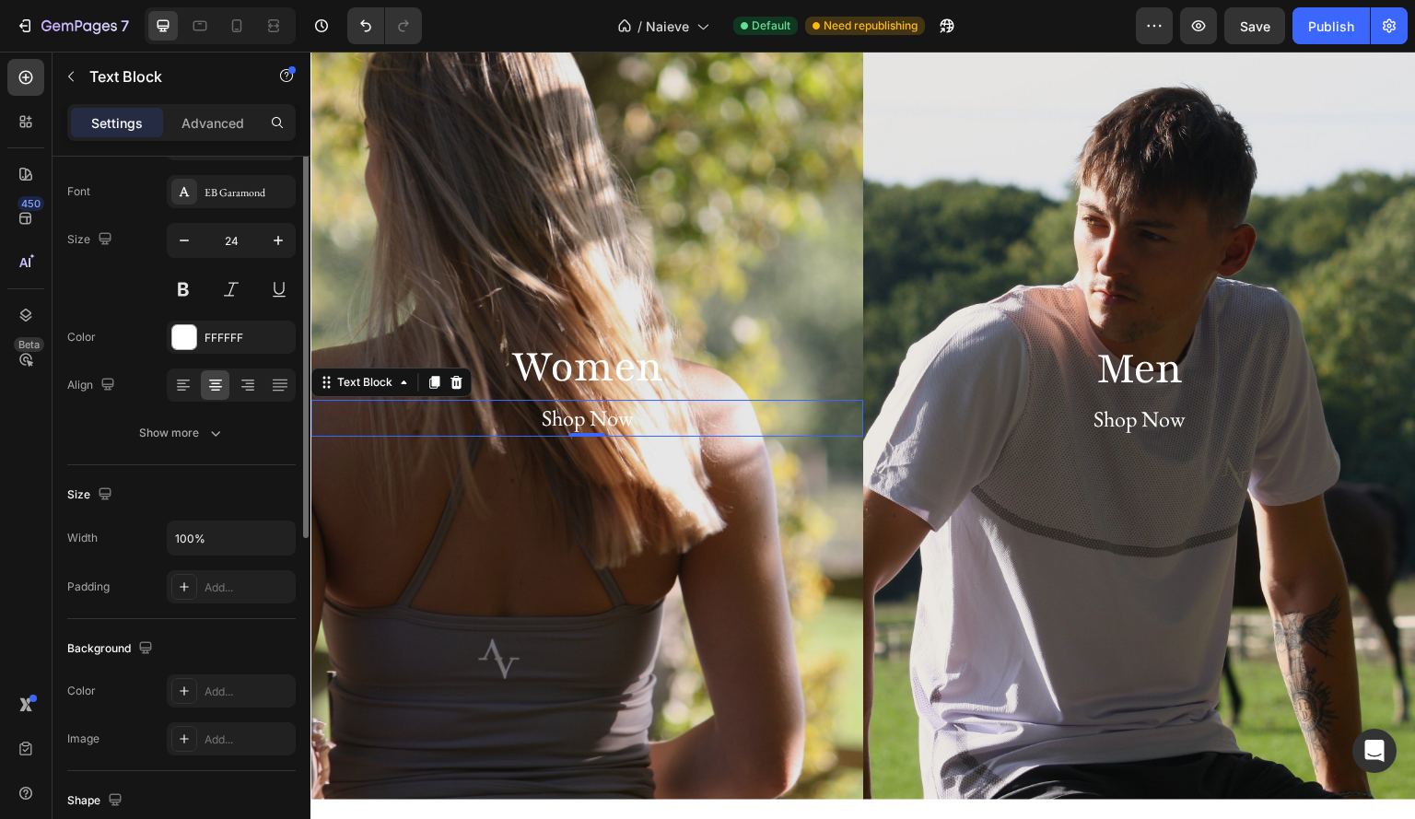
scroll to position [0, 0]
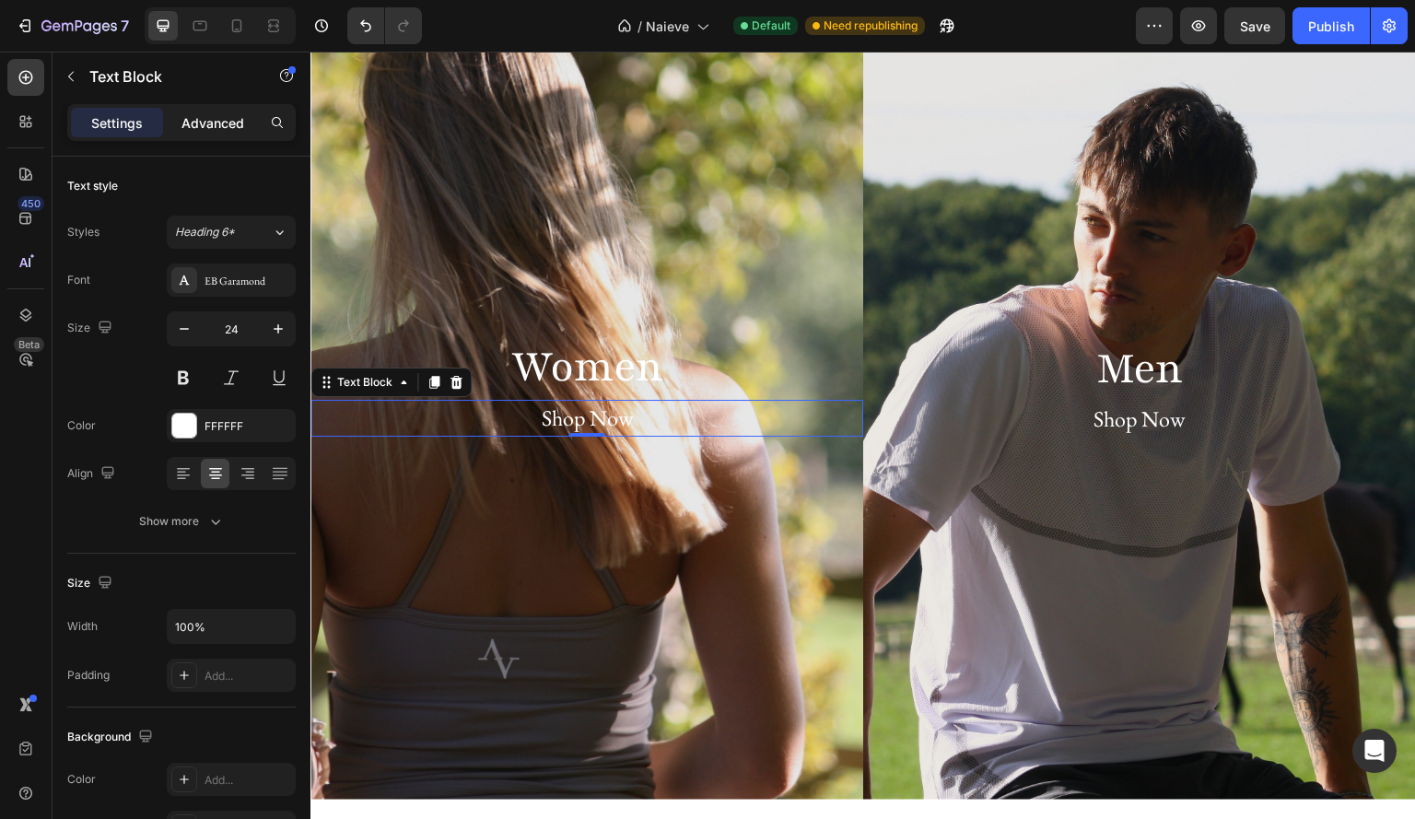
click at [207, 136] on div "Advanced" at bounding box center [213, 122] width 92 height 29
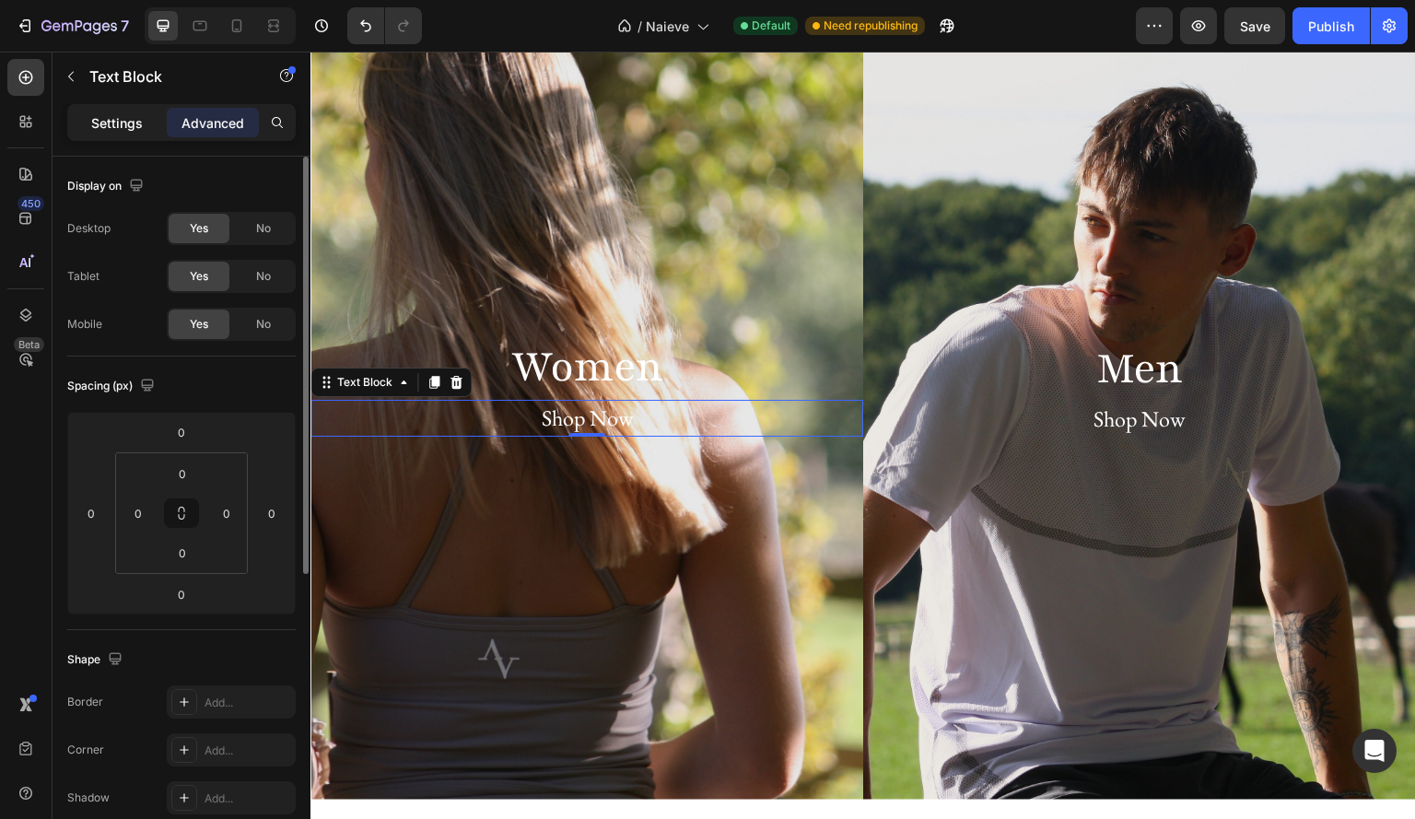
click at [111, 115] on p "Settings" at bounding box center [117, 122] width 52 height 19
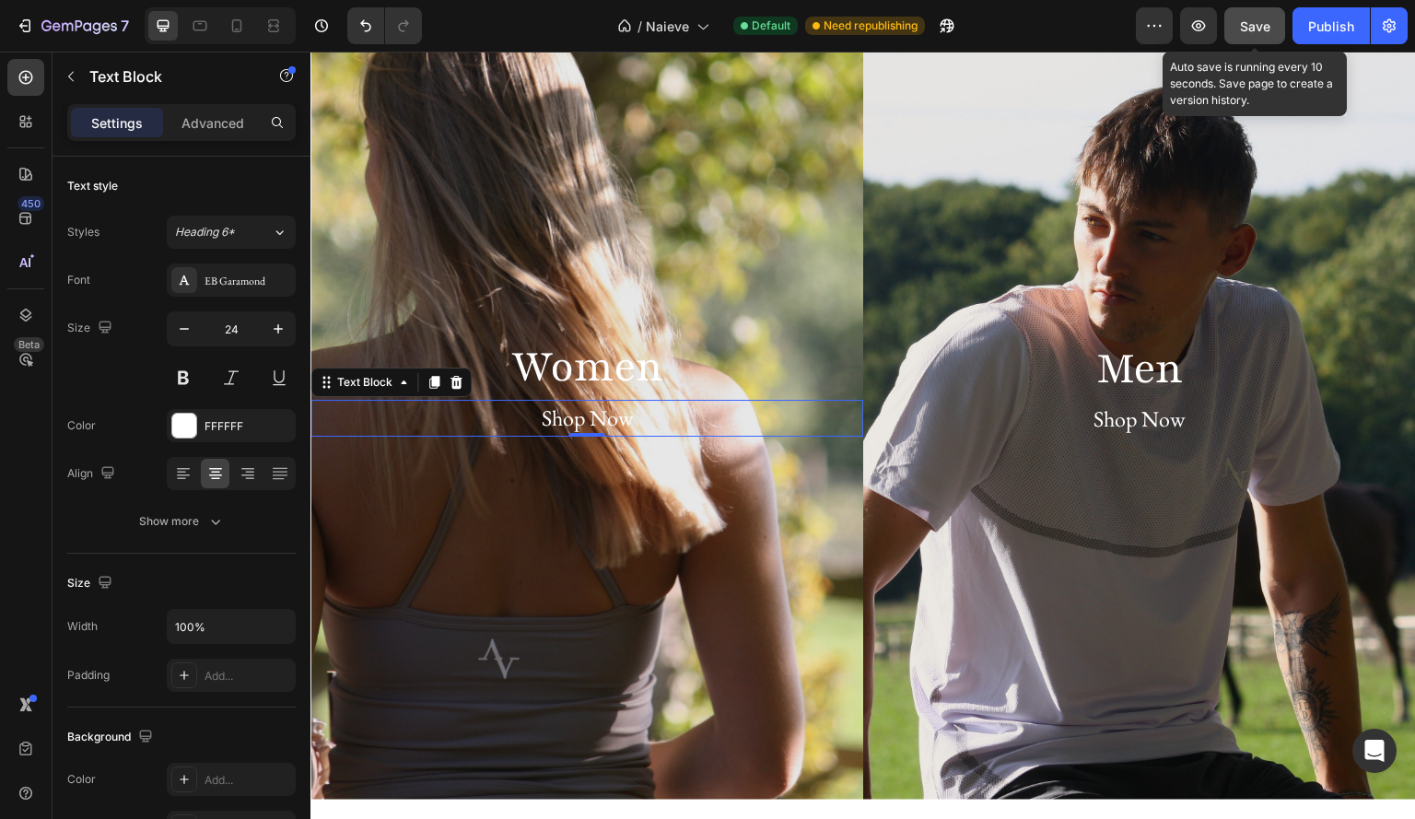
click at [1267, 30] on span "Save" at bounding box center [1255, 26] width 30 height 16
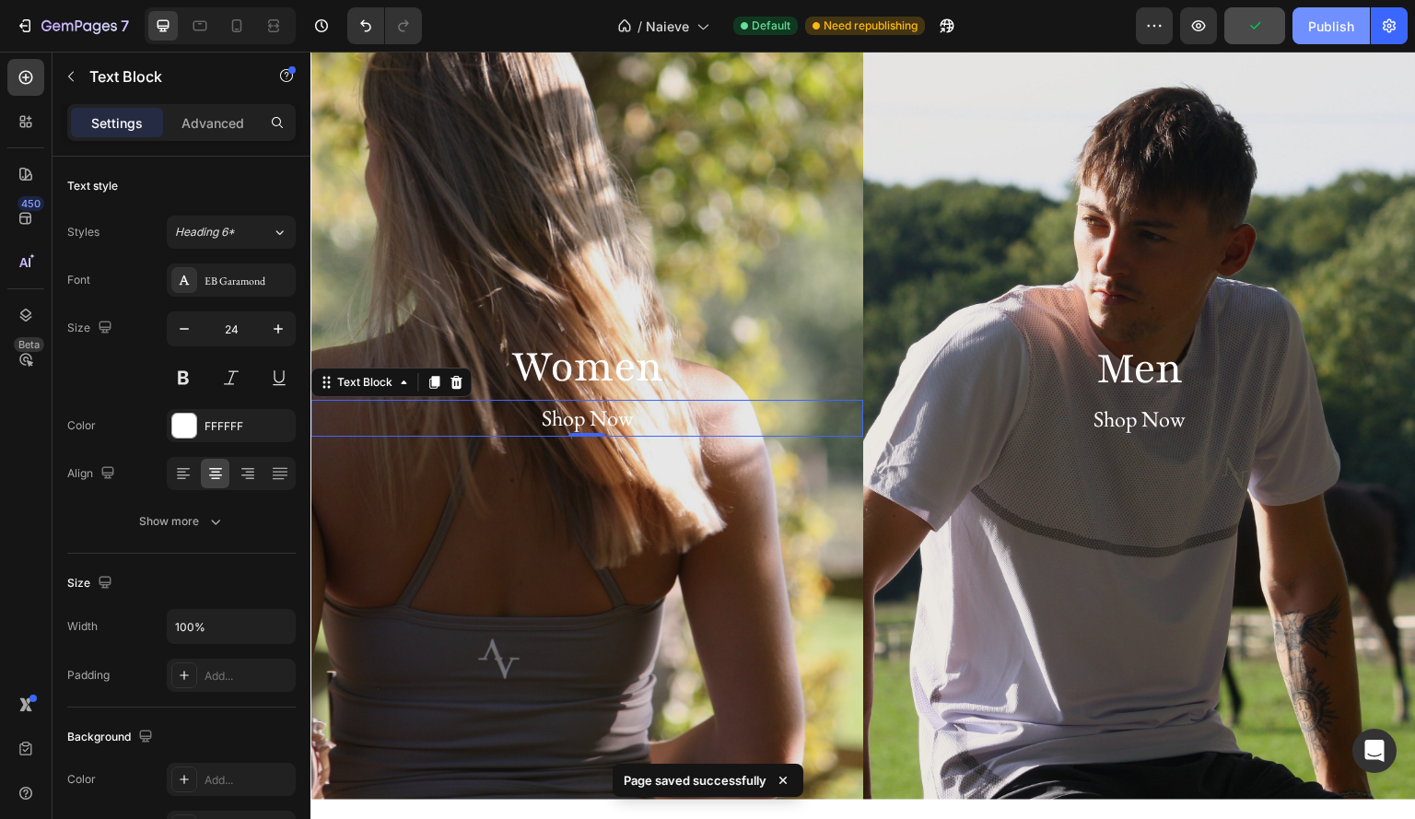
click at [1326, 31] on div "Publish" at bounding box center [1331, 26] width 46 height 19
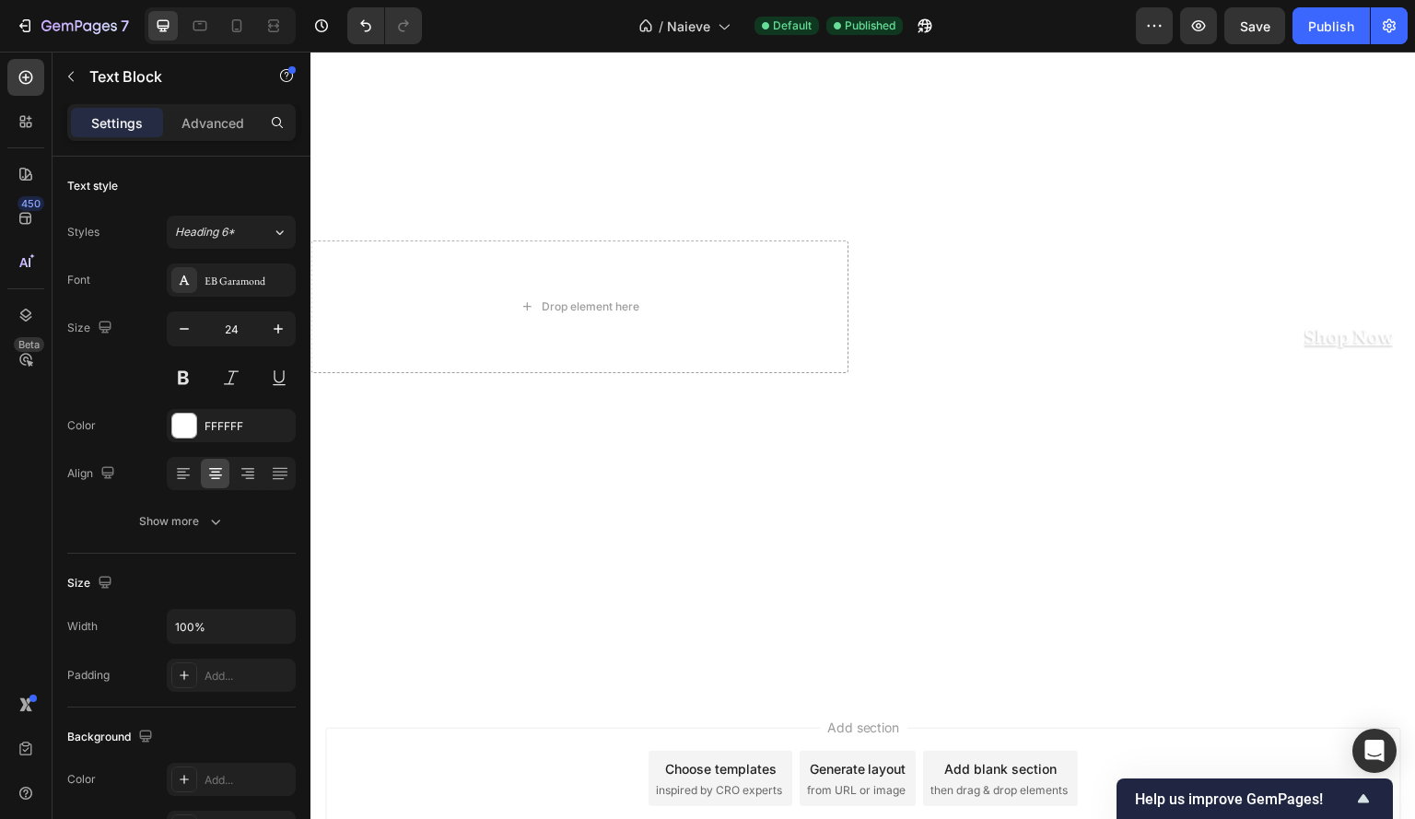
scroll to position [997, 0]
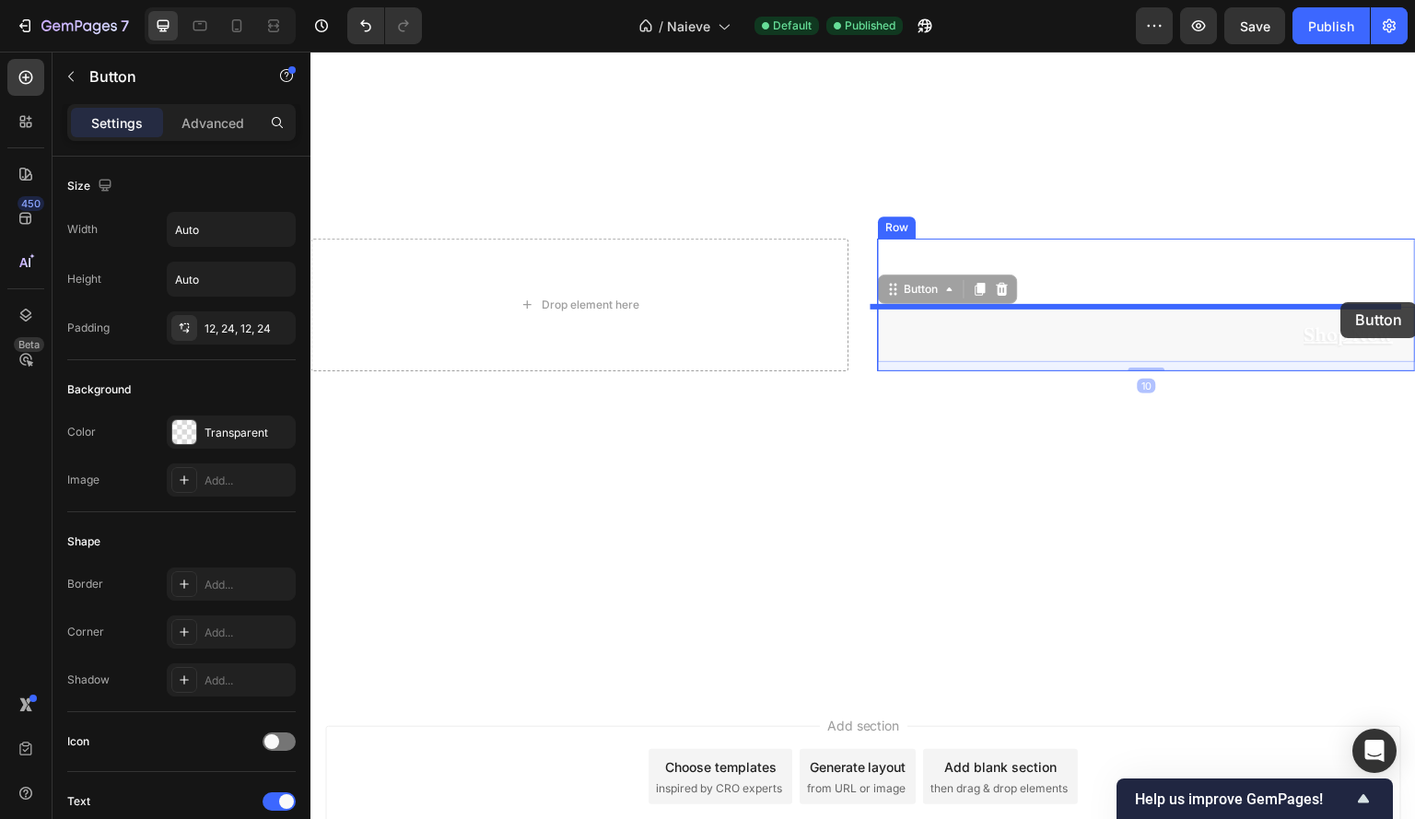
drag, startPoint x: 1371, startPoint y: 329, endPoint x: 1341, endPoint y: 302, distance: 39.8
click at [1341, 302] on div "Header The Sakura Collection Text Block Shop Now Button 10 Shop Now Button 10 R…" at bounding box center [863, 5] width 1106 height 1900
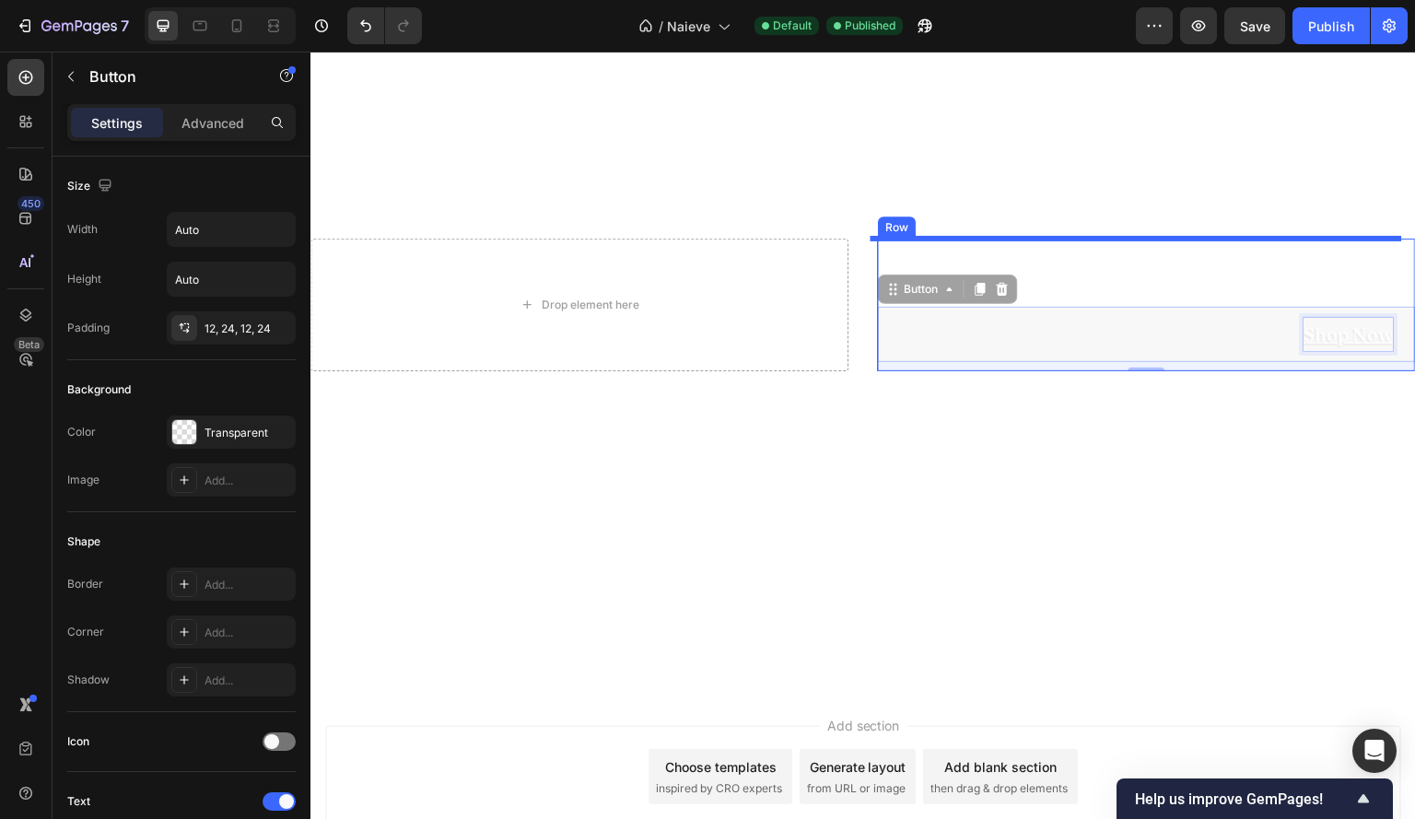
scroll to position [964, 0]
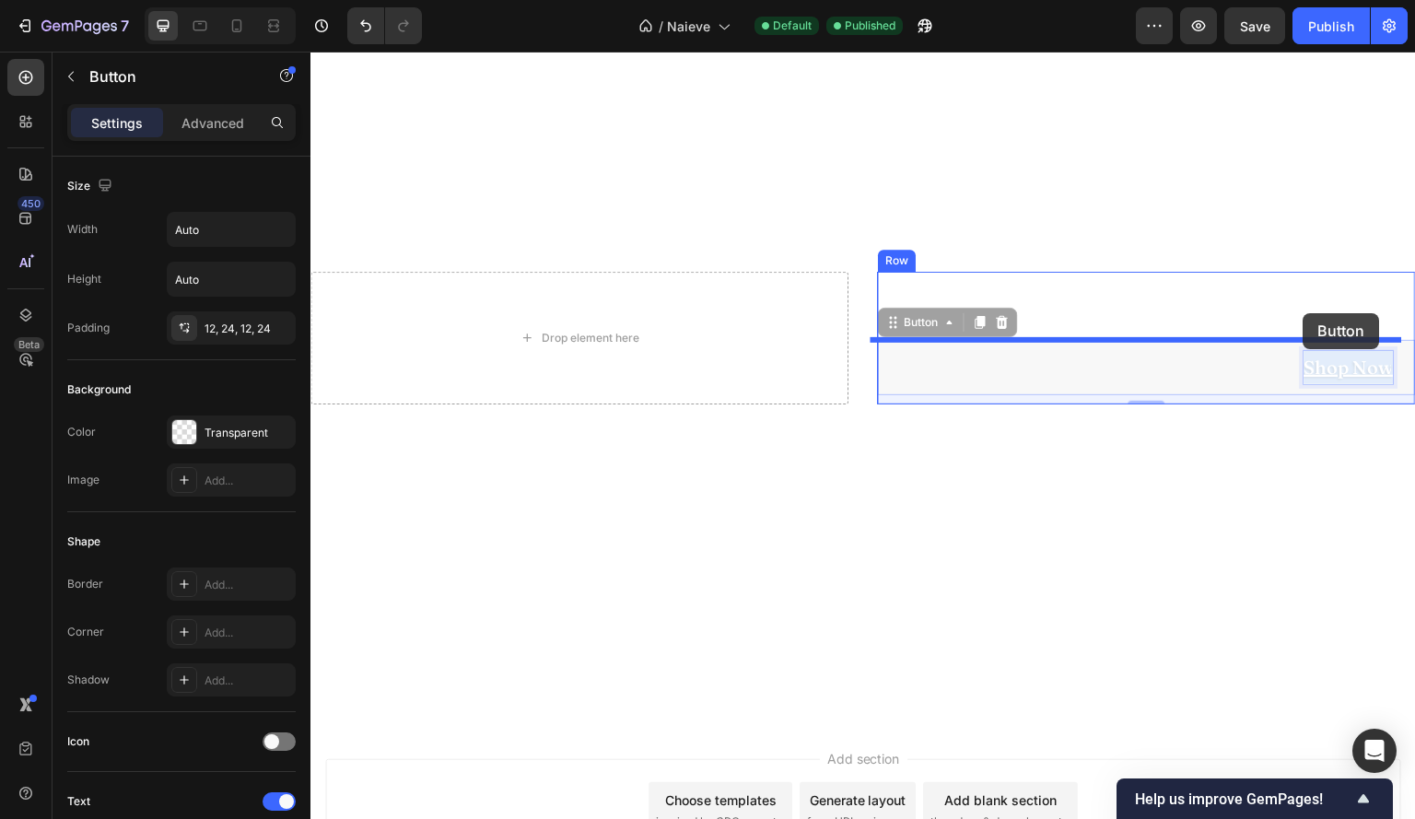
drag, startPoint x: 1333, startPoint y: 327, endPoint x: 1303, endPoint y: 314, distance: 33.0
click at [1303, 314] on div "Header The Sakura Collection Text Block Shop Now Button 10 Shop Now Button 10 R…" at bounding box center [863, 38] width 1106 height 1900
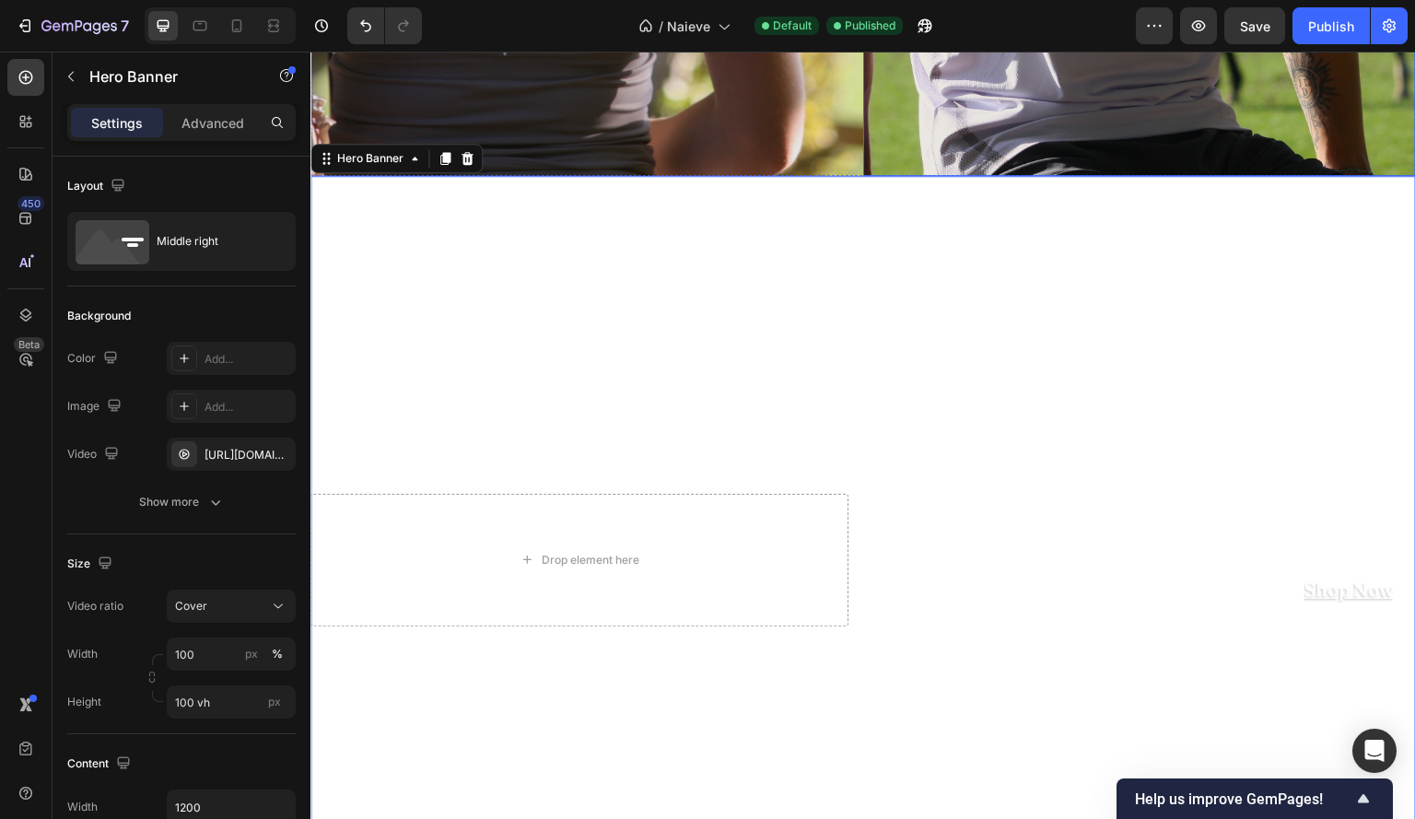
scroll to position [743, 0]
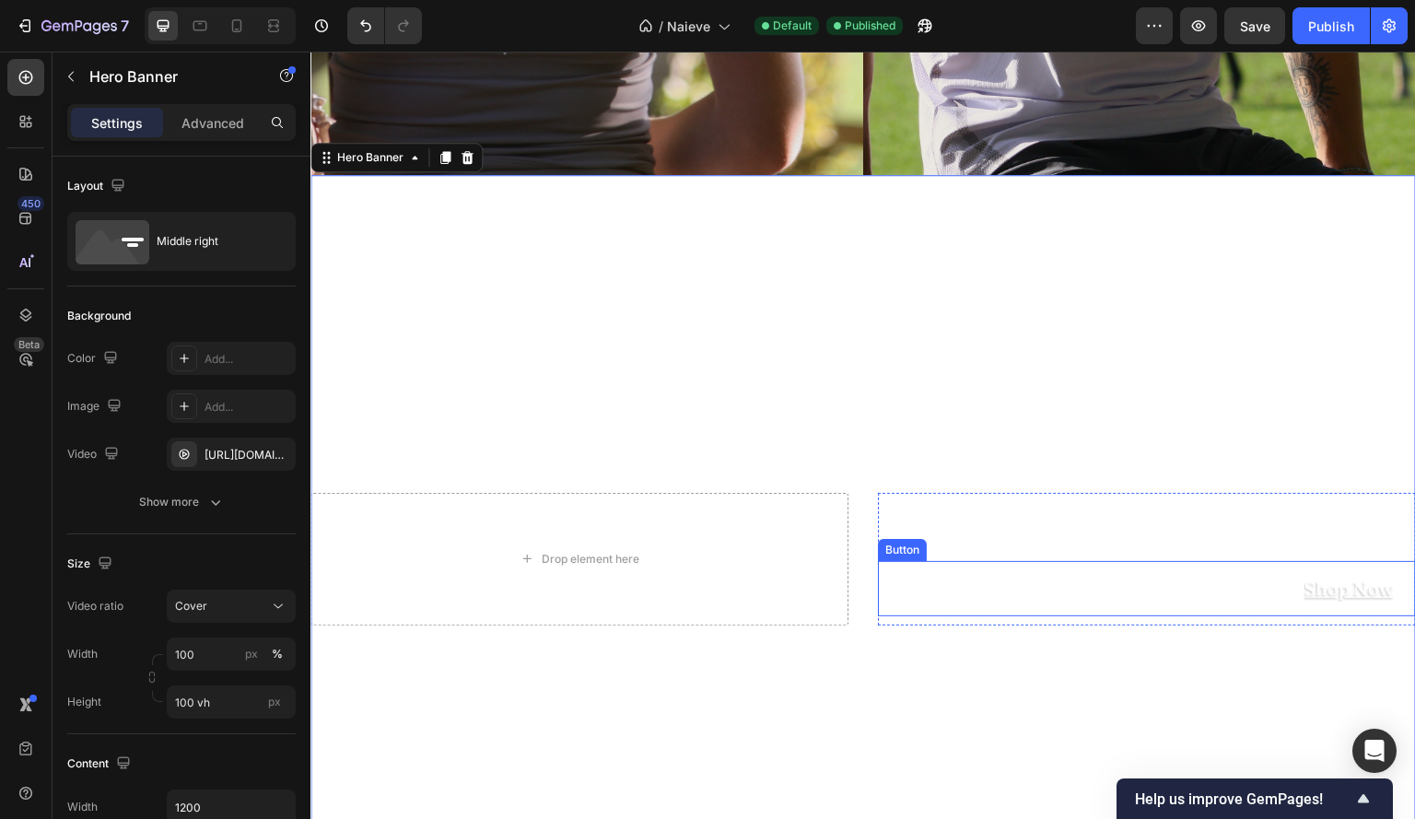
click at [1137, 593] on div "Shop Now Button" at bounding box center [1147, 588] width 538 height 55
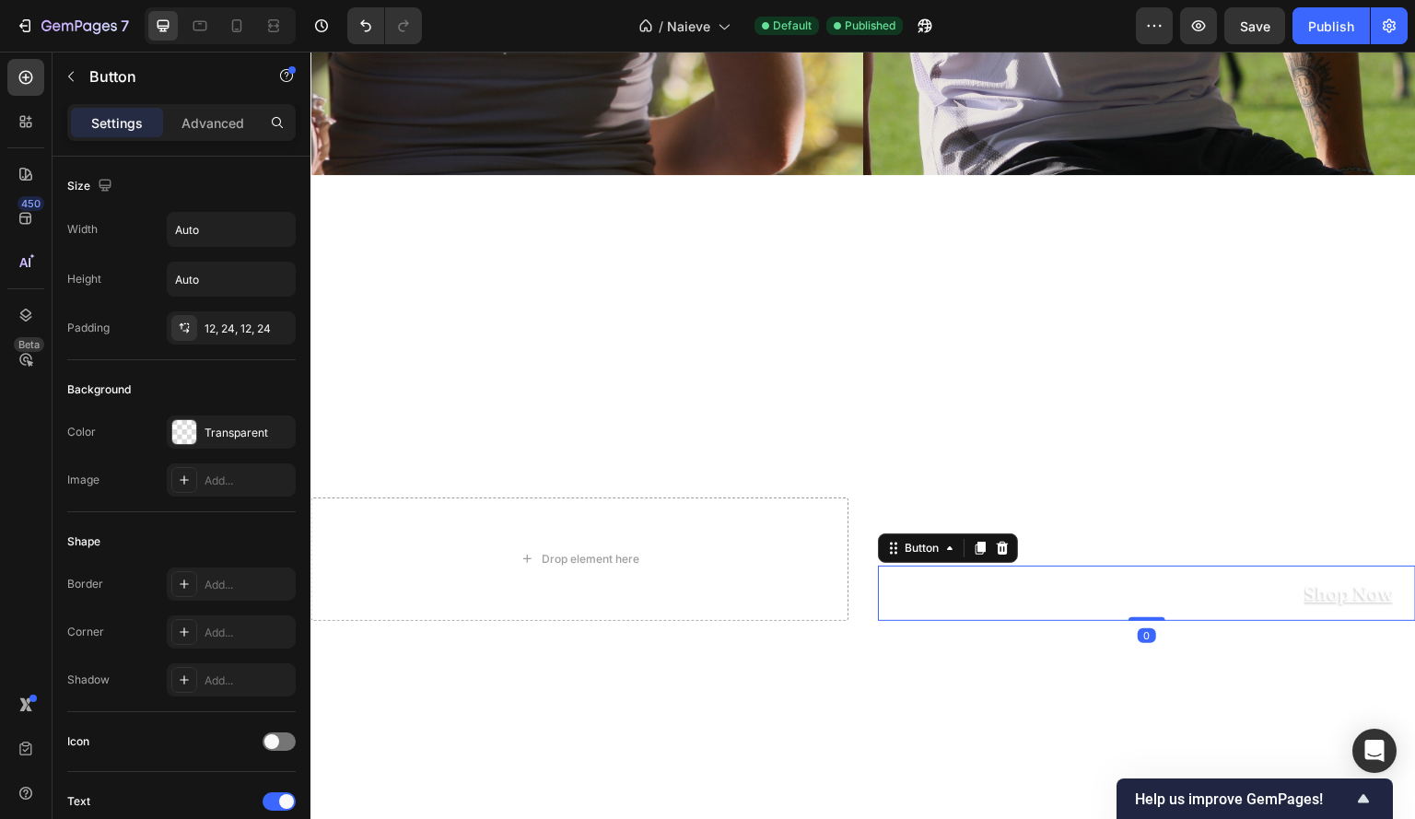
drag, startPoint x: 1141, startPoint y: 622, endPoint x: 1163, endPoint y: 579, distance: 47.4
click at [1163, 579] on div "Shop Now Button 0" at bounding box center [1147, 593] width 538 height 55
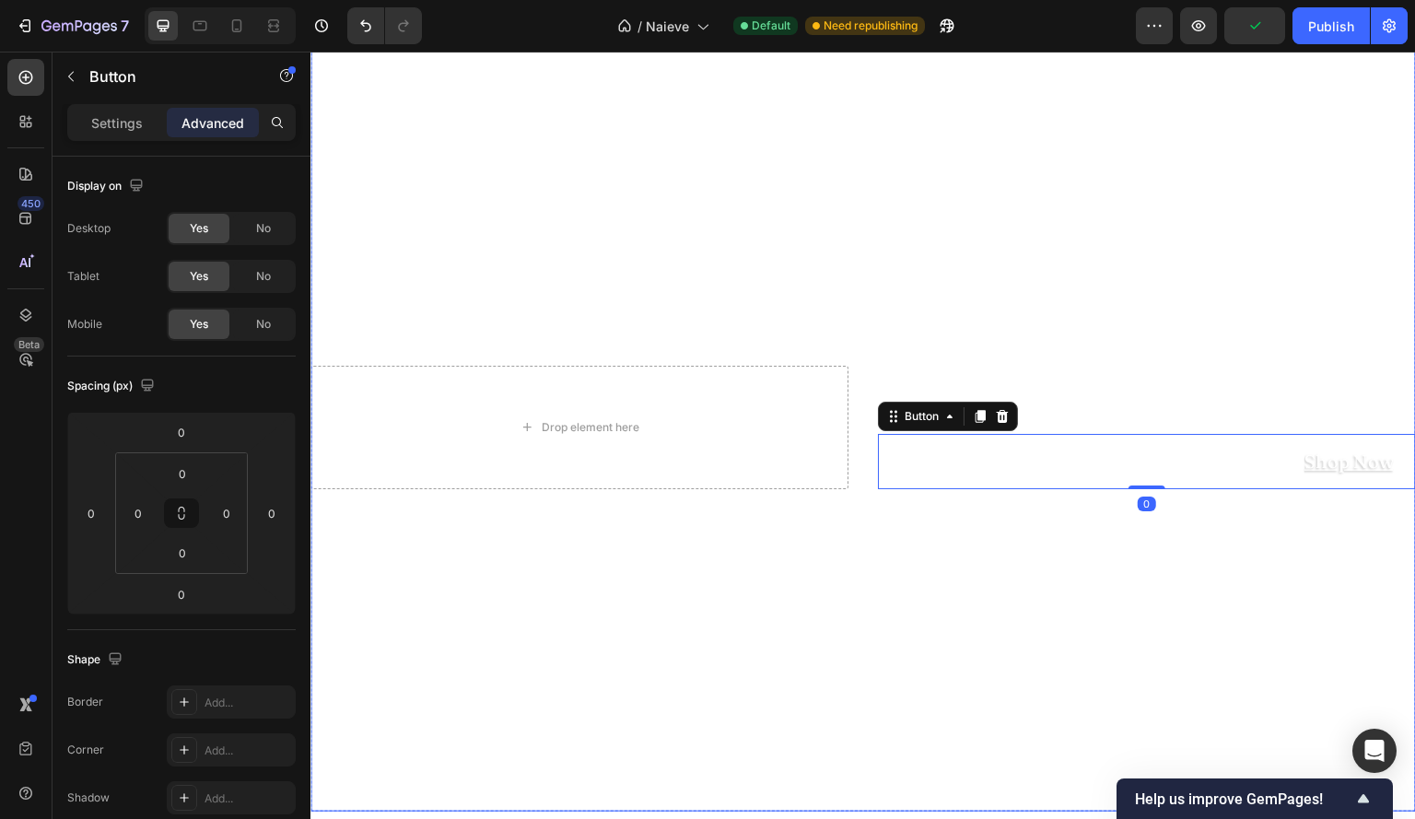
scroll to position [875, 0]
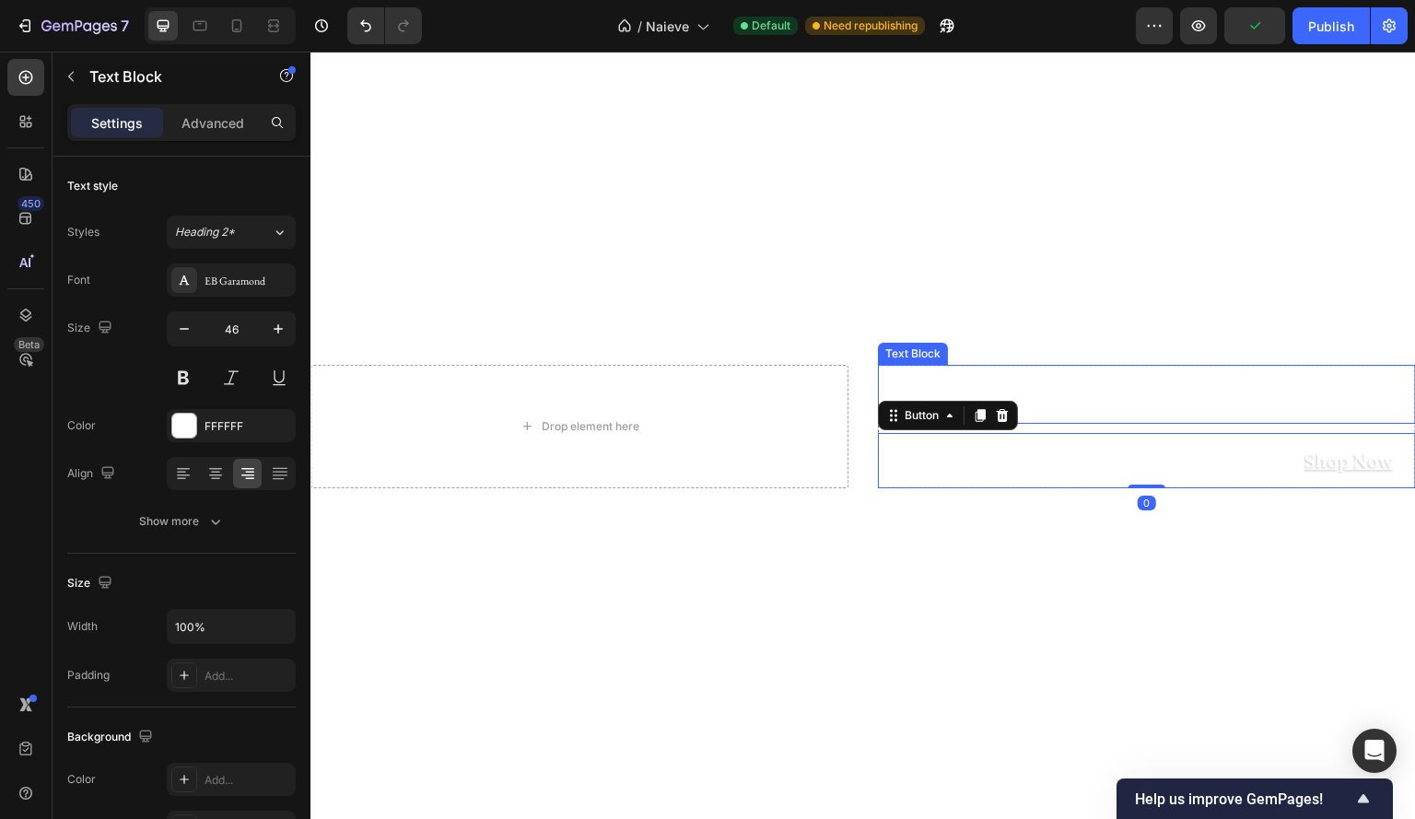
click at [1036, 376] on p "The Sakura Collection" at bounding box center [1147, 394] width 534 height 55
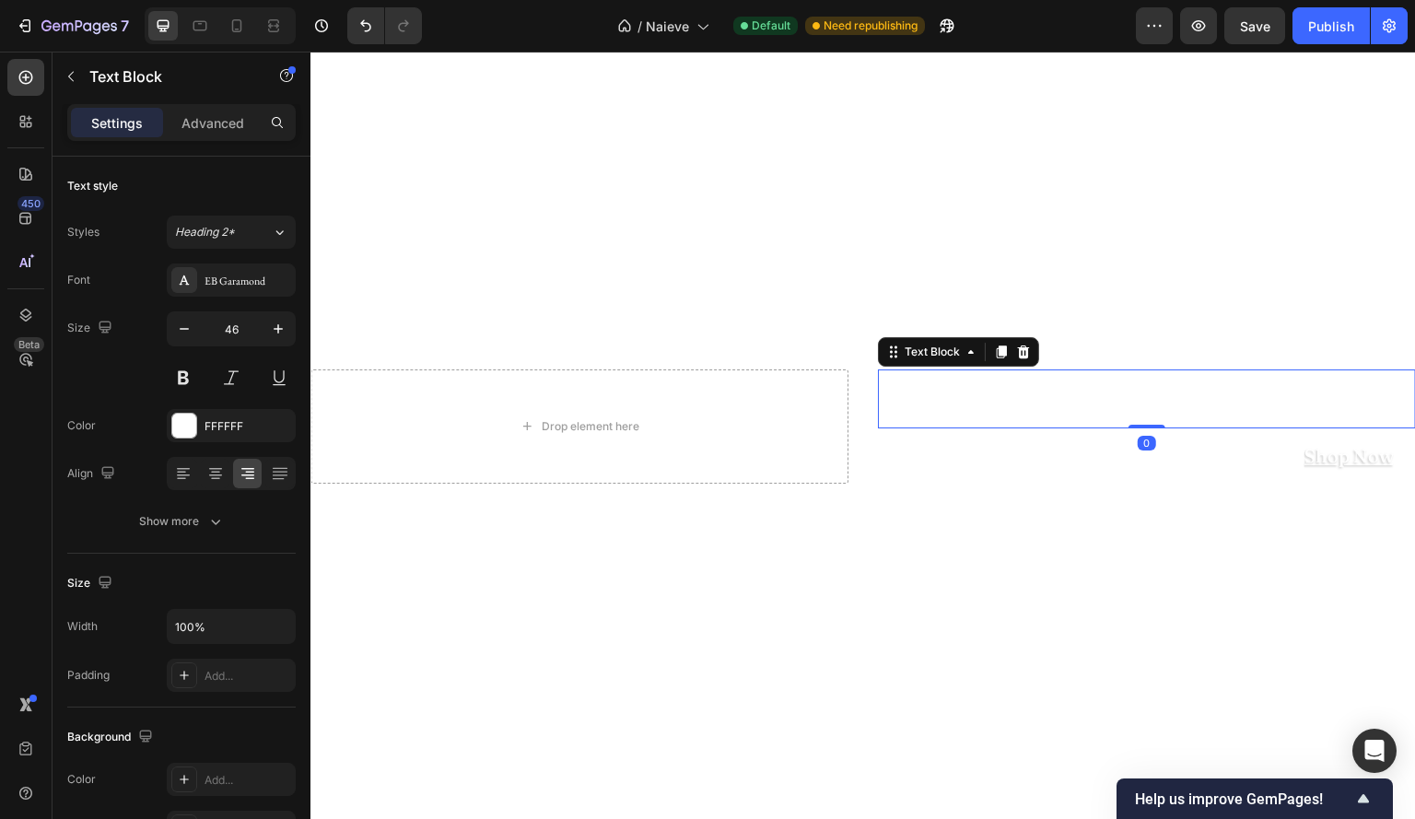
drag, startPoint x: 1151, startPoint y: 431, endPoint x: 1151, endPoint y: 404, distance: 26.7
click at [1151, 404] on div "The Sakura Collection Text Block 0" at bounding box center [1147, 398] width 538 height 59
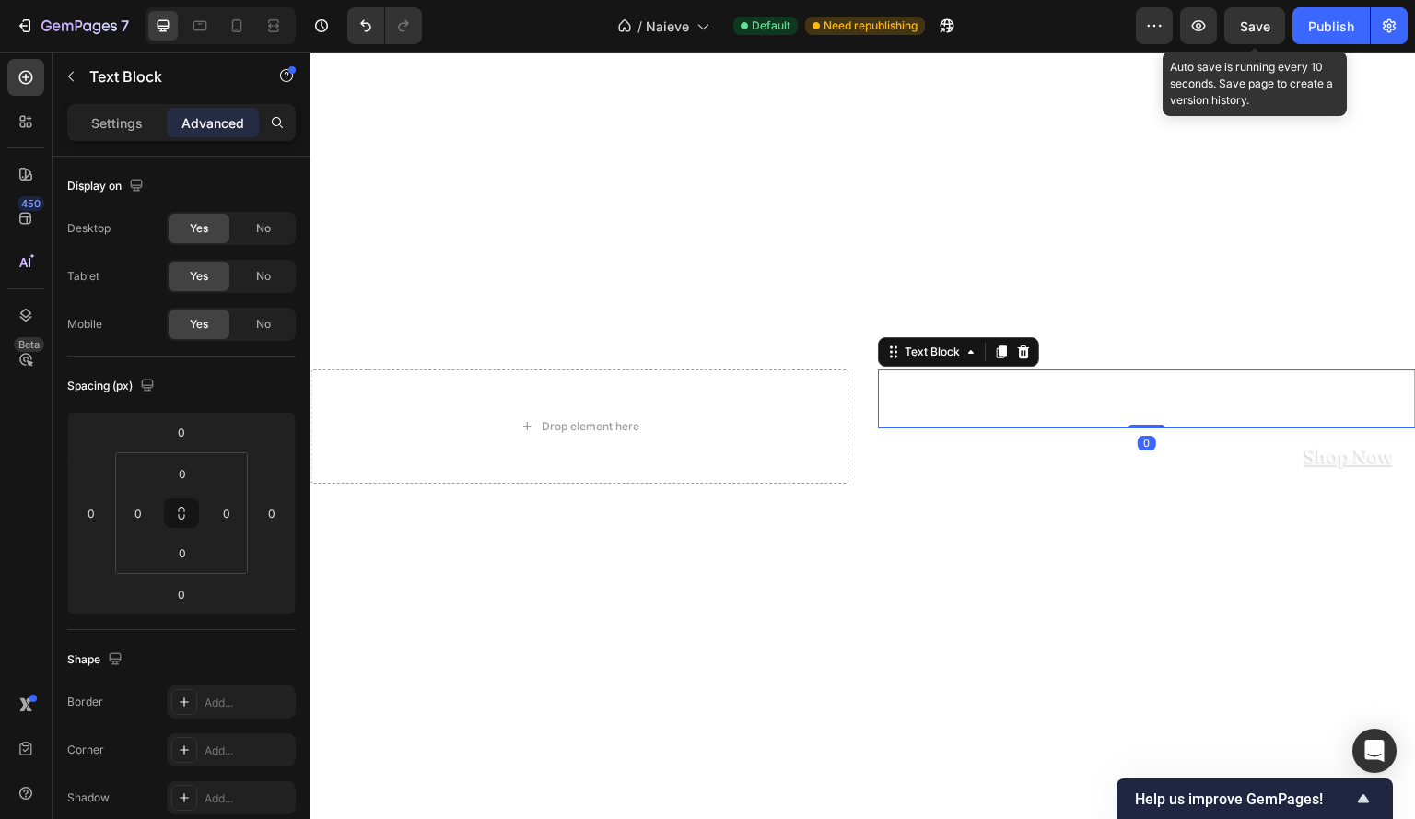
click at [1257, 27] on span "Save" at bounding box center [1255, 26] width 30 height 16
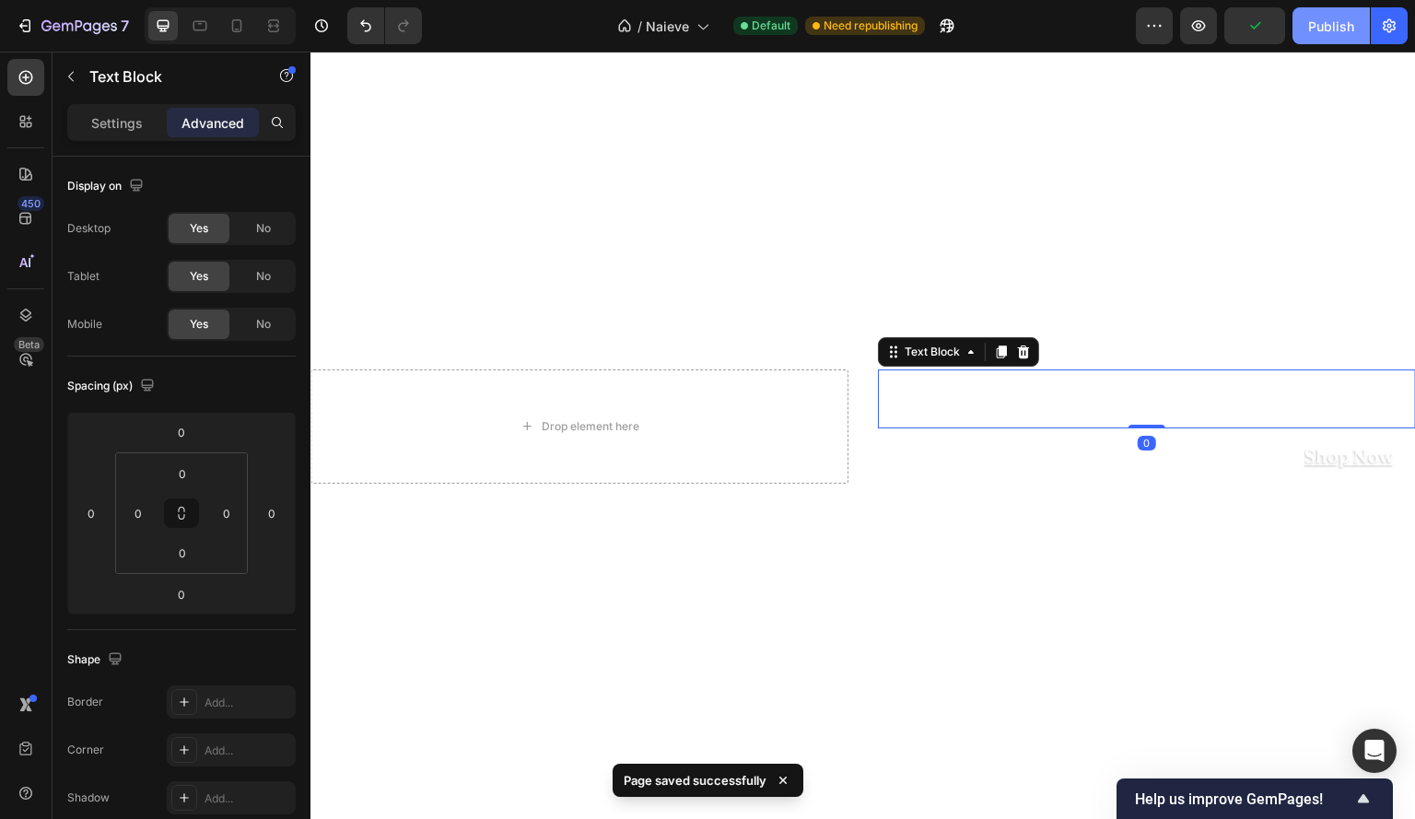
click at [1314, 25] on div "Publish" at bounding box center [1331, 26] width 46 height 19
click at [238, 19] on icon at bounding box center [237, 25] width 10 height 13
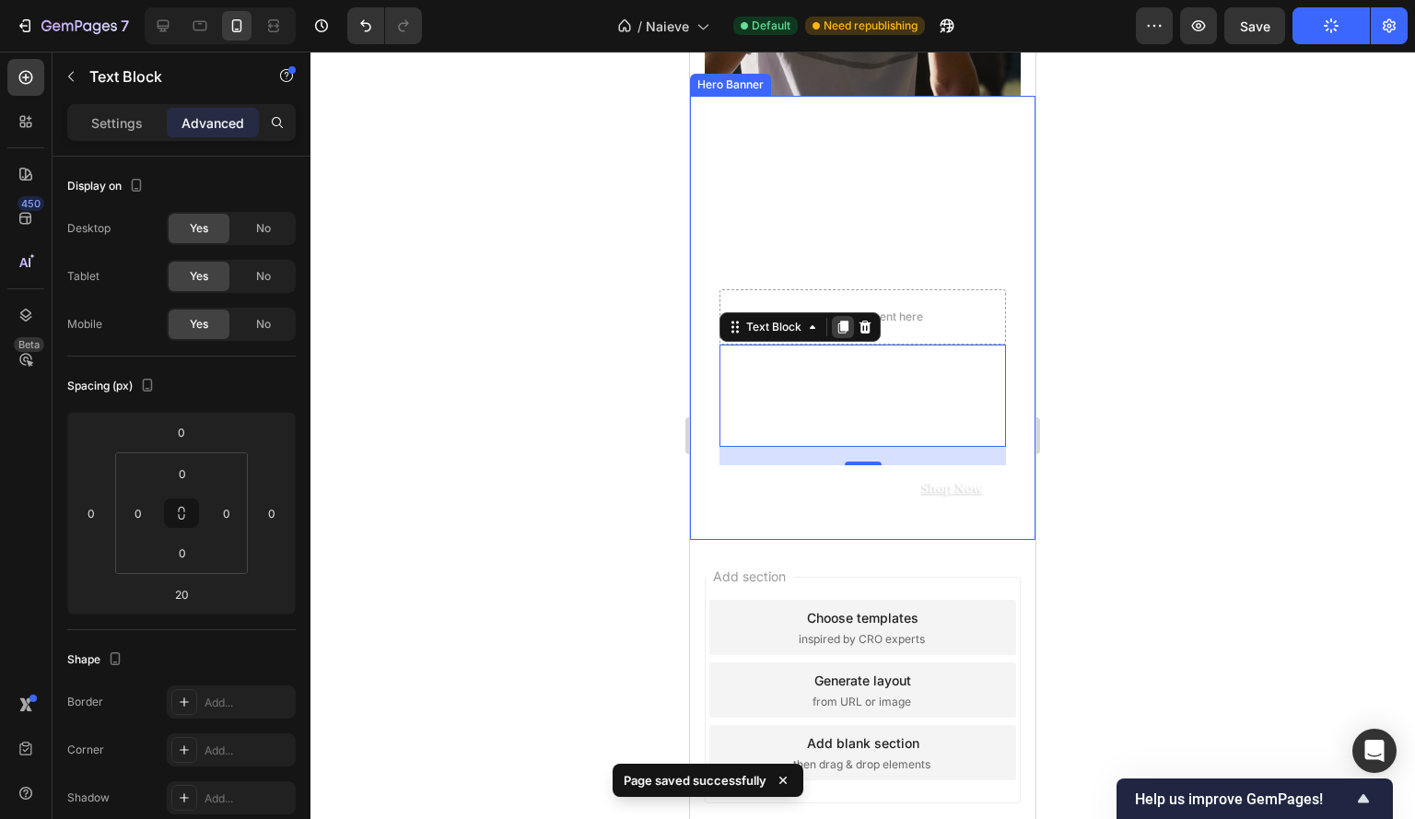
scroll to position [841, 0]
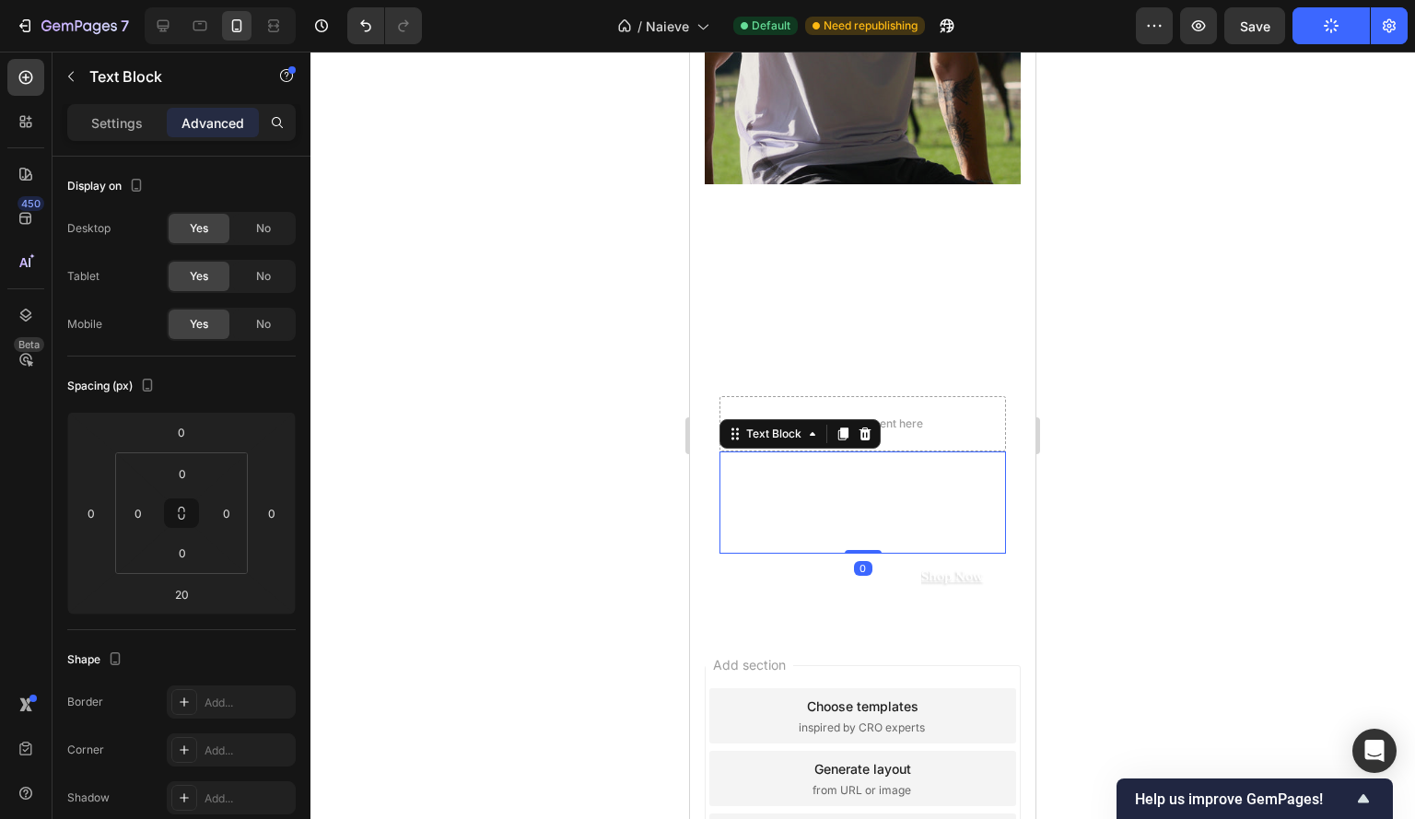
drag, startPoint x: 868, startPoint y: 550, endPoint x: 874, endPoint y: 526, distance: 24.8
click at [874, 526] on div "The Sakura Collection Text Block 0" at bounding box center [863, 502] width 287 height 102
type input "0"
click at [933, 568] on p "Shop Now" at bounding box center [952, 576] width 63 height 23
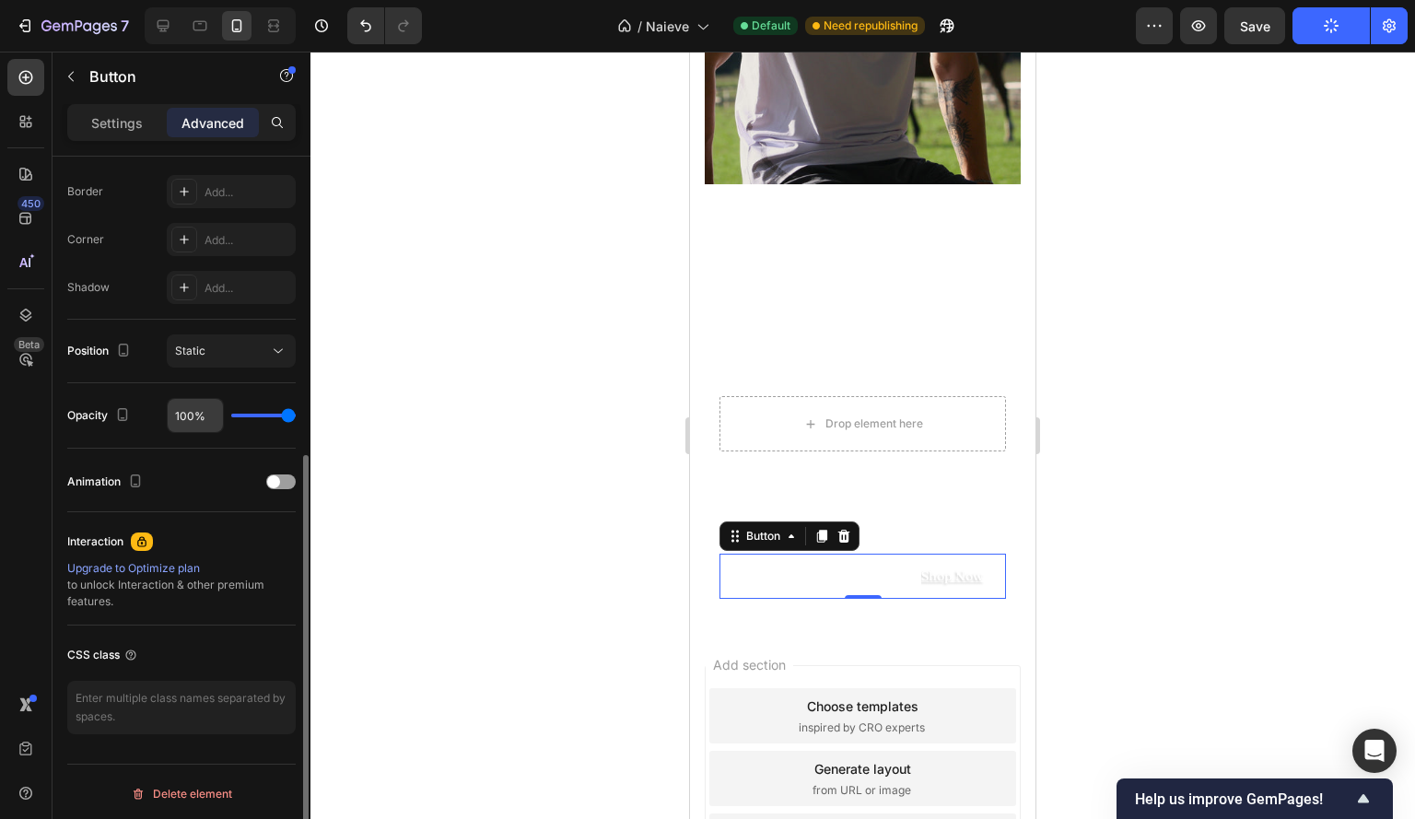
scroll to position [0, 0]
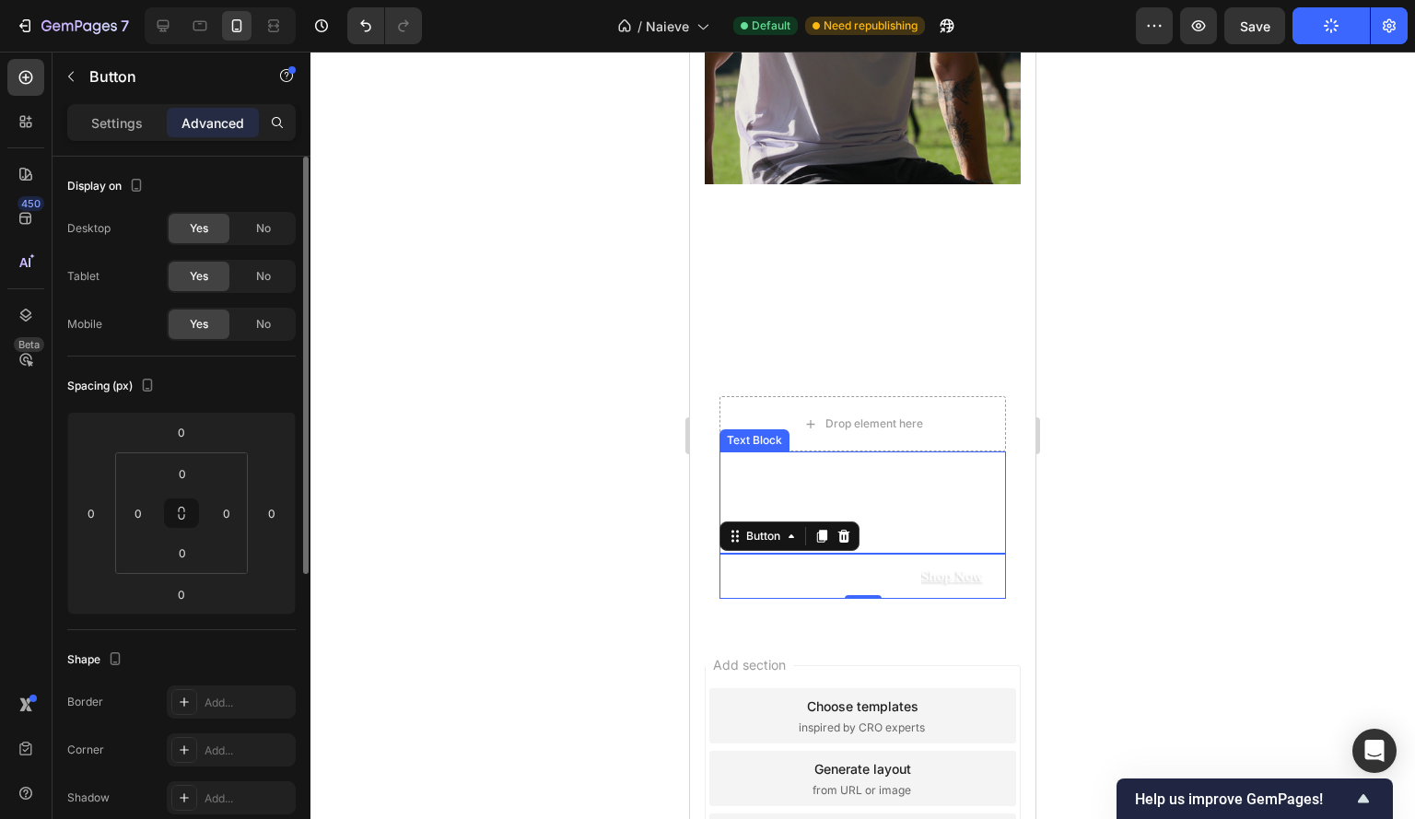
click at [915, 484] on p "The Sakura Collection" at bounding box center [862, 502] width 283 height 99
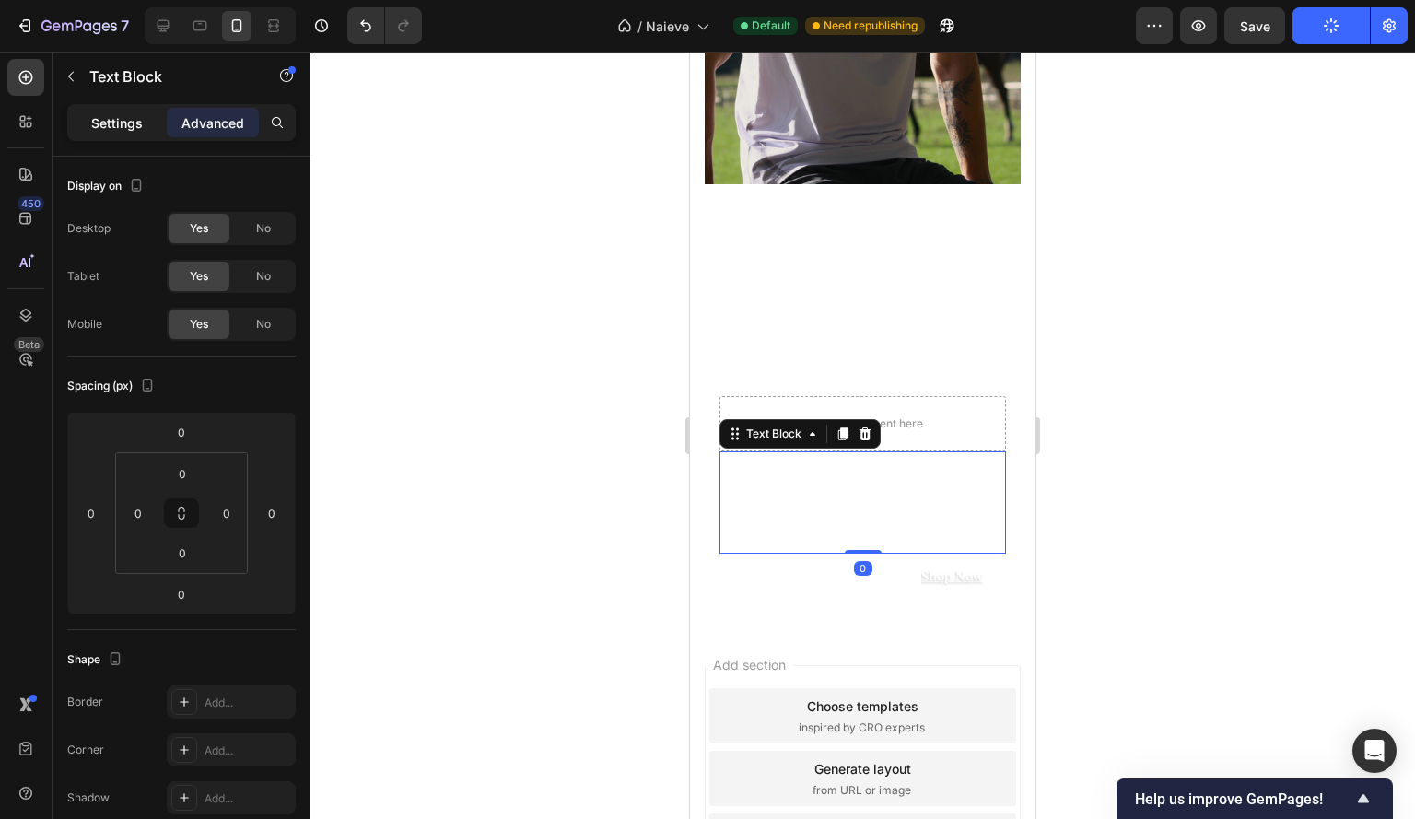
click at [131, 109] on div "Settings" at bounding box center [117, 122] width 92 height 29
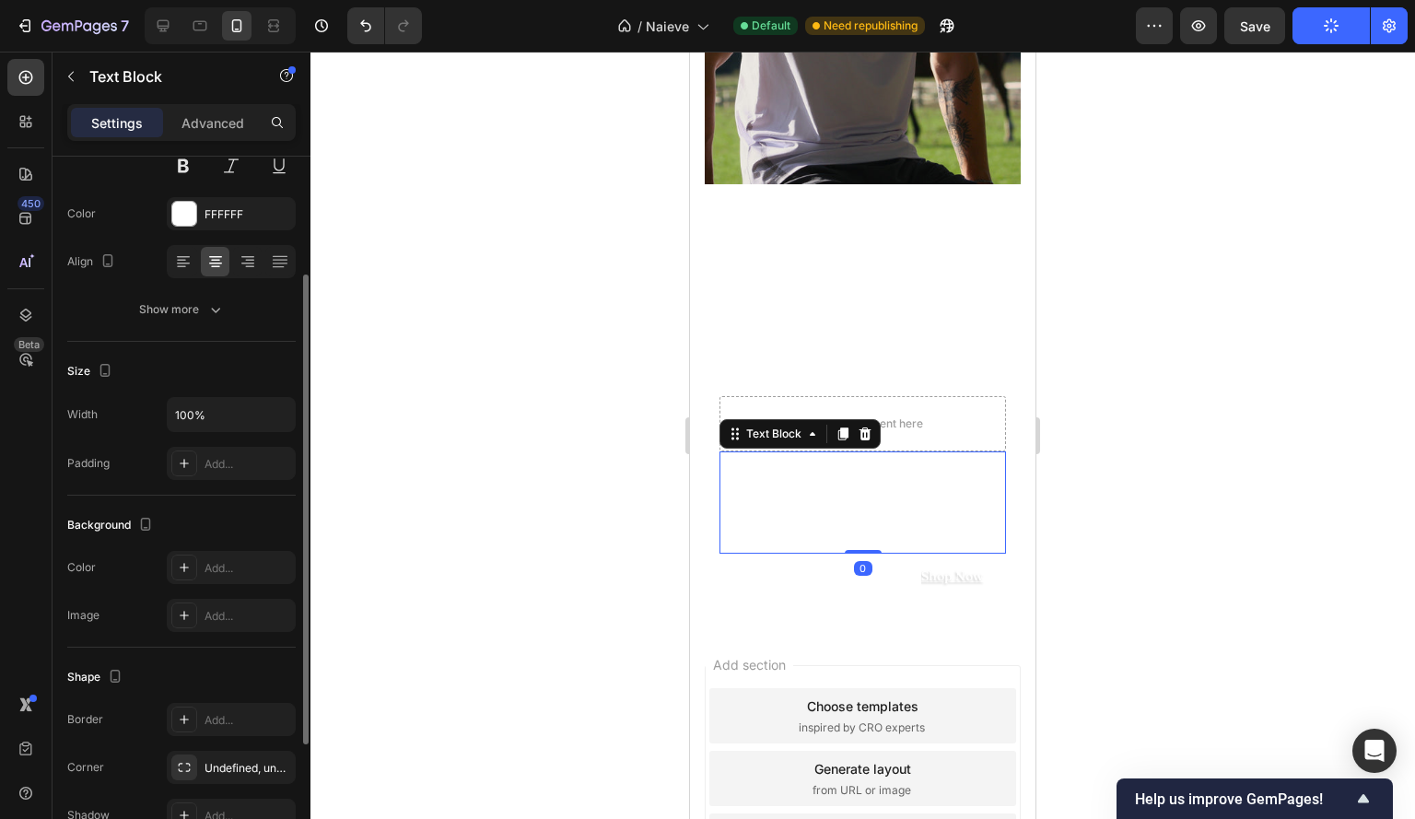
scroll to position [211, 0]
click at [239, 263] on icon at bounding box center [248, 262] width 18 height 18
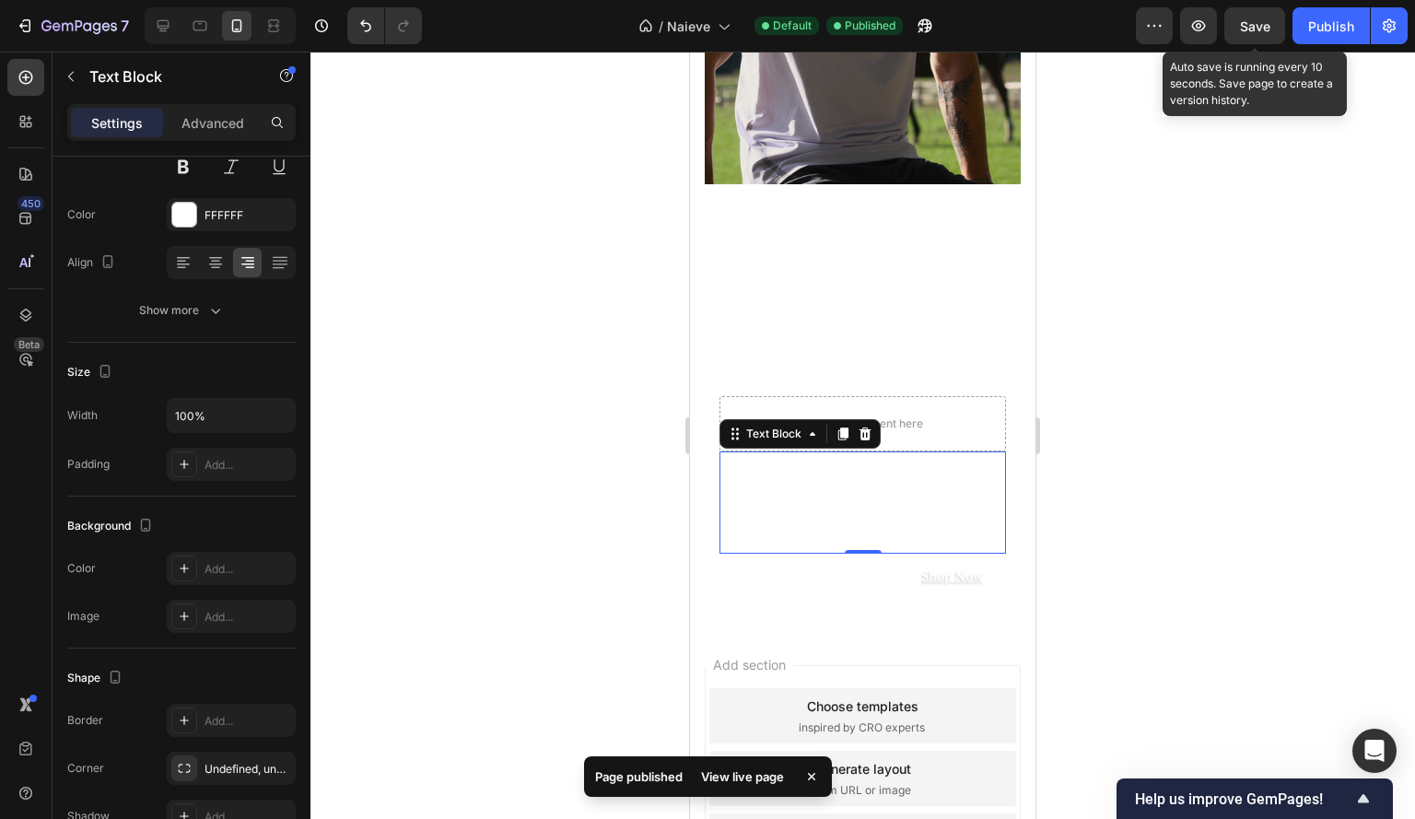
click at [1258, 27] on span "Save" at bounding box center [1255, 26] width 30 height 16
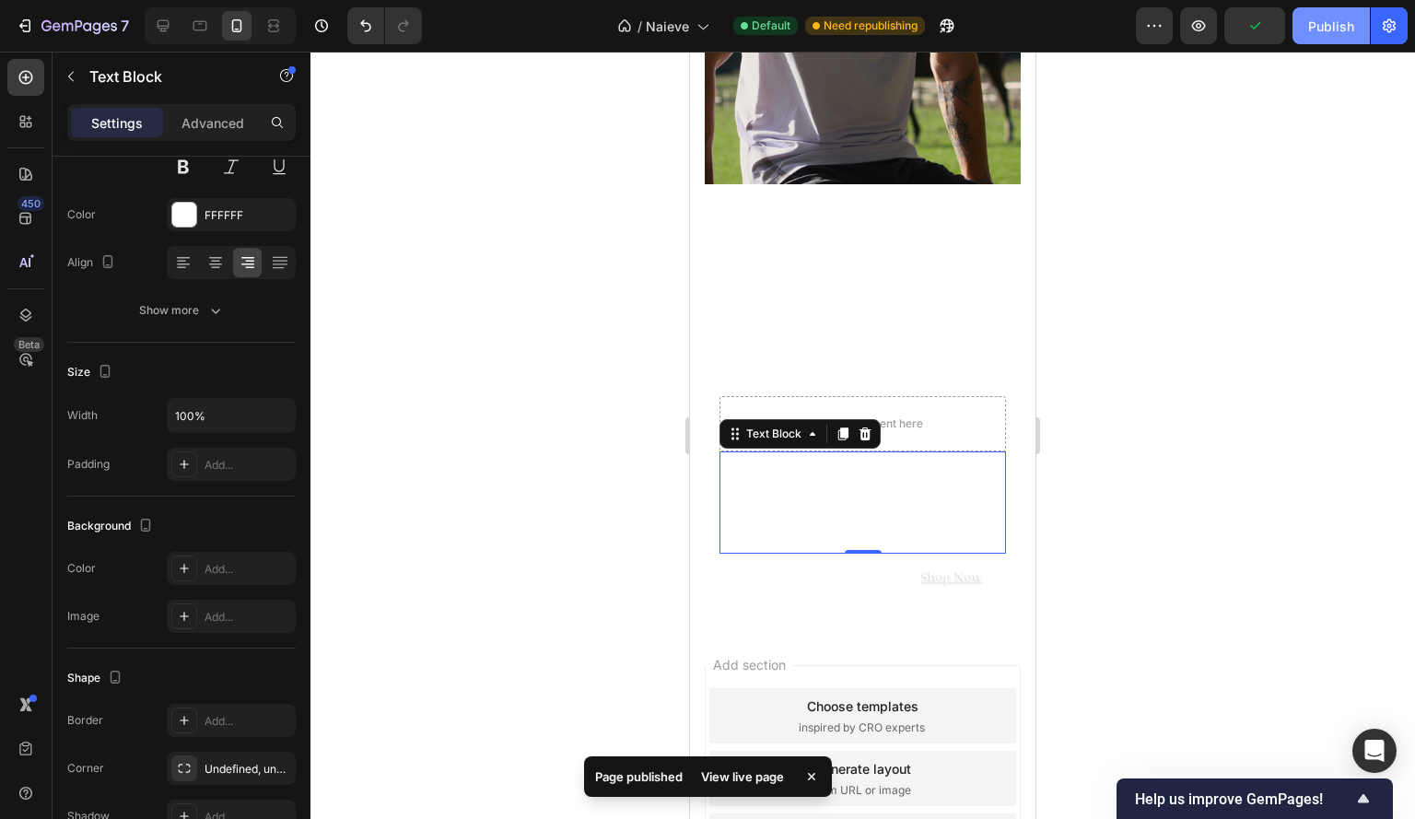
click at [1323, 30] on div "Publish" at bounding box center [1331, 26] width 46 height 19
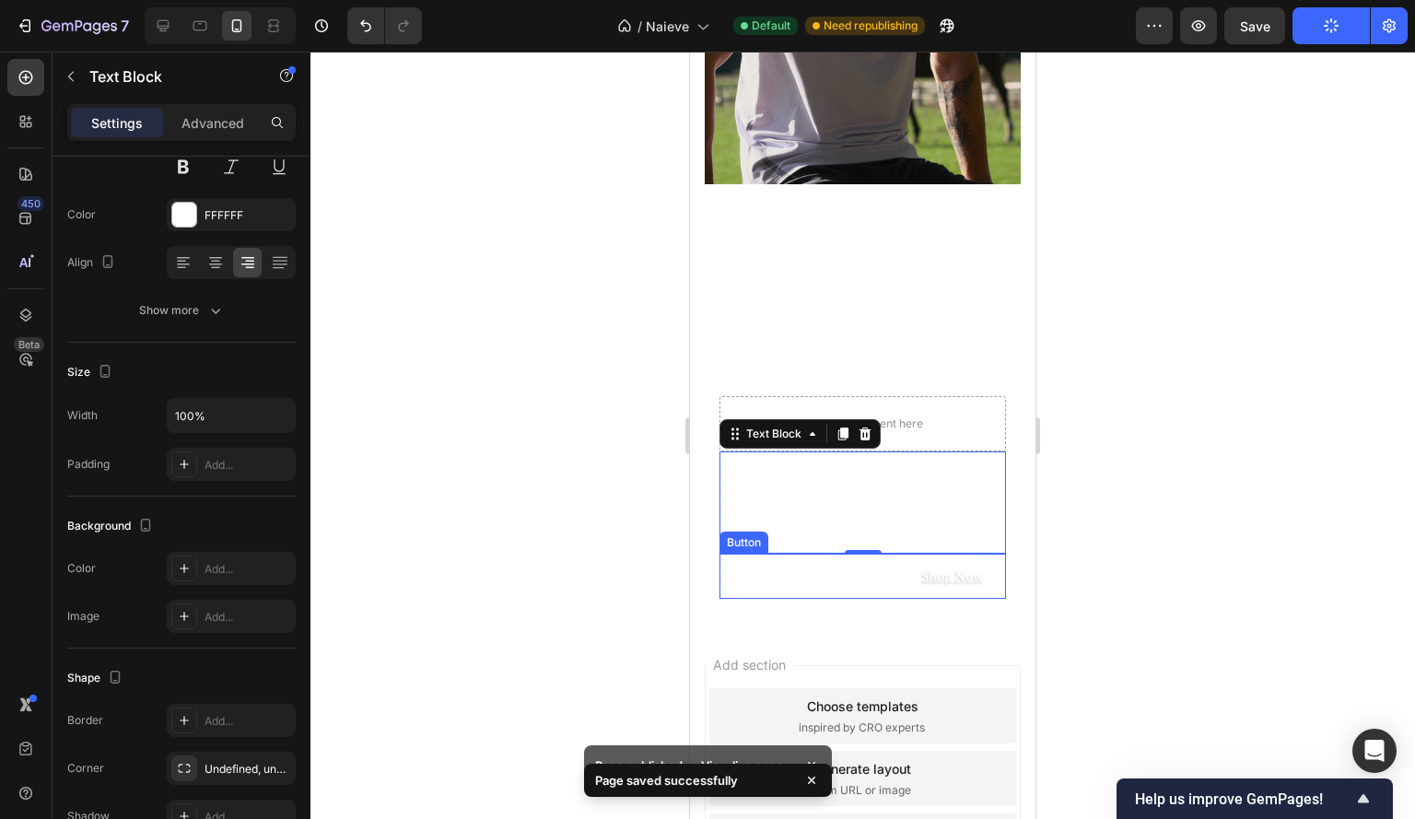
click at [882, 578] on div "Shop Now Button" at bounding box center [863, 576] width 287 height 45
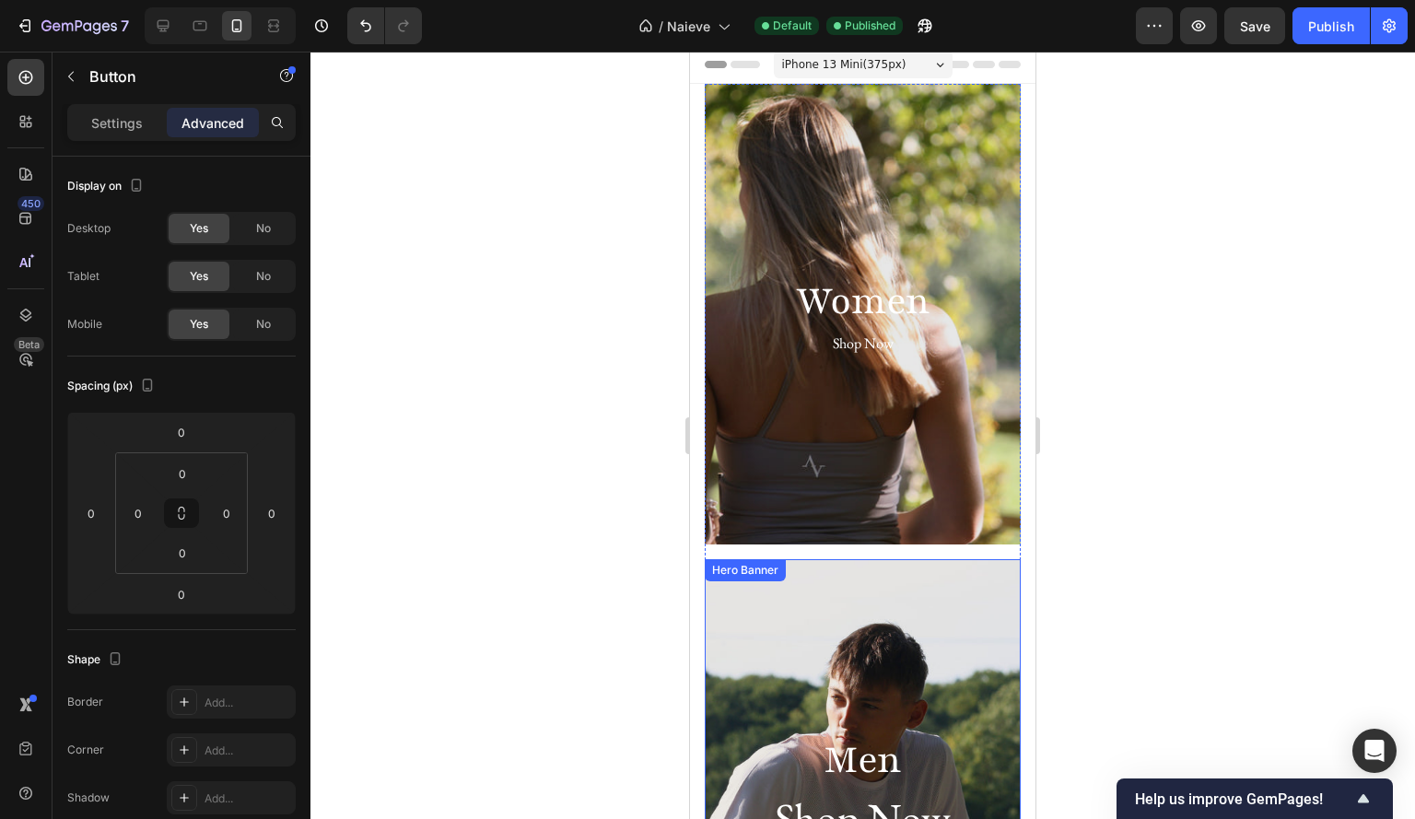
scroll to position [0, 0]
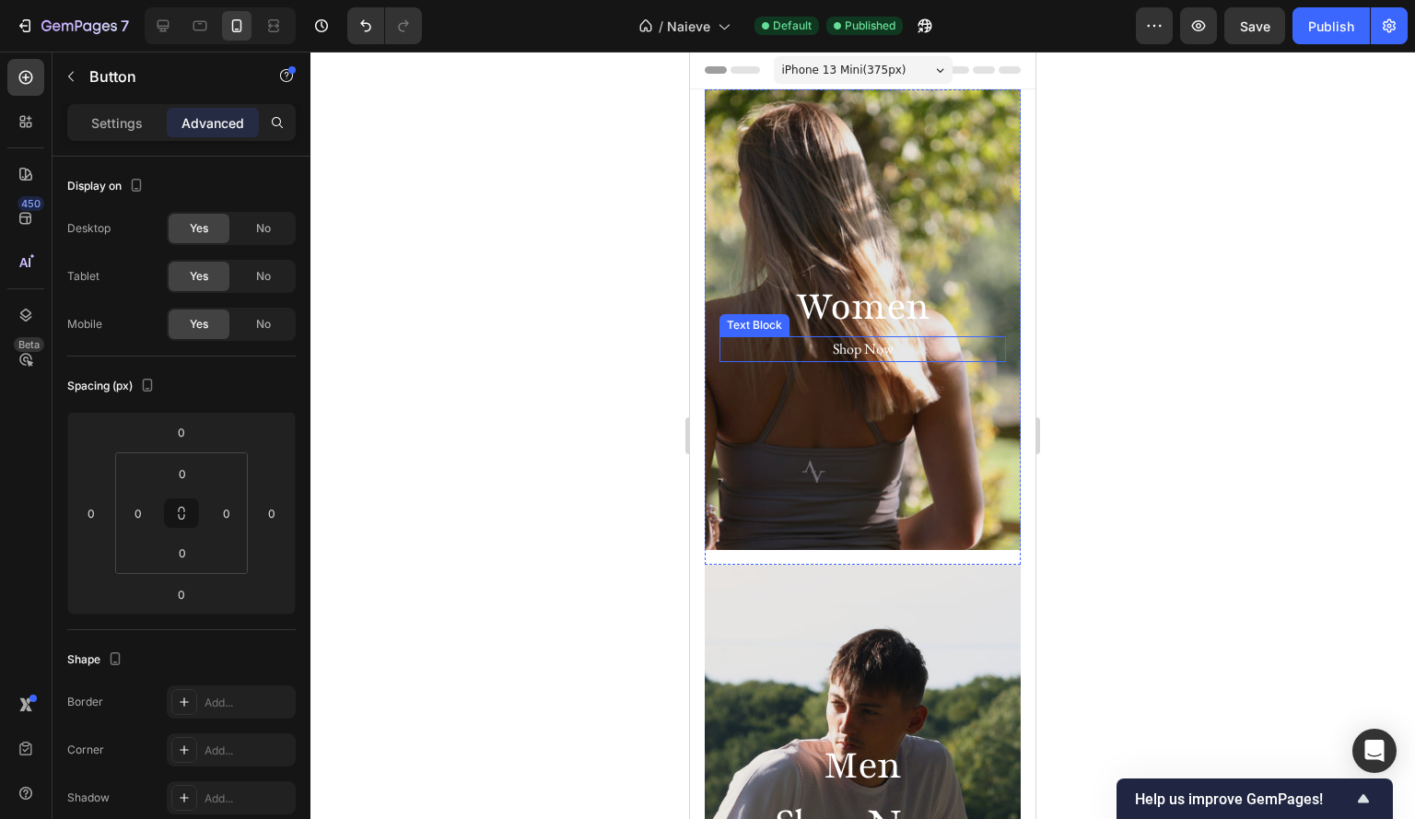
click at [868, 345] on div "Shop Now" at bounding box center [863, 349] width 287 height 26
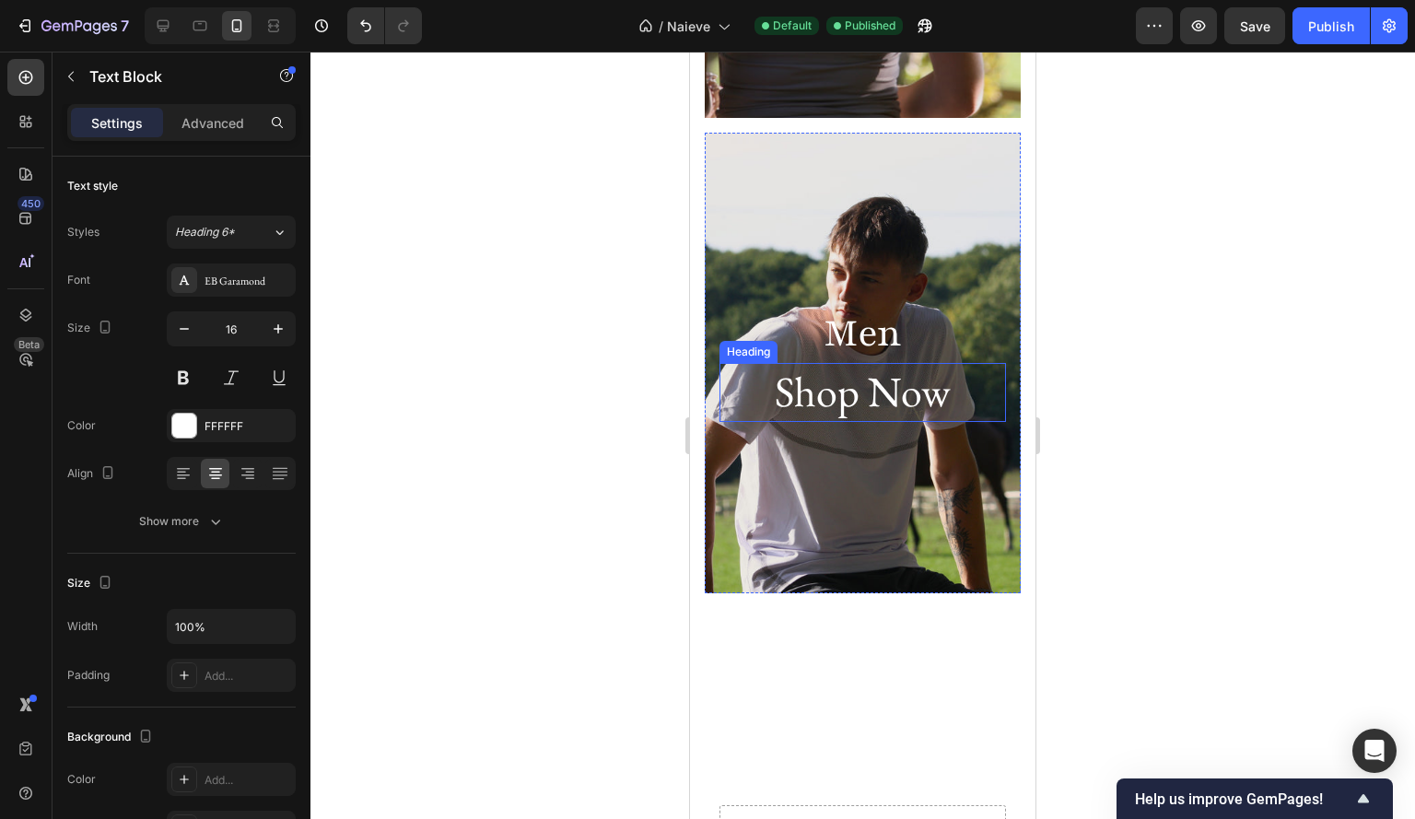
scroll to position [433, 0]
click at [847, 401] on h2 "Shop Now" at bounding box center [863, 391] width 287 height 59
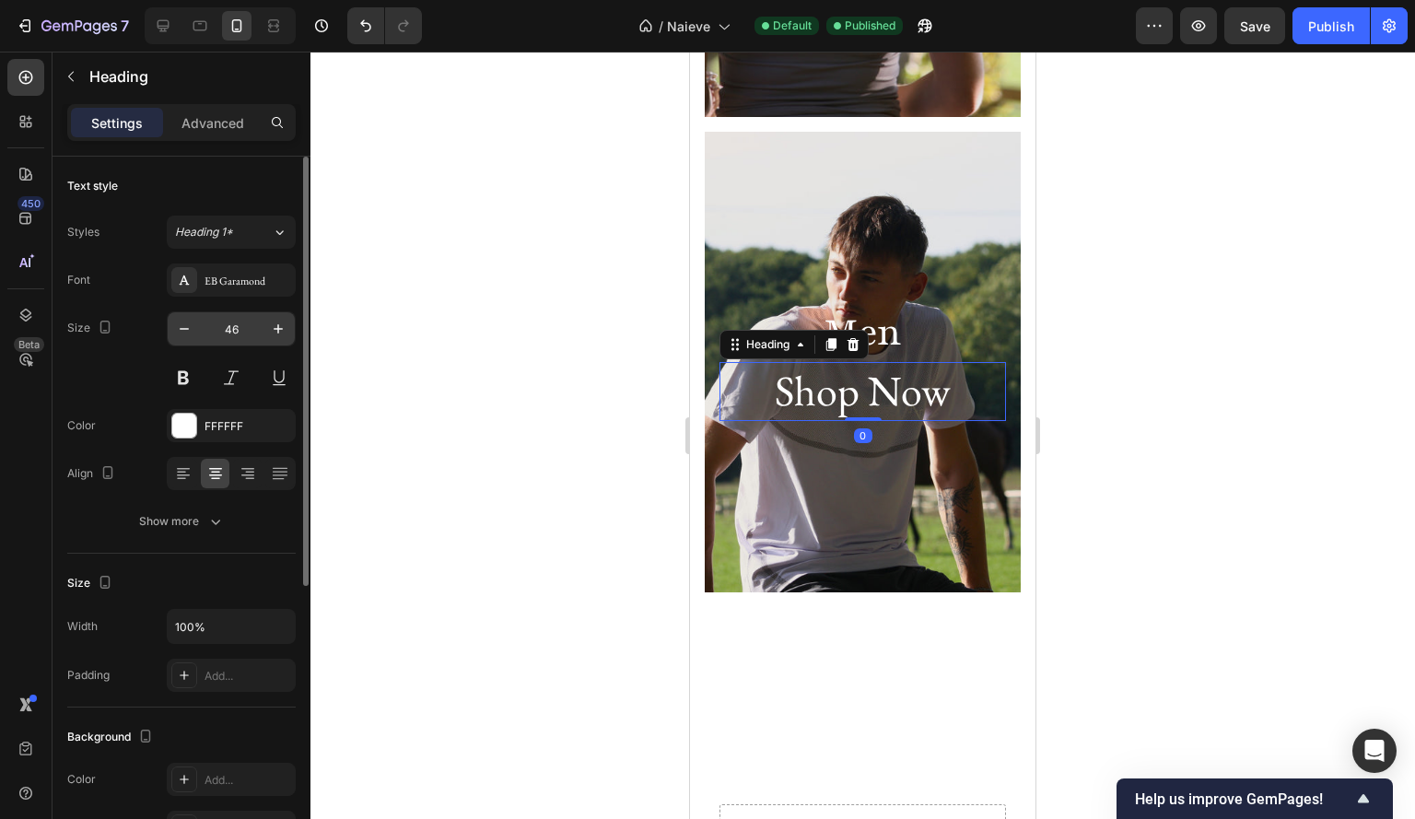
click at [228, 333] on input "46" at bounding box center [231, 328] width 61 height 33
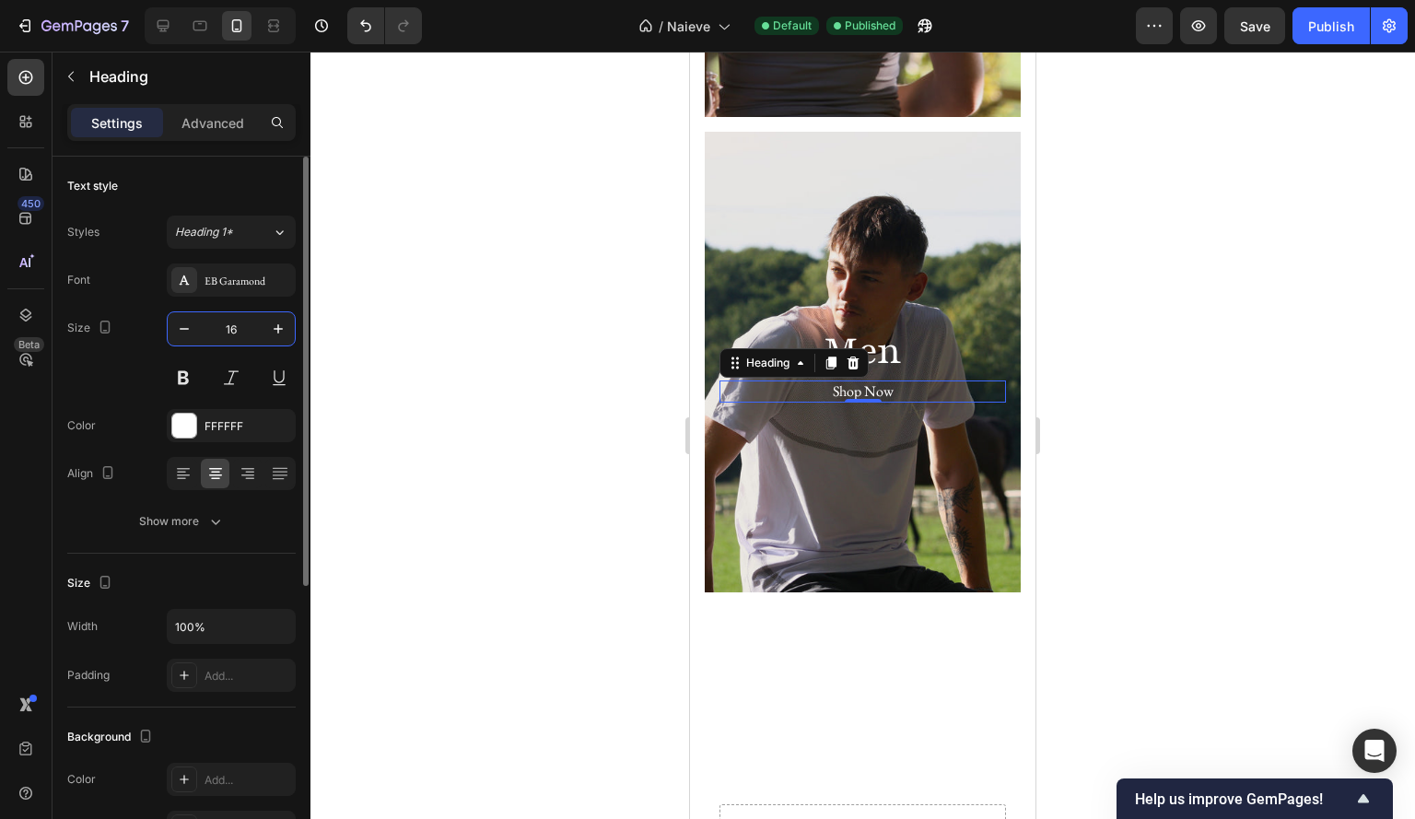
type input "16"
click at [1345, 181] on div at bounding box center [862, 435] width 1105 height 767
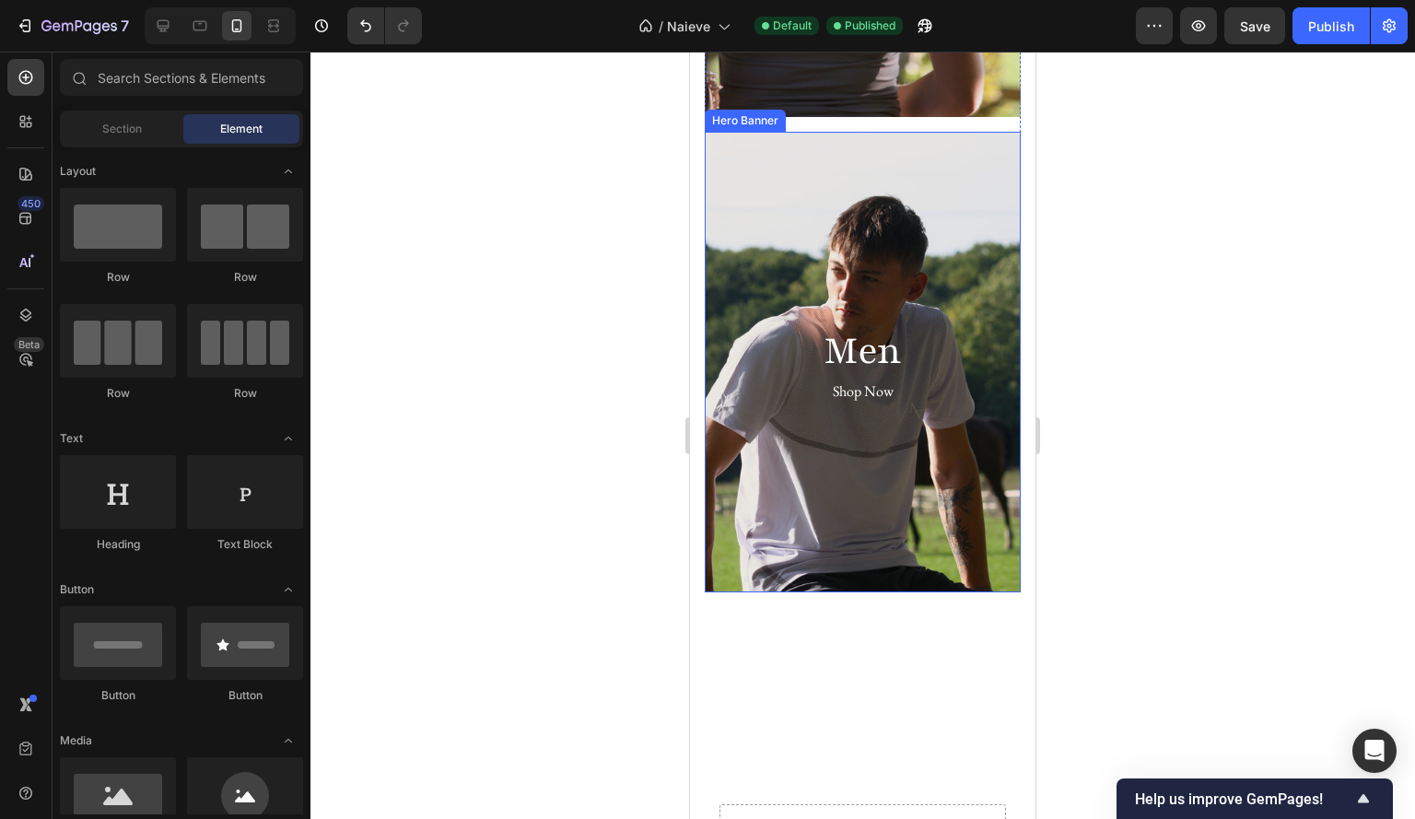
scroll to position [949, 0]
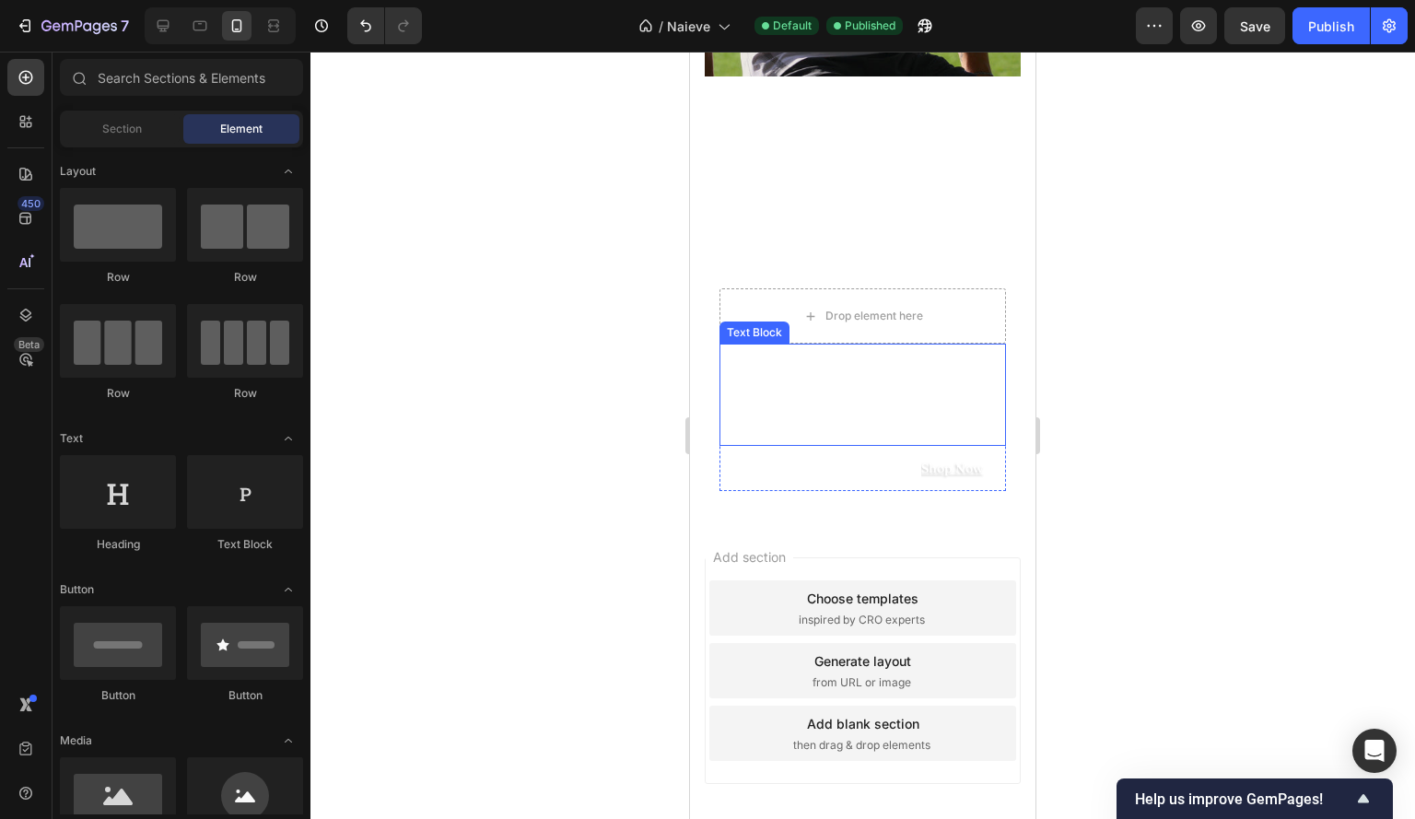
click at [926, 420] on p "The Sakura Collection" at bounding box center [862, 394] width 283 height 99
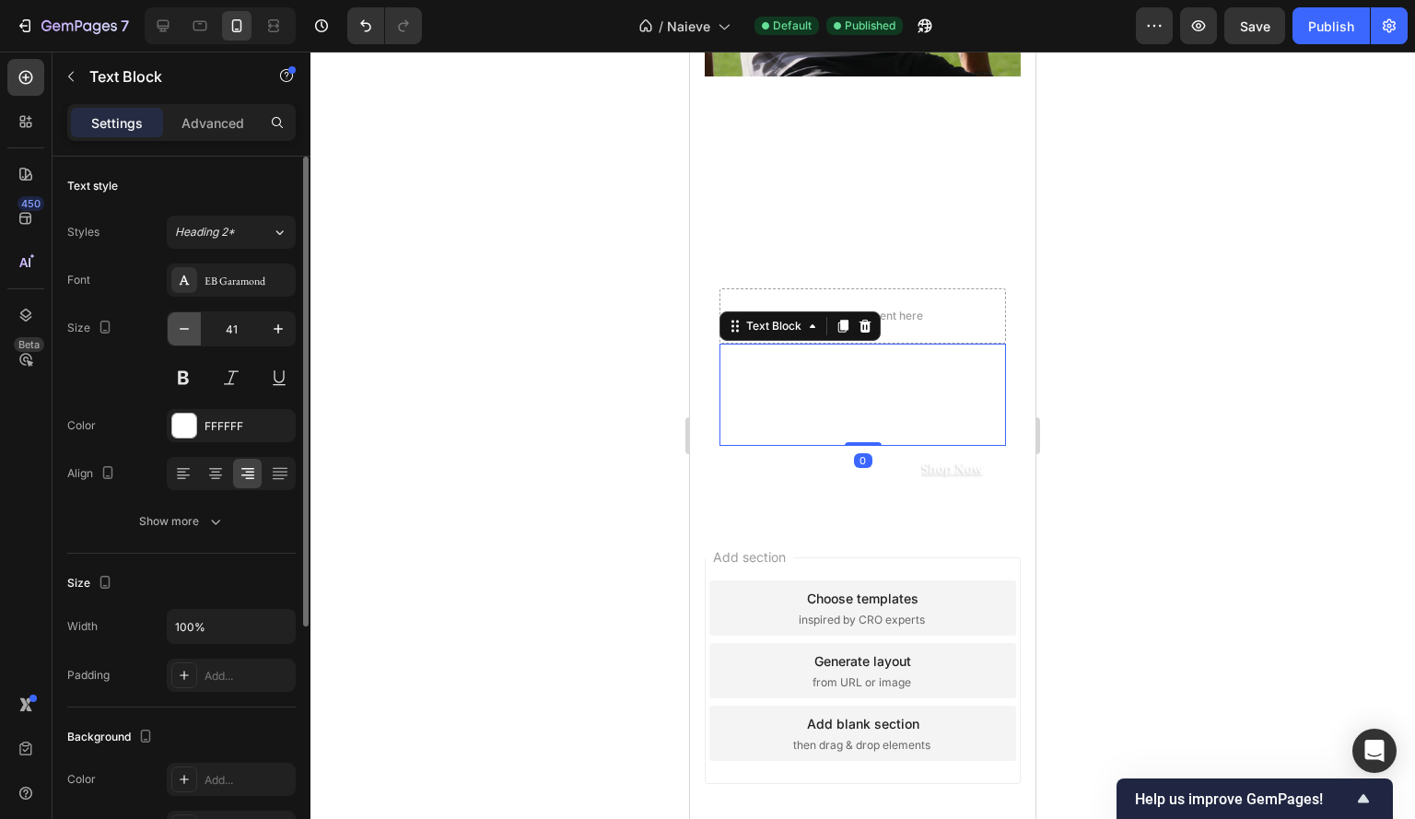
click at [181, 337] on button "button" at bounding box center [184, 328] width 33 height 33
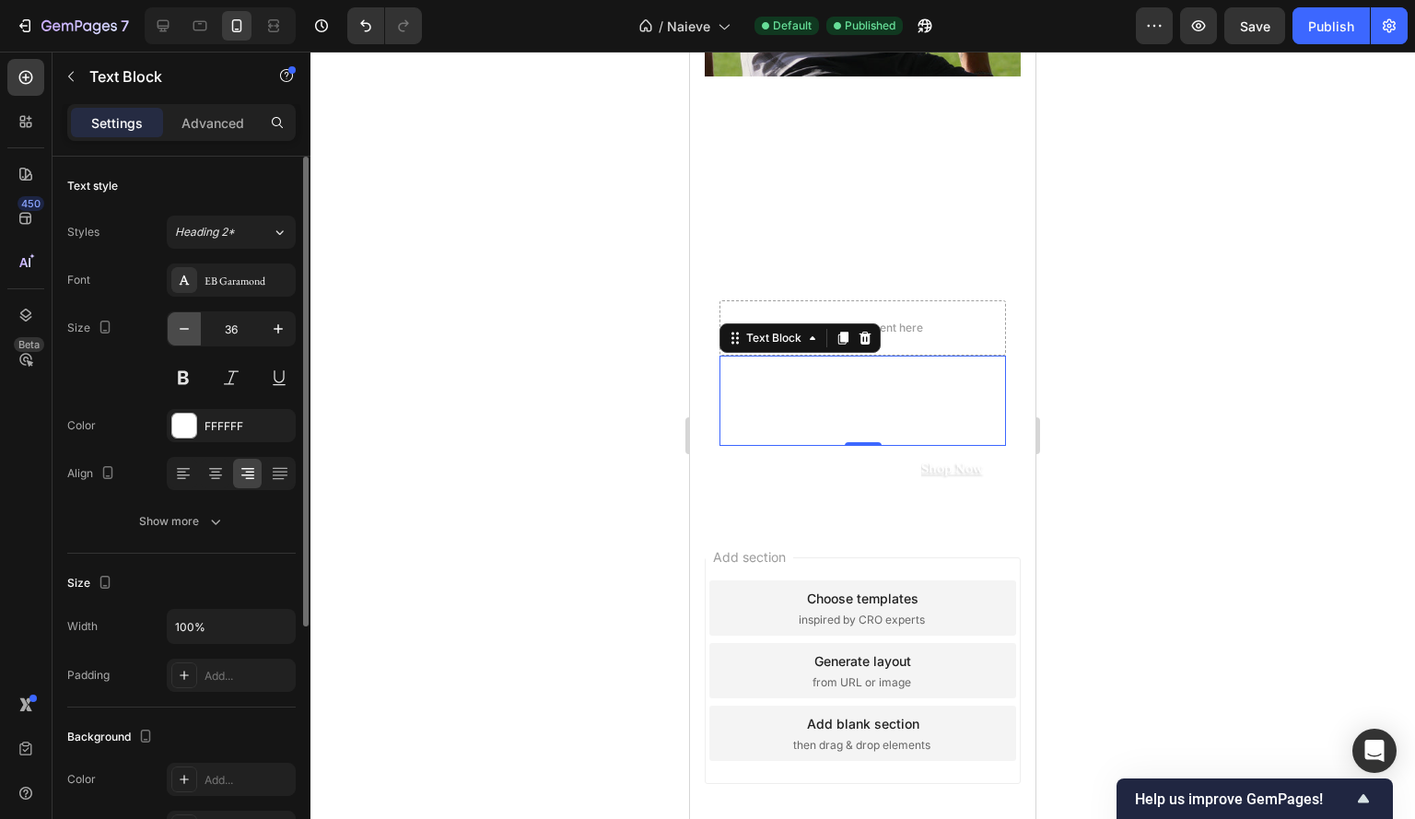
click at [181, 337] on button "button" at bounding box center [184, 328] width 33 height 33
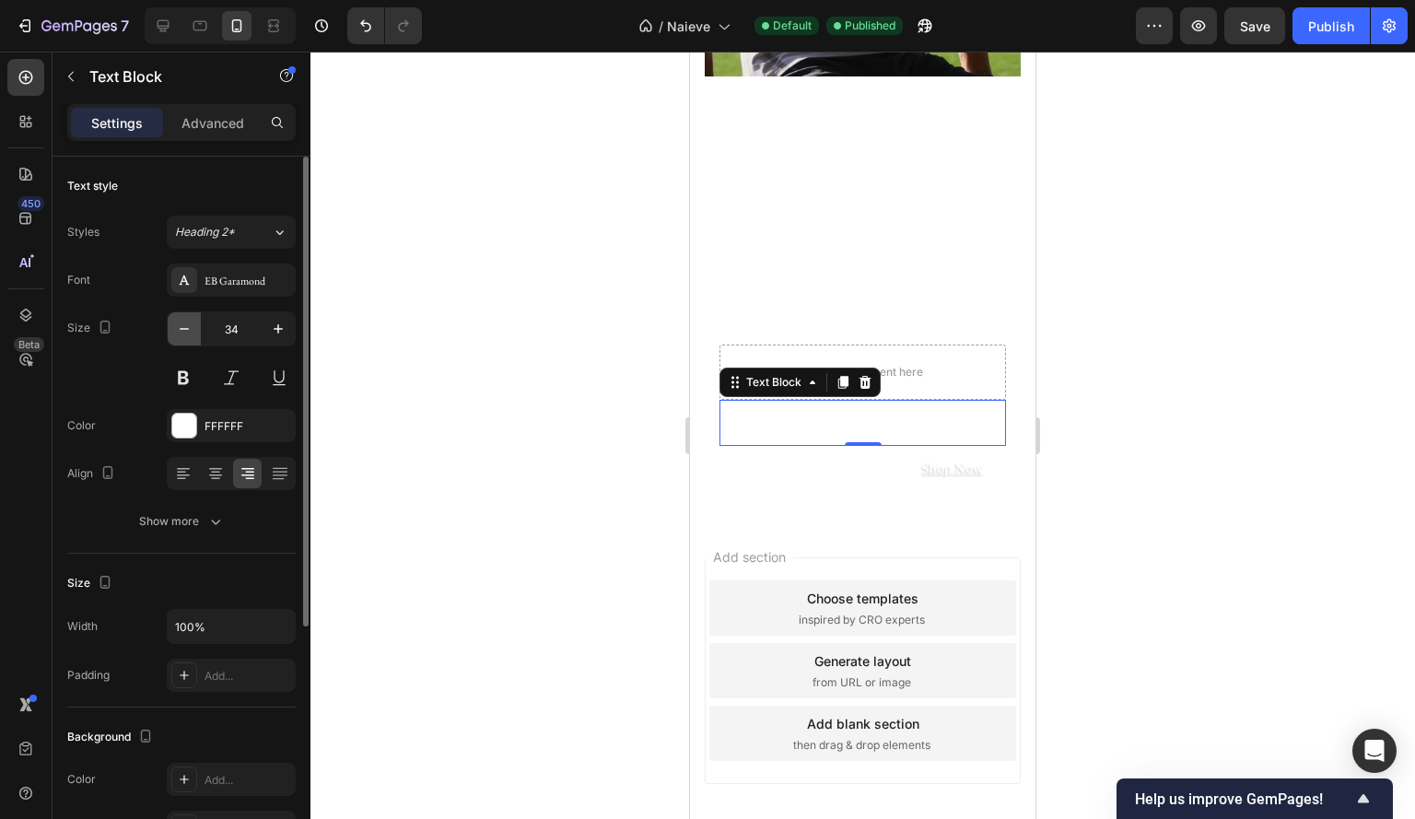
click at [181, 337] on button "button" at bounding box center [184, 328] width 33 height 33
type input "33"
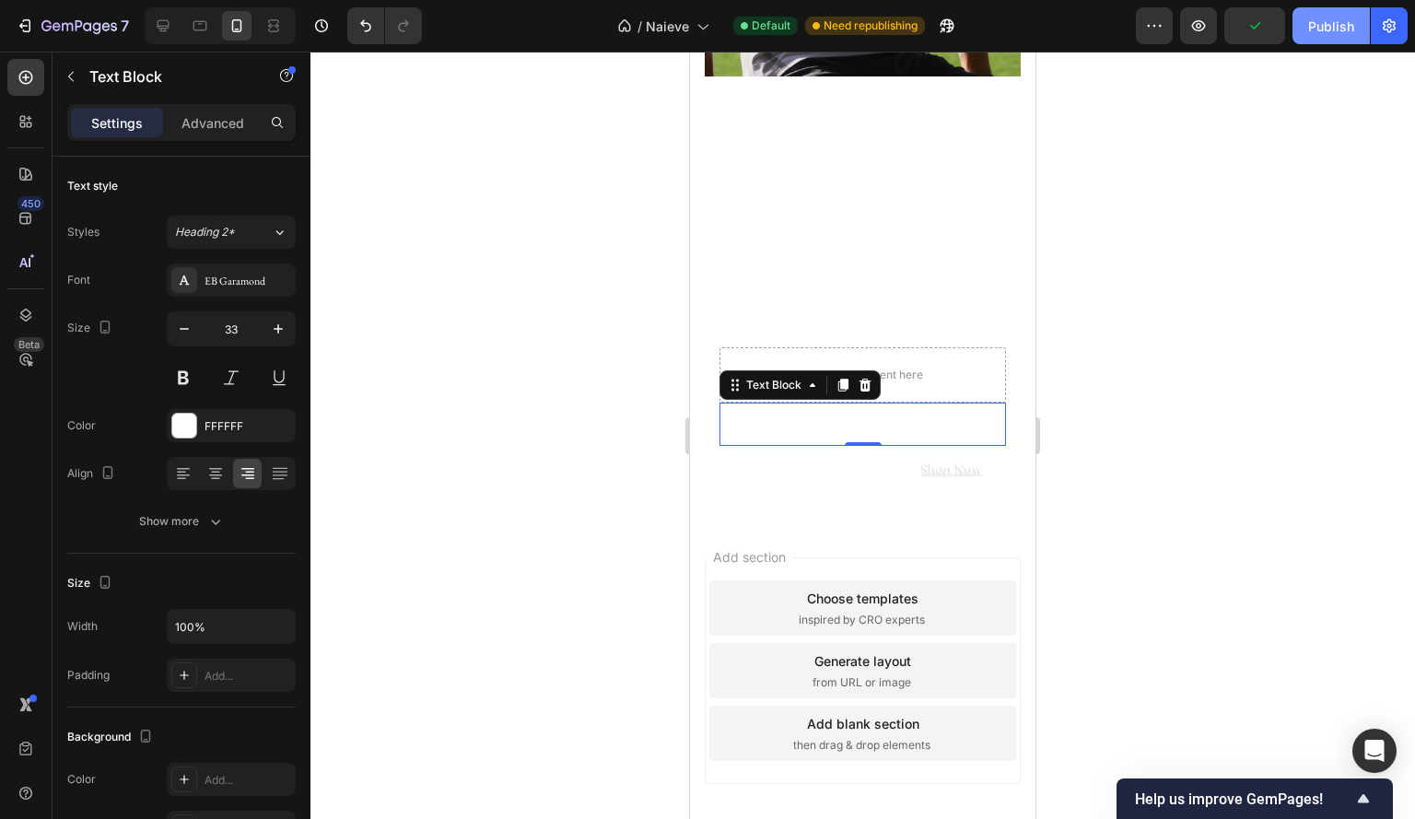
click at [1316, 26] on div "Publish" at bounding box center [1331, 26] width 46 height 19
